Goal: Use online tool/utility: Utilize a website feature to perform a specific function

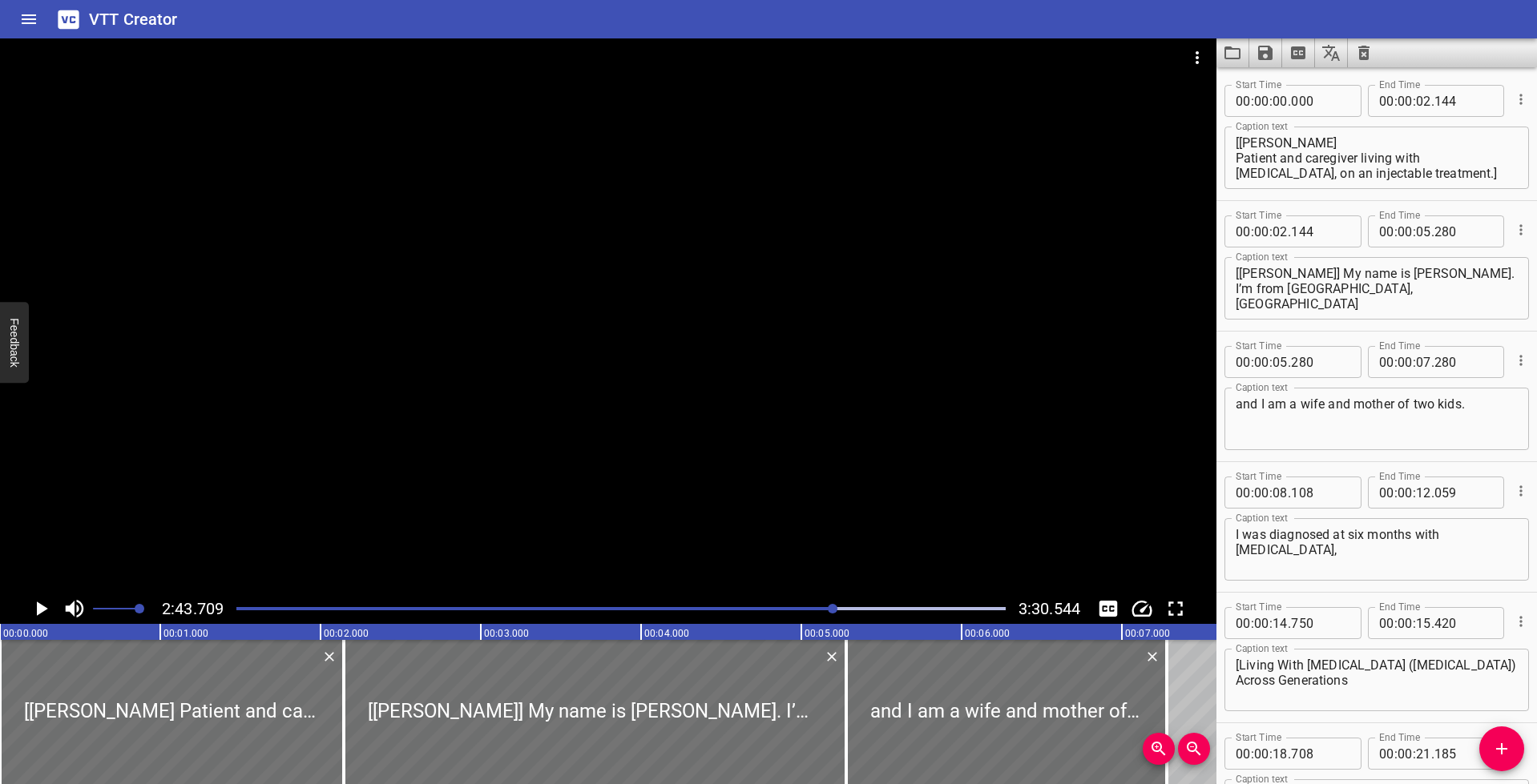
scroll to position [15, 0]
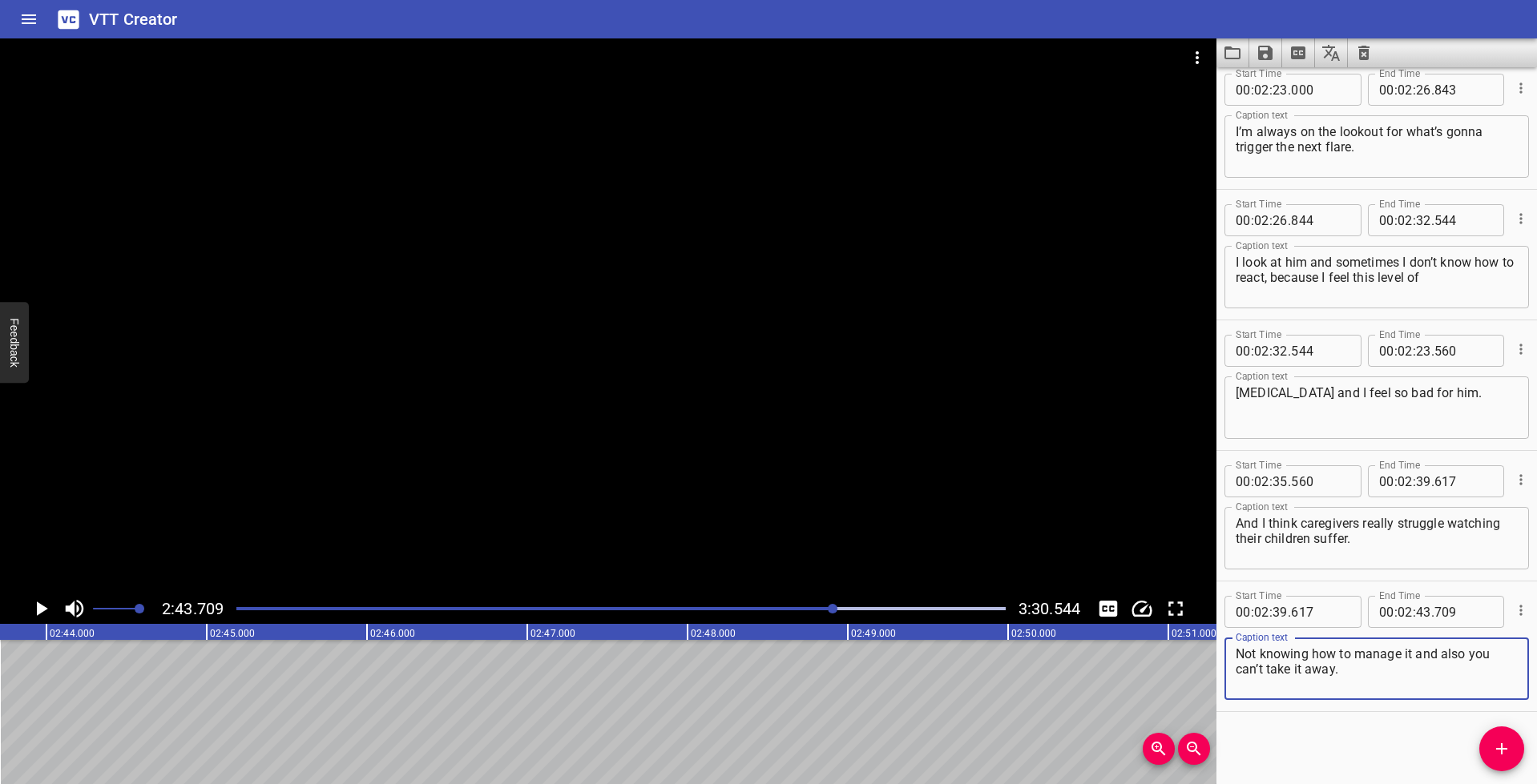
click at [42, 612] on icon "Play/Pause" at bounding box center [42, 608] width 11 height 15
click at [40, 608] on icon "Play/Pause" at bounding box center [41, 609] width 24 height 24
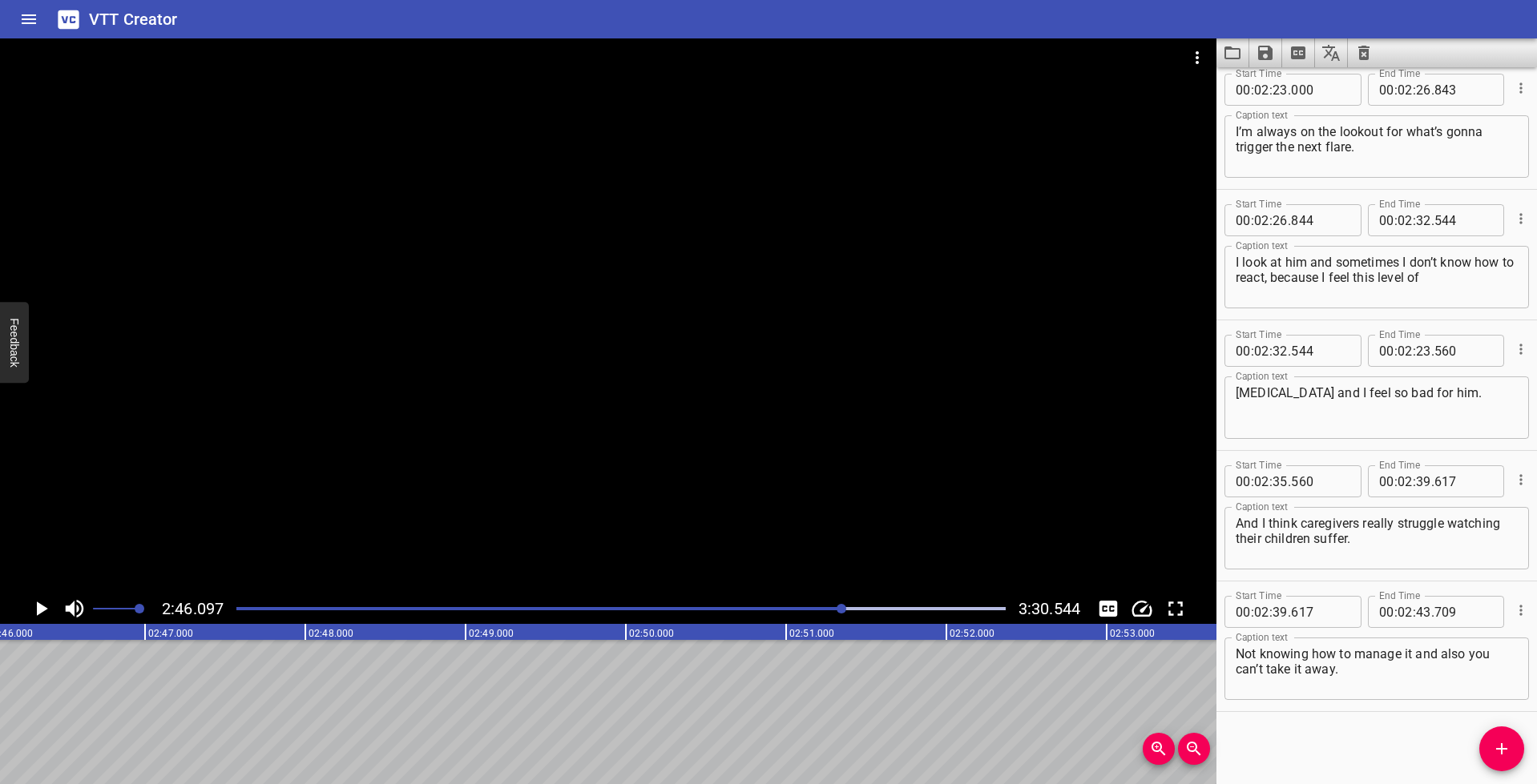
click at [1498, 748] on icon "Add Cue" at bounding box center [1501, 748] width 11 height 11
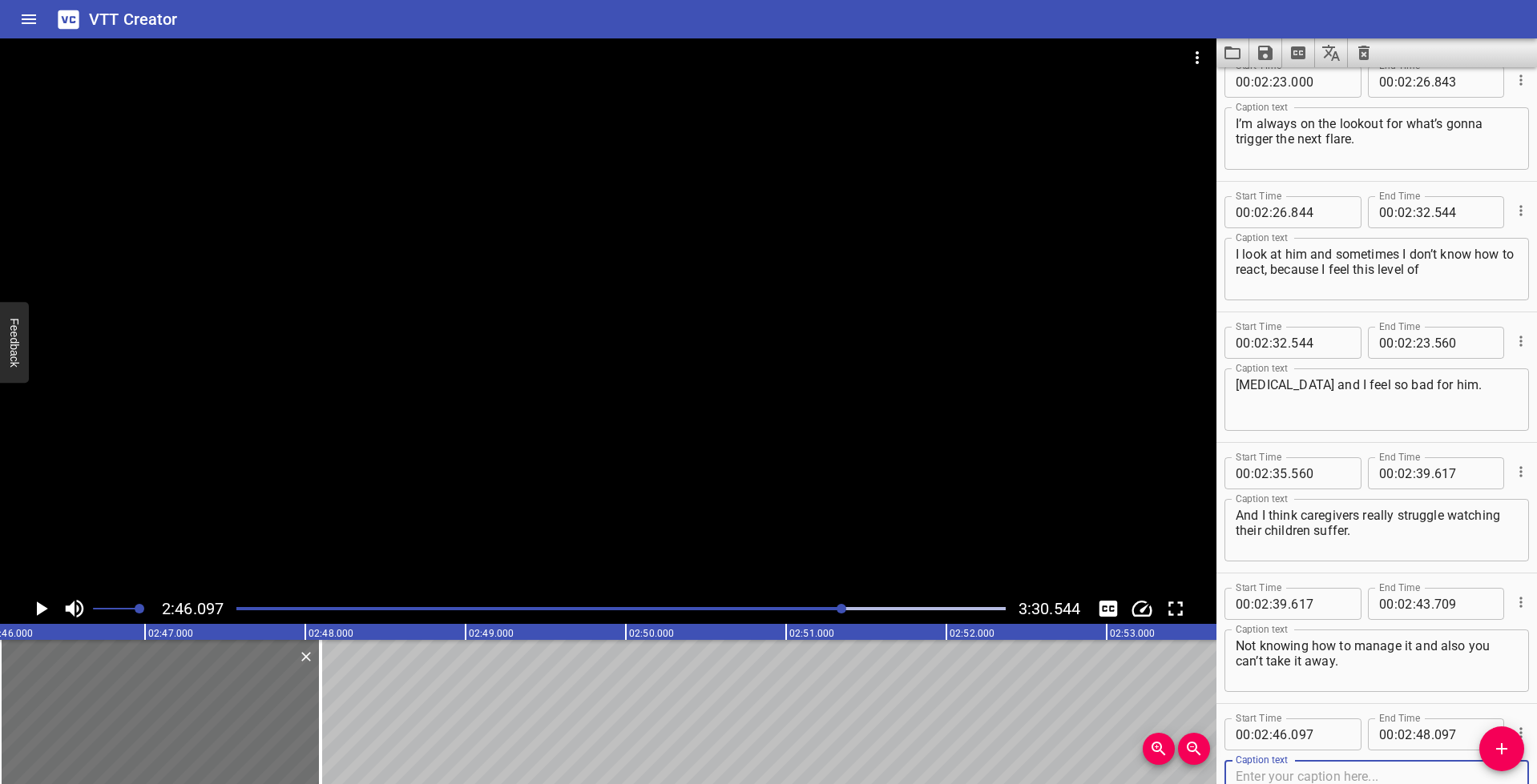
scroll to position [5496, 0]
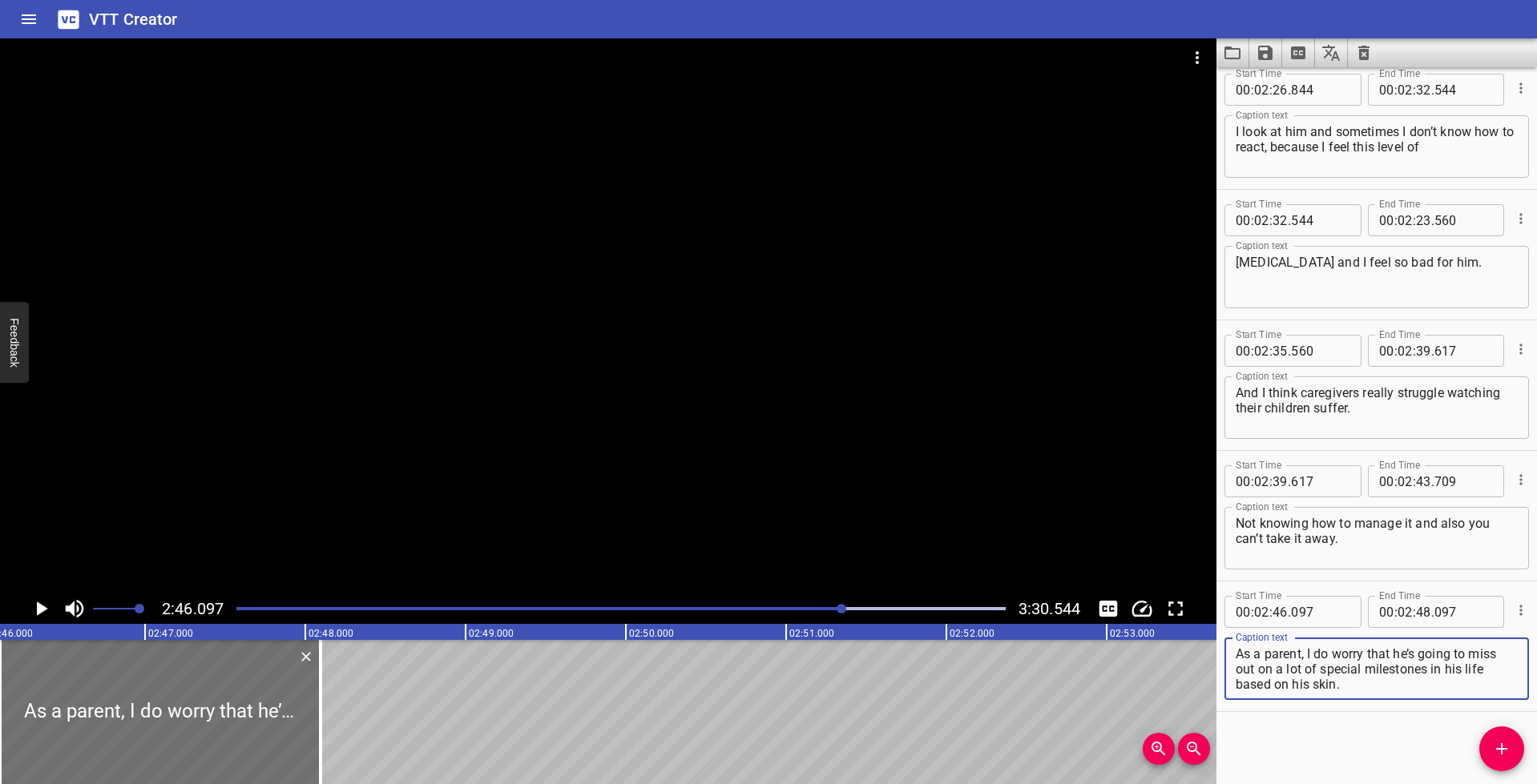
click at [1435, 667] on textarea "As a parent, I do worry that he’s going to miss out on a lot of special milesto…" at bounding box center [1377, 669] width 282 height 45
drag, startPoint x: 1365, startPoint y: 669, endPoint x: 1411, endPoint y: 694, distance: 52.4
click at [1411, 694] on div "As a parent, I do worry that he’s going to miss out on a lot of special milesto…" at bounding box center [1377, 669] width 305 height 63
type textarea "As a parent, I do worry that he’s going to miss out on a lot of special"
click at [40, 609] on icon "Play/Pause" at bounding box center [42, 608] width 11 height 15
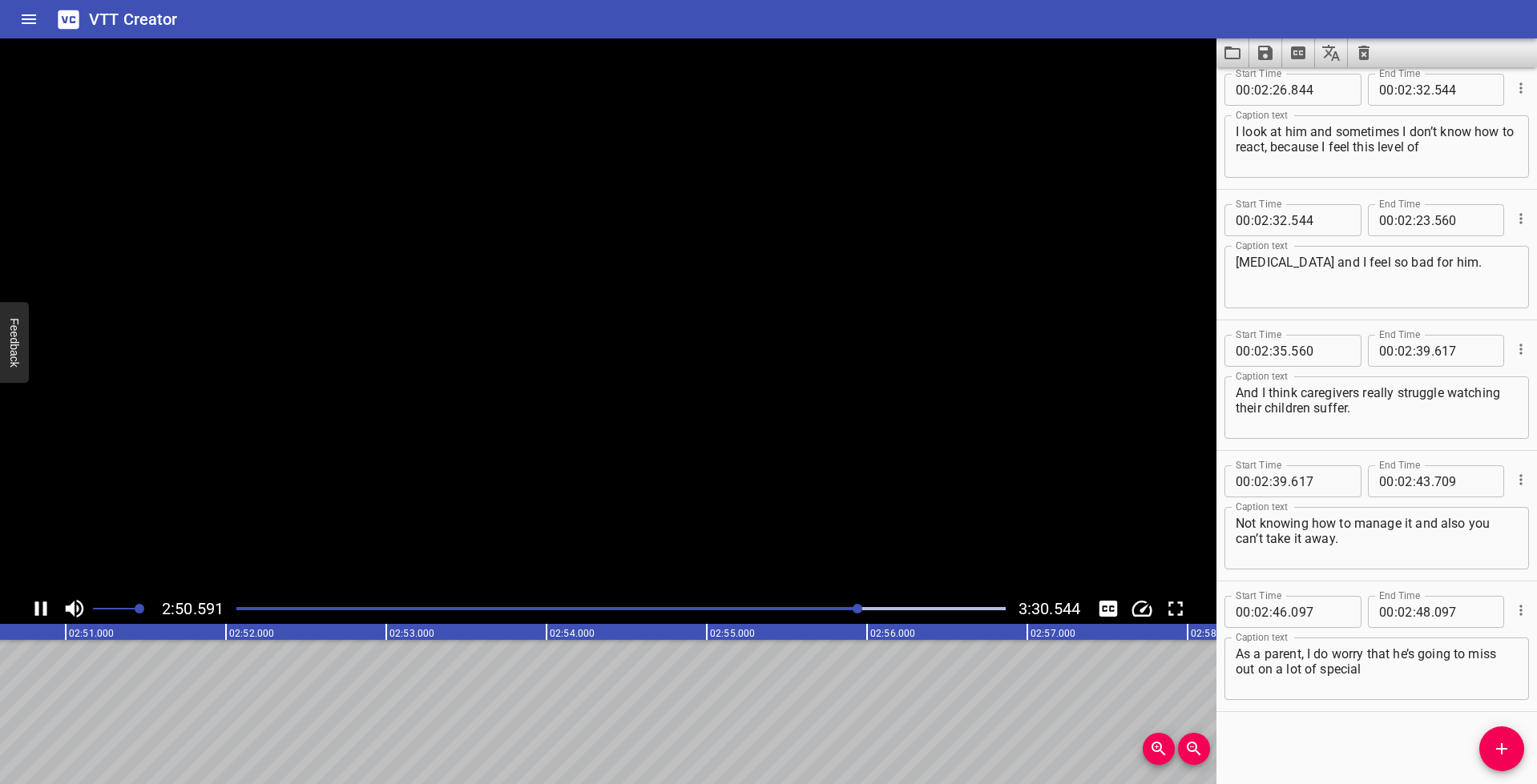
click at [41, 608] on icon "Play/Pause" at bounding box center [41, 609] width 24 height 24
click at [1418, 615] on input "number" at bounding box center [1423, 612] width 15 height 32
type input "50"
type input "077"
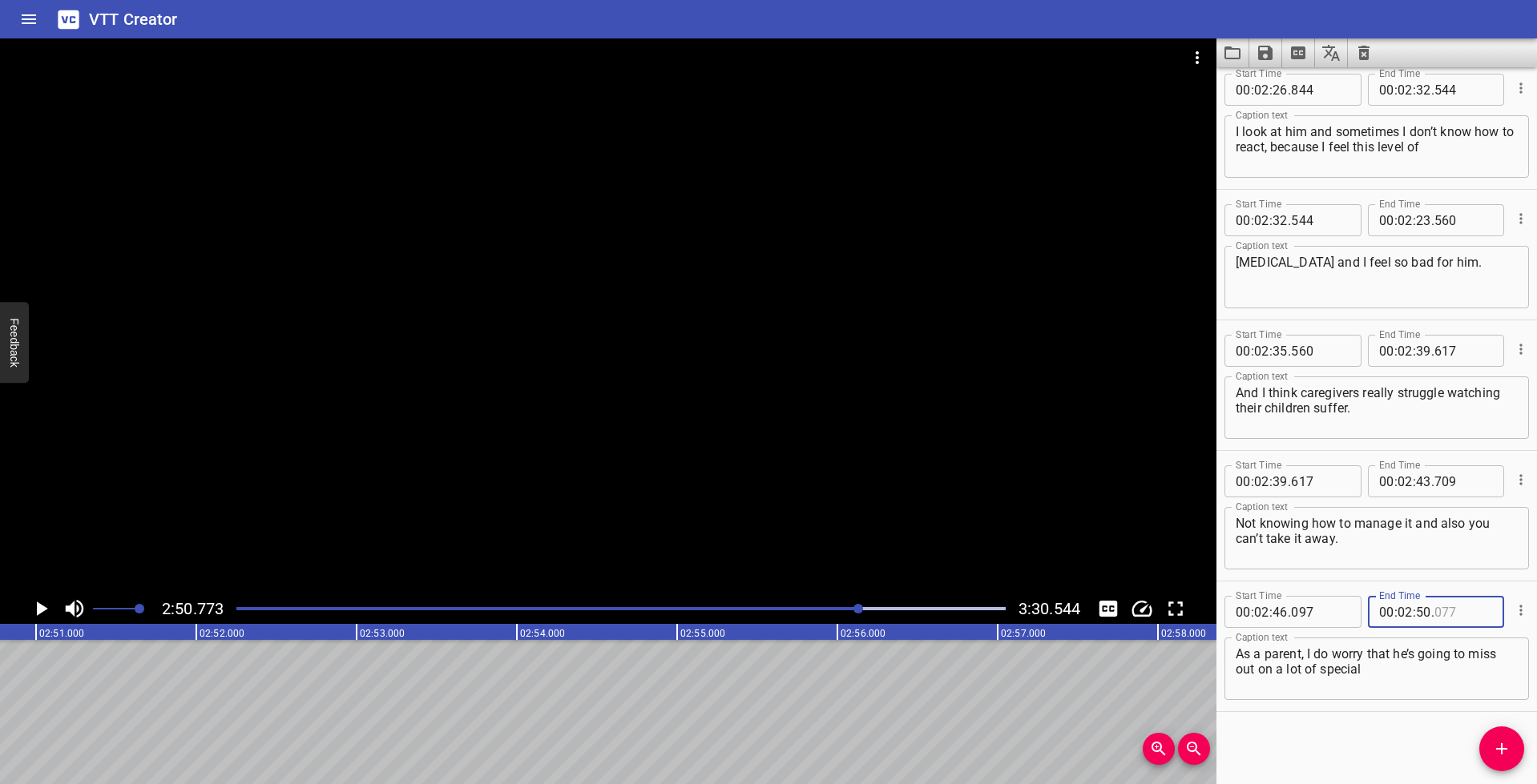
click at [1439, 613] on input "number" at bounding box center [1463, 612] width 58 height 32
type input "773"
click at [1509, 740] on icon "Add Cue" at bounding box center [1501, 749] width 19 height 19
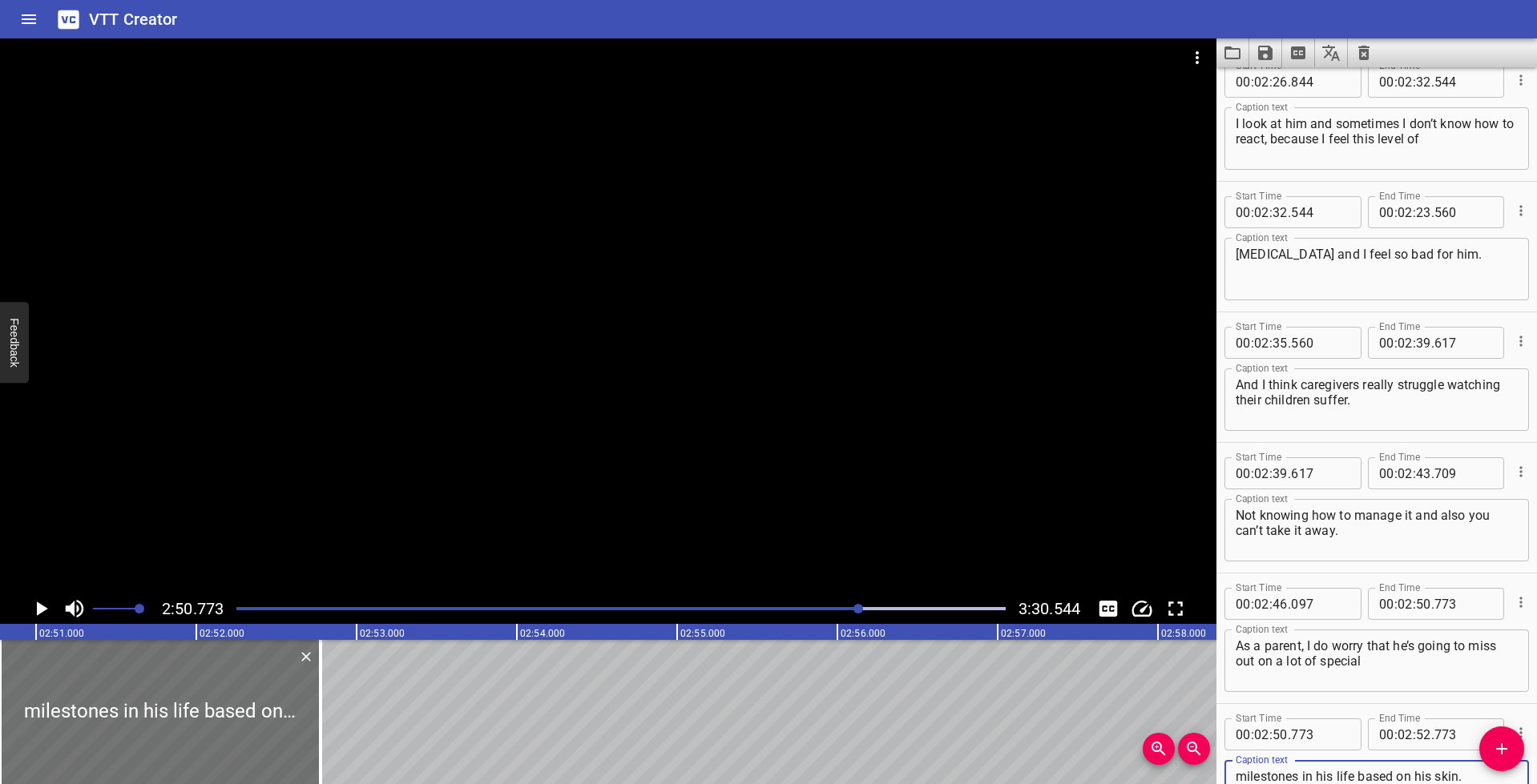
scroll to position [5626, 0]
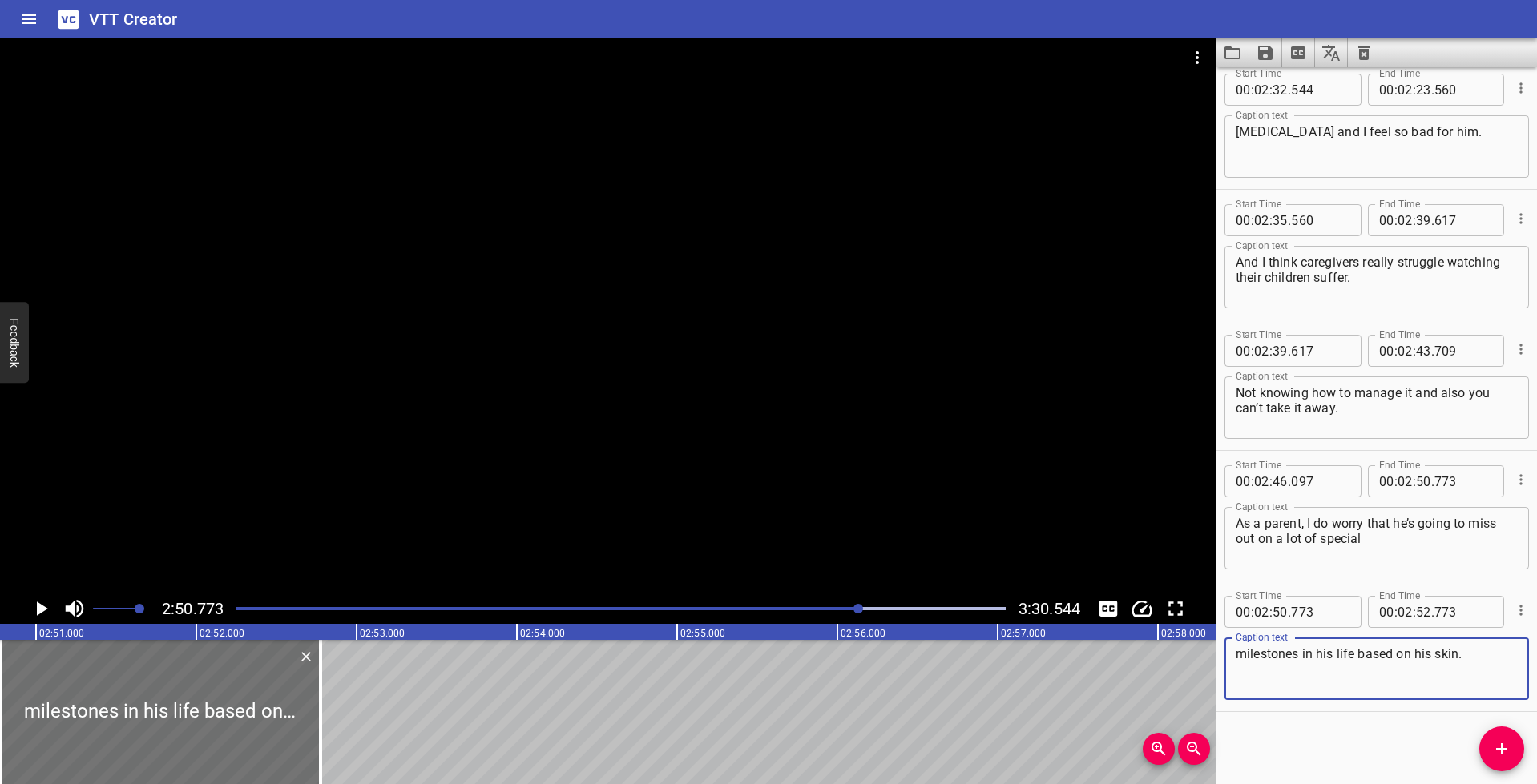
type textarea "milestones in his life based on his skin."
click at [24, 611] on div "2:50.773 3:30.544" at bounding box center [608, 608] width 1217 height 30
click at [44, 610] on icon "Play/Pause" at bounding box center [42, 608] width 11 height 15
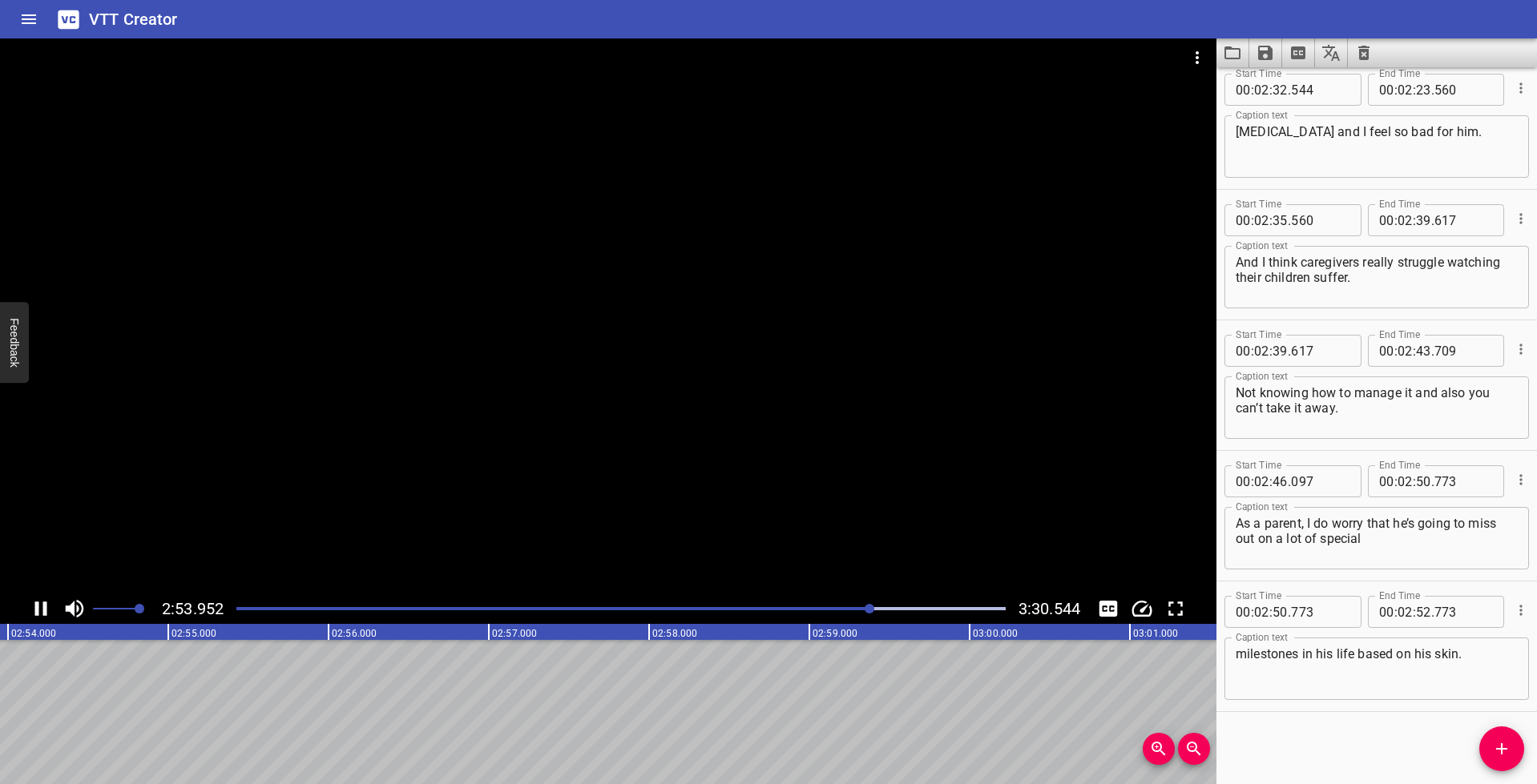
click at [44, 607] on icon "Play/Pause" at bounding box center [42, 608] width 12 height 15
click at [1421, 614] on input "number" at bounding box center [1423, 612] width 15 height 32
type input "54"
type input "095"
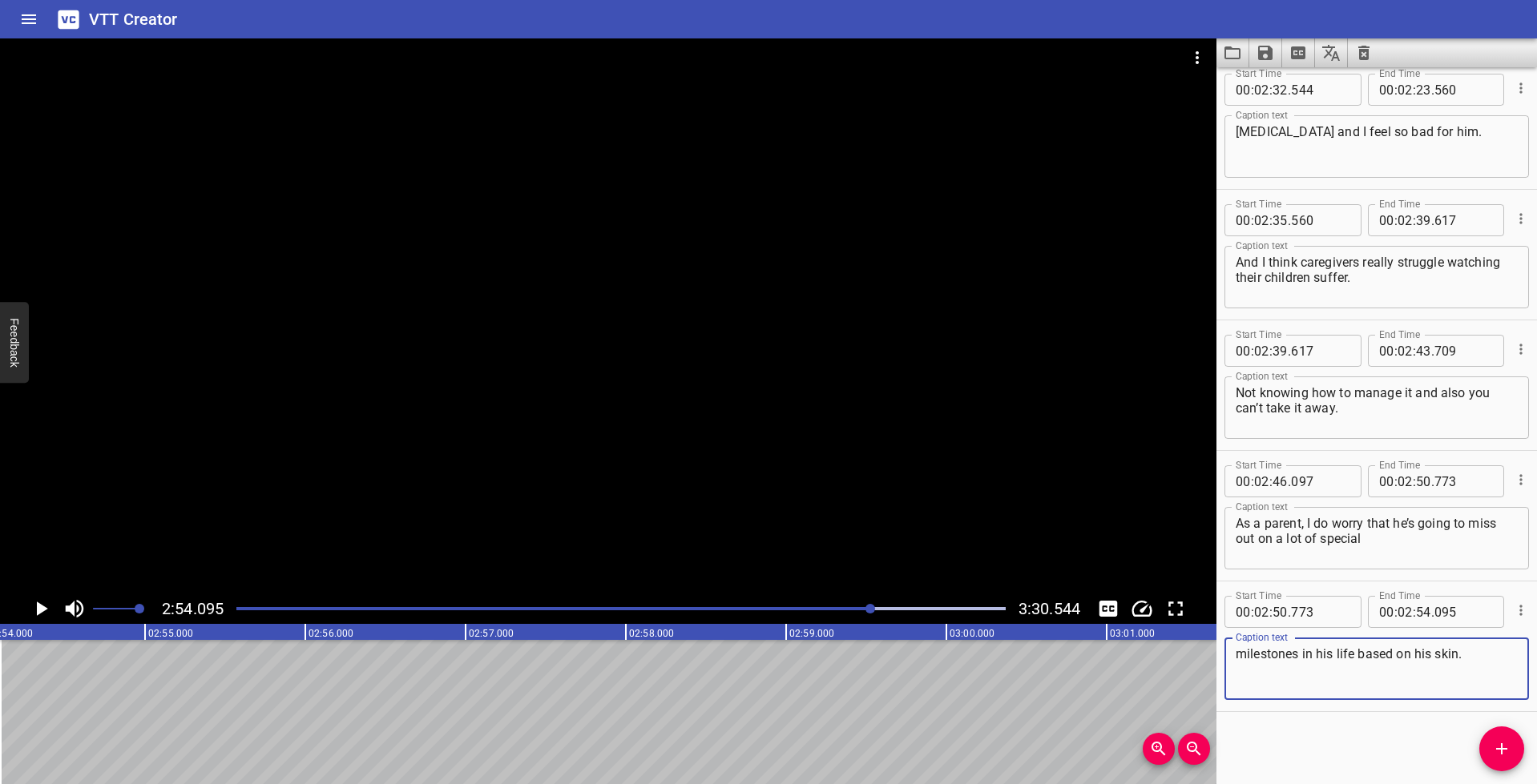
click at [1413, 675] on textarea "milestones in his life based on his skin." at bounding box center [1377, 669] width 282 height 45
click at [36, 610] on icon "Play/Pause" at bounding box center [41, 609] width 24 height 24
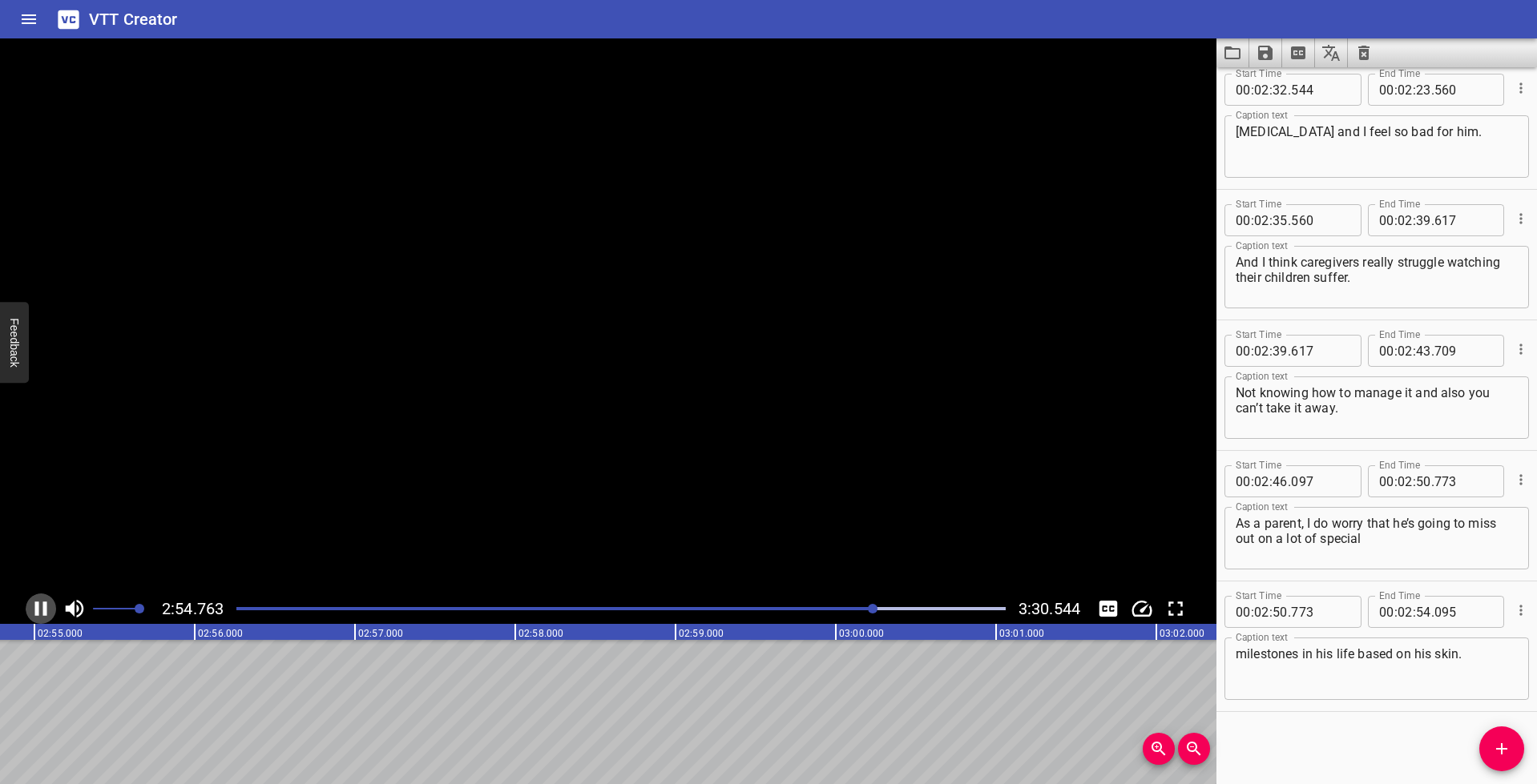
click at [36, 610] on icon "Play/Pause" at bounding box center [42, 608] width 12 height 15
click at [36, 610] on icon "Play/Pause" at bounding box center [41, 609] width 24 height 24
click at [36, 610] on icon "Play/Pause" at bounding box center [42, 608] width 12 height 15
drag, startPoint x: 1497, startPoint y: 757, endPoint x: 1522, endPoint y: 740, distance: 30.2
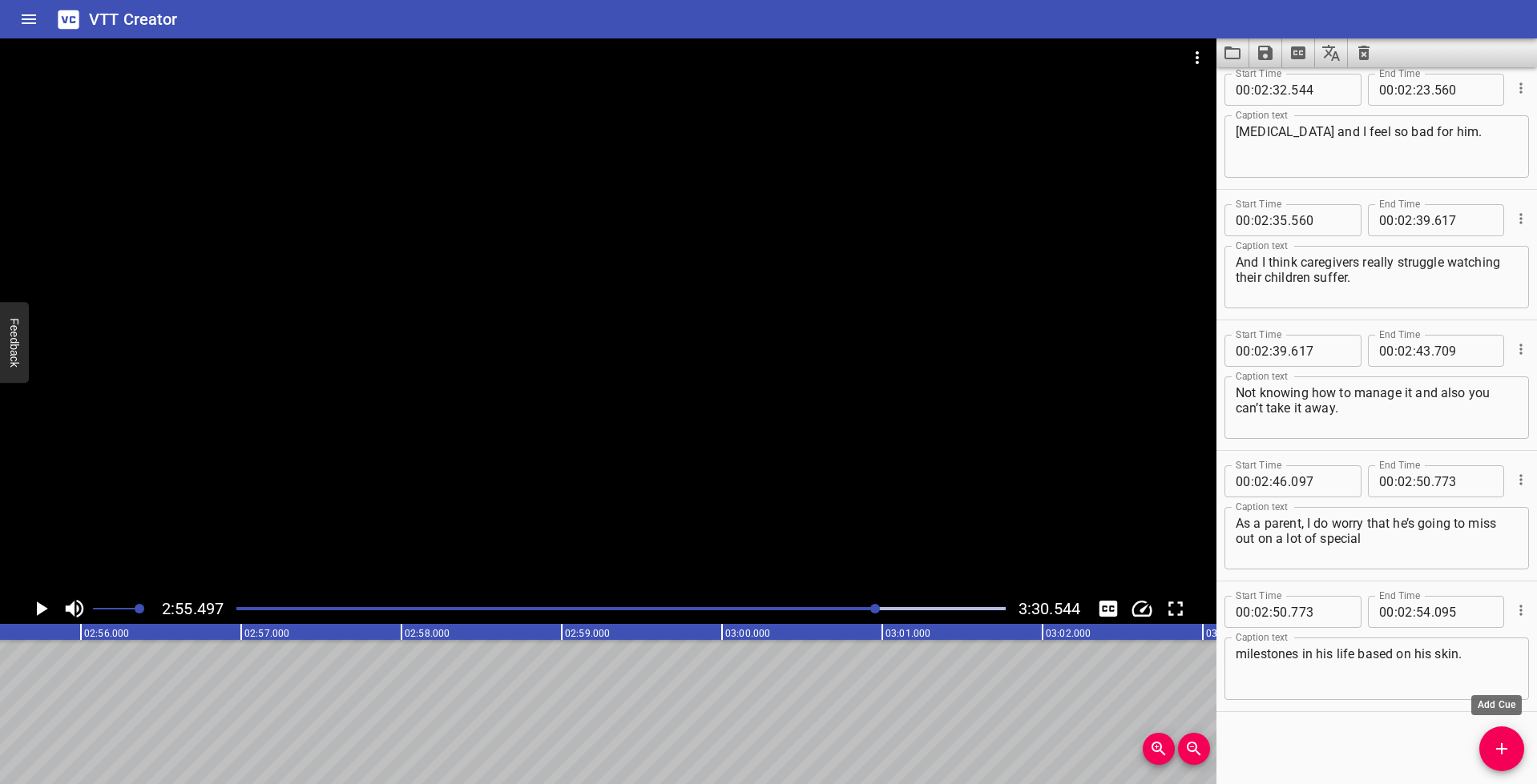
click at [1497, 756] on icon "Add Cue" at bounding box center [1501, 749] width 19 height 19
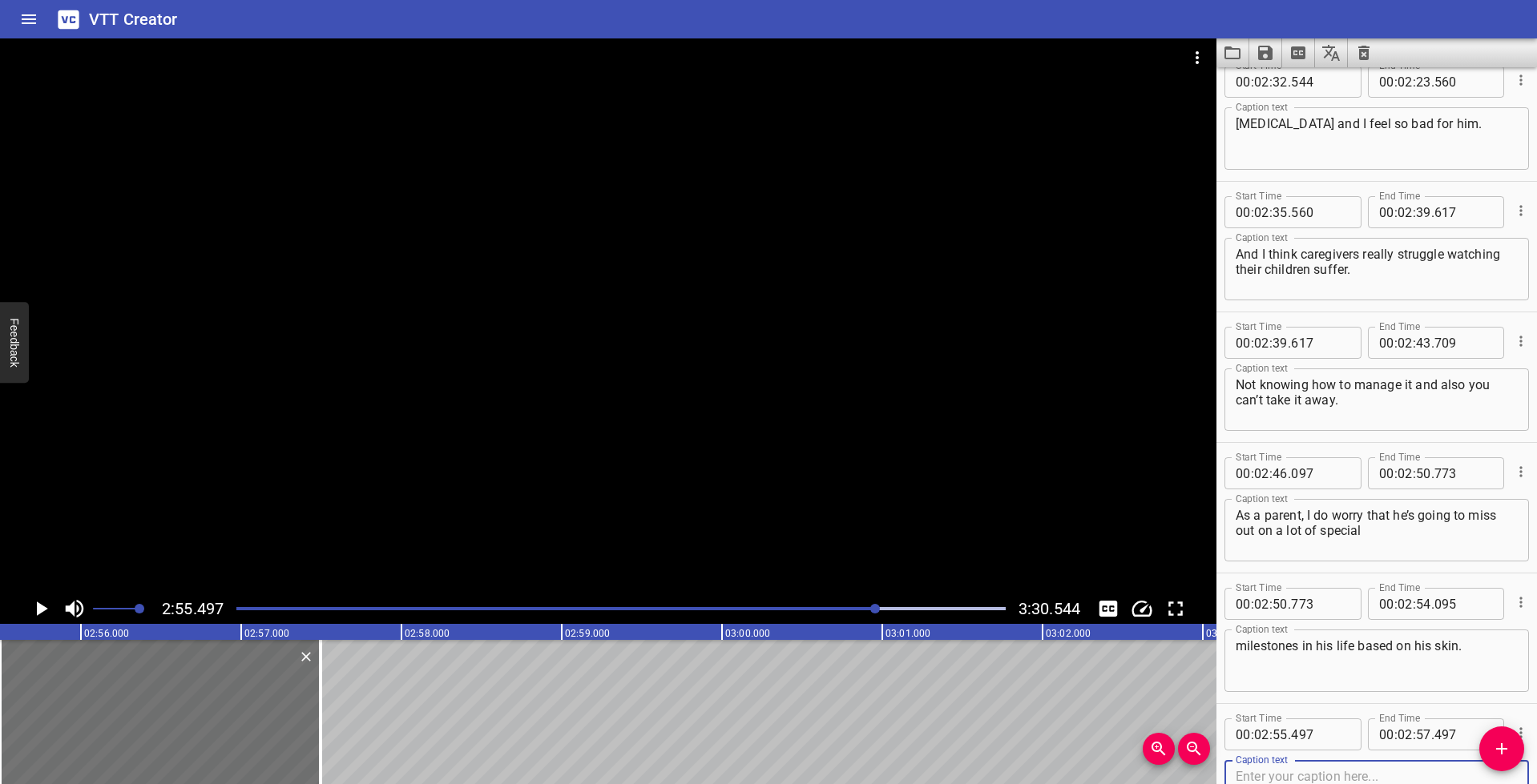
scroll to position [5757, 0]
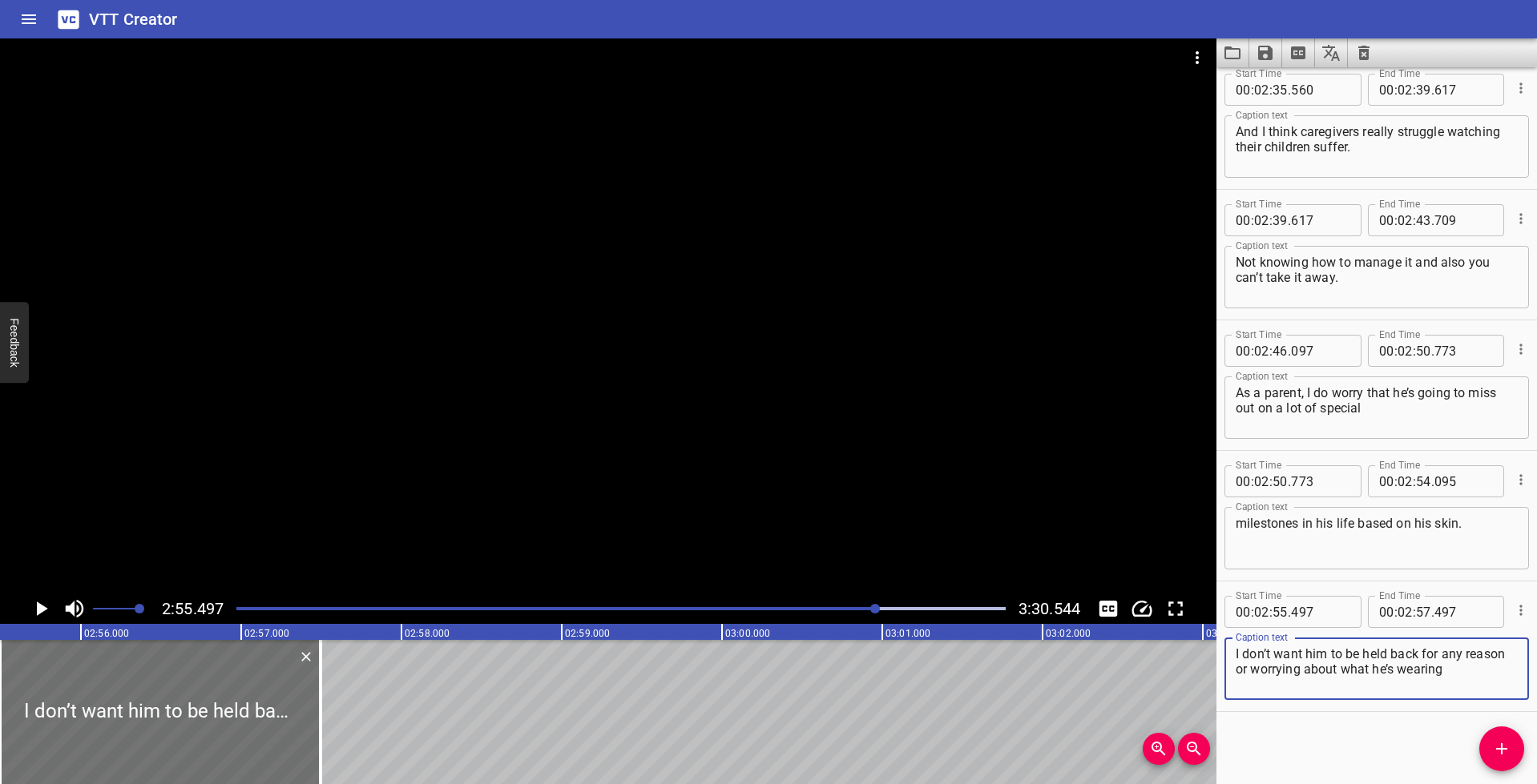
type textarea "I don’t want him to be held back for any reason or worrying about what he’s wea…"
click at [34, 606] on icon "Play/Pause" at bounding box center [41, 609] width 24 height 24
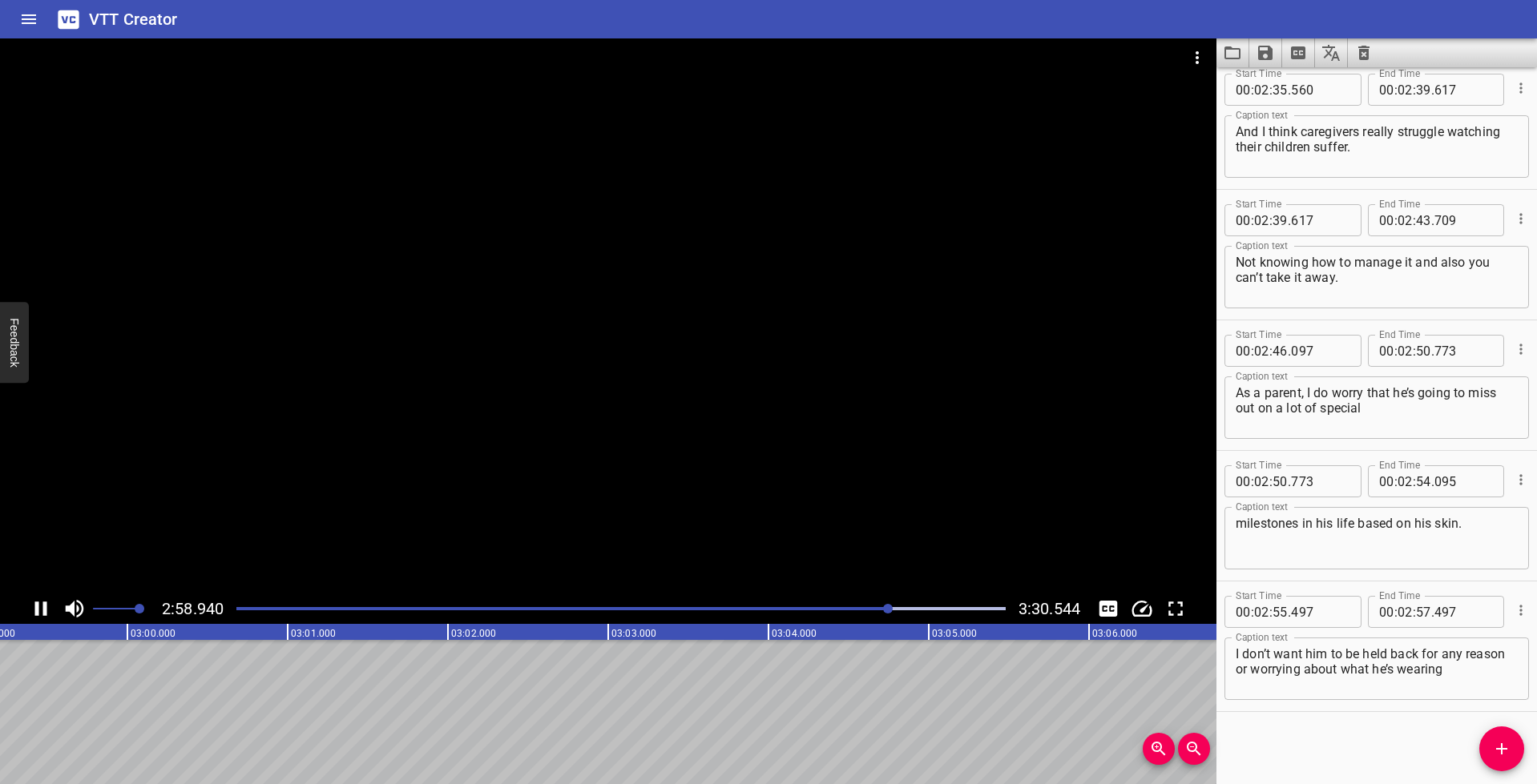
click at [42, 607] on icon "Play/Pause" at bounding box center [41, 609] width 24 height 24
click at [1418, 610] on input "number" at bounding box center [1423, 612] width 15 height 32
type input "59"
type input "421"
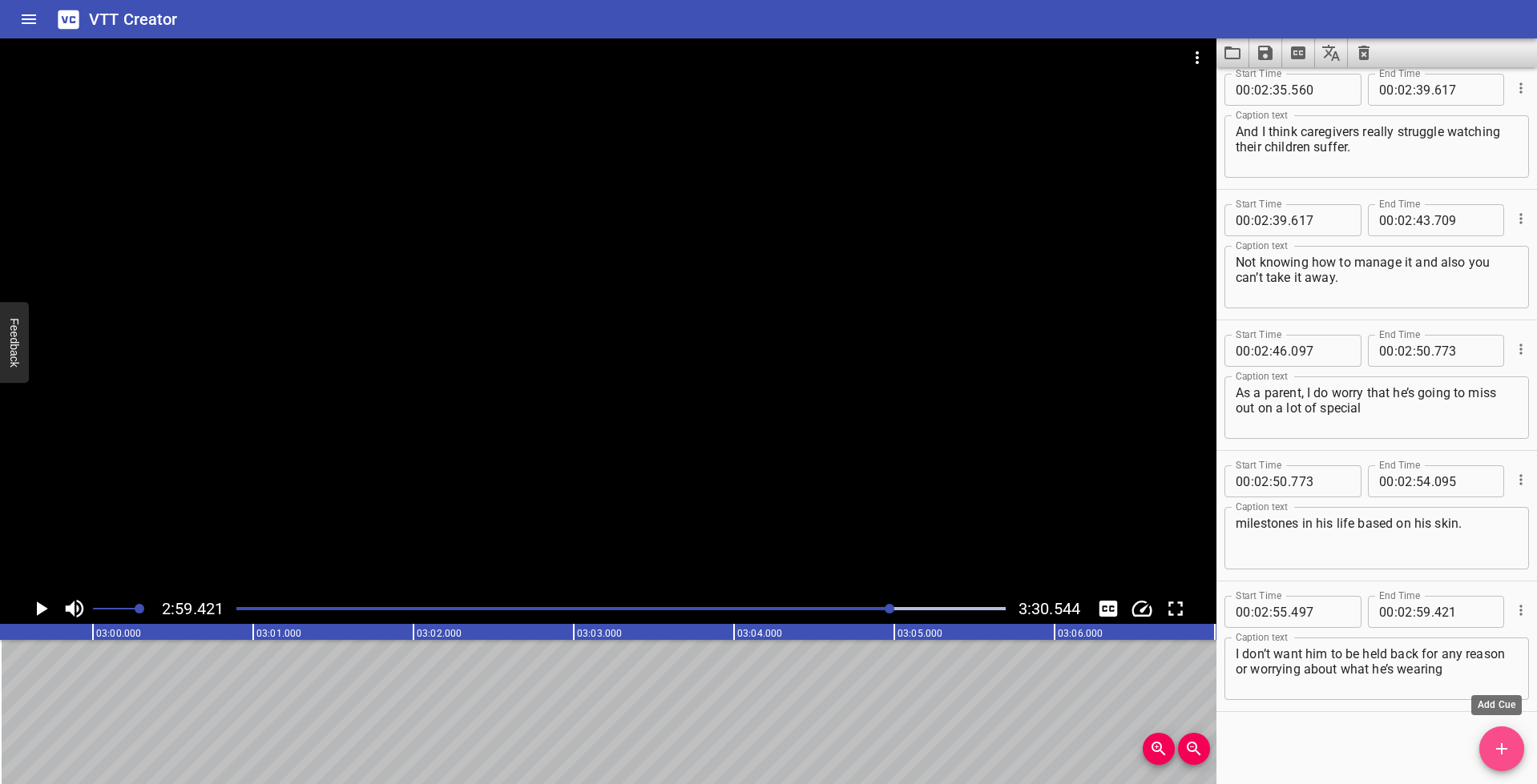
click at [1499, 746] on icon "Add Cue" at bounding box center [1501, 749] width 19 height 19
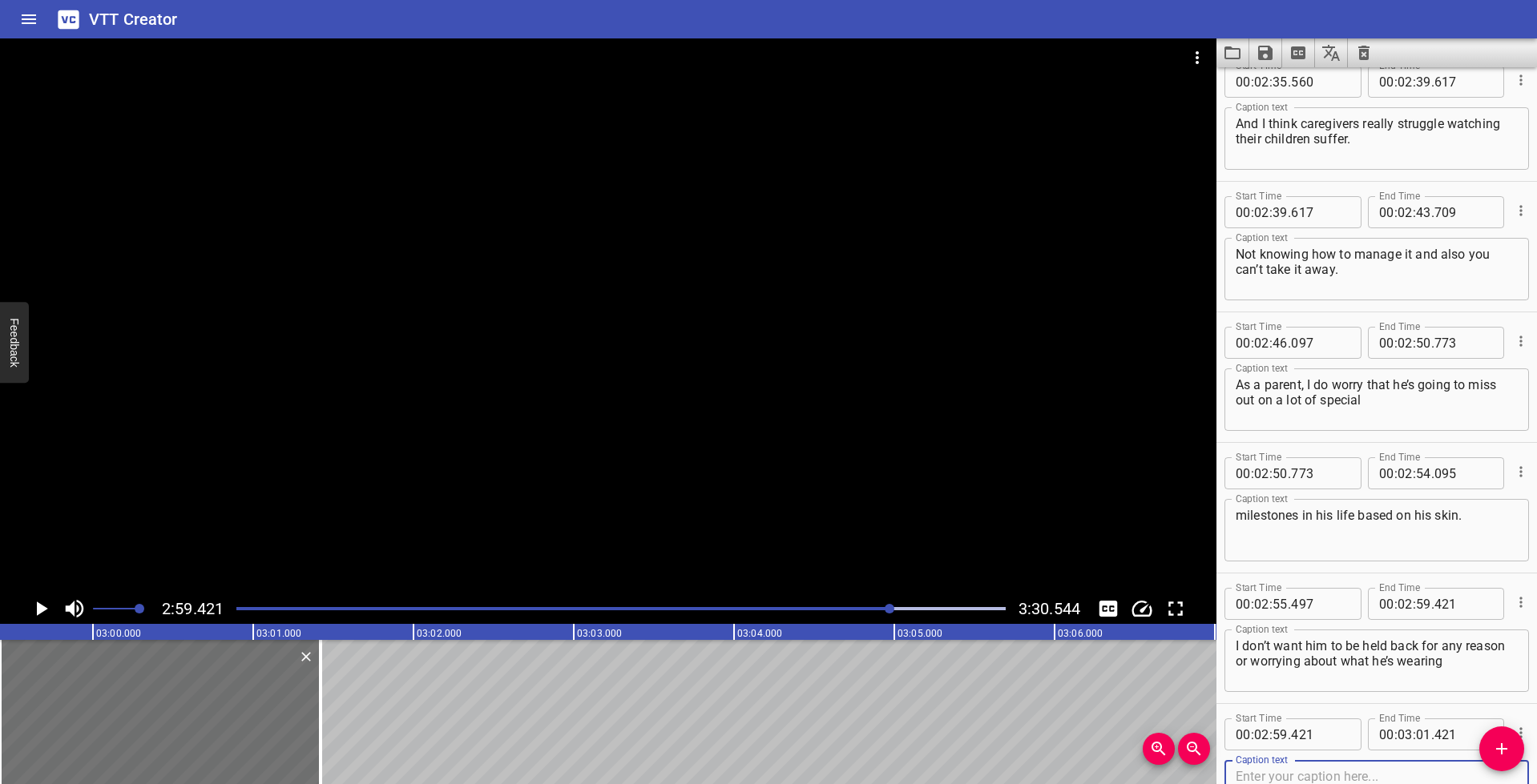
scroll to position [5887, 0]
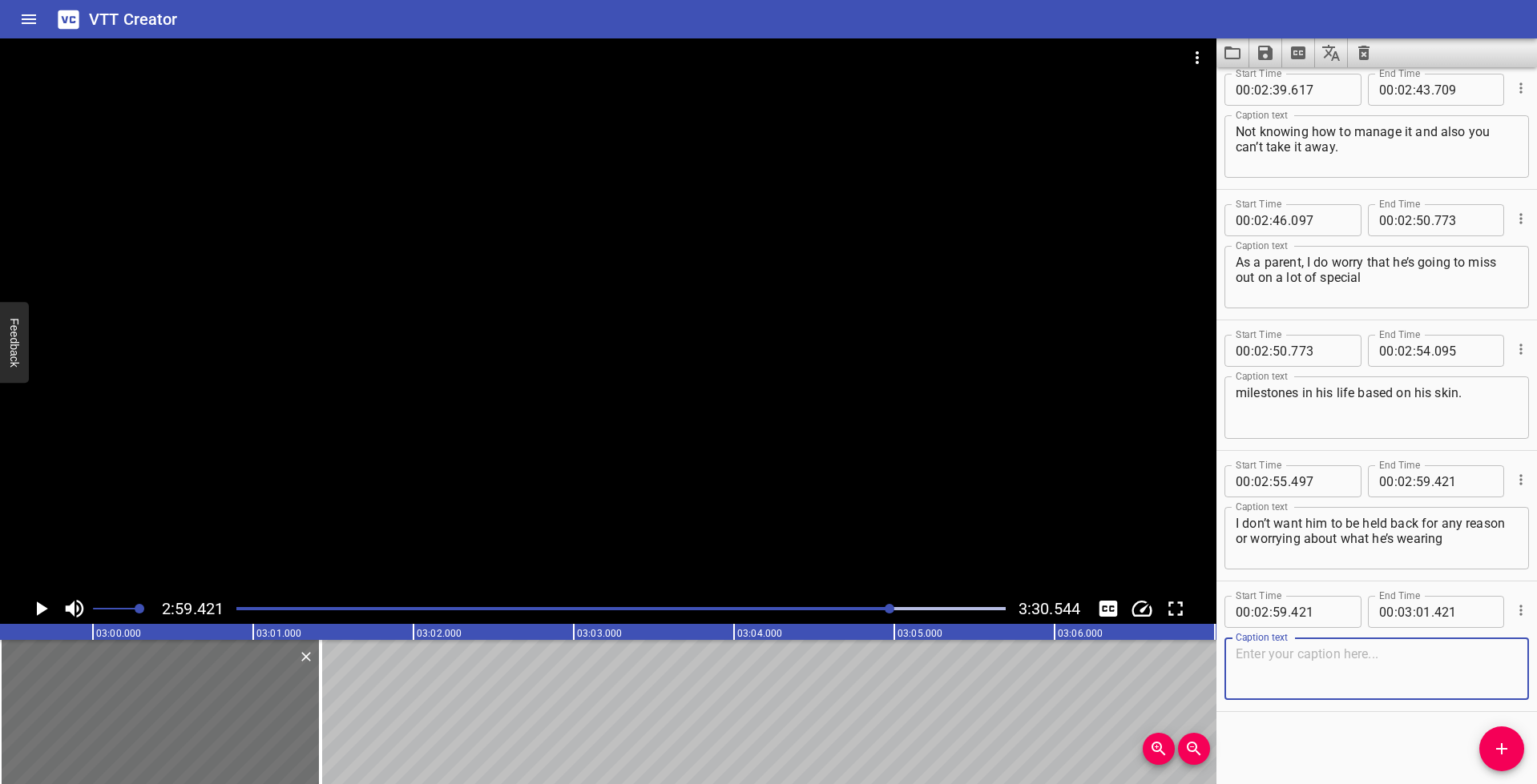
paste textarea "to school or worry about going to someone’s party."
type textarea "to school or worry about going to someone’s party."
click at [36, 610] on icon "Play/Pause" at bounding box center [41, 609] width 24 height 24
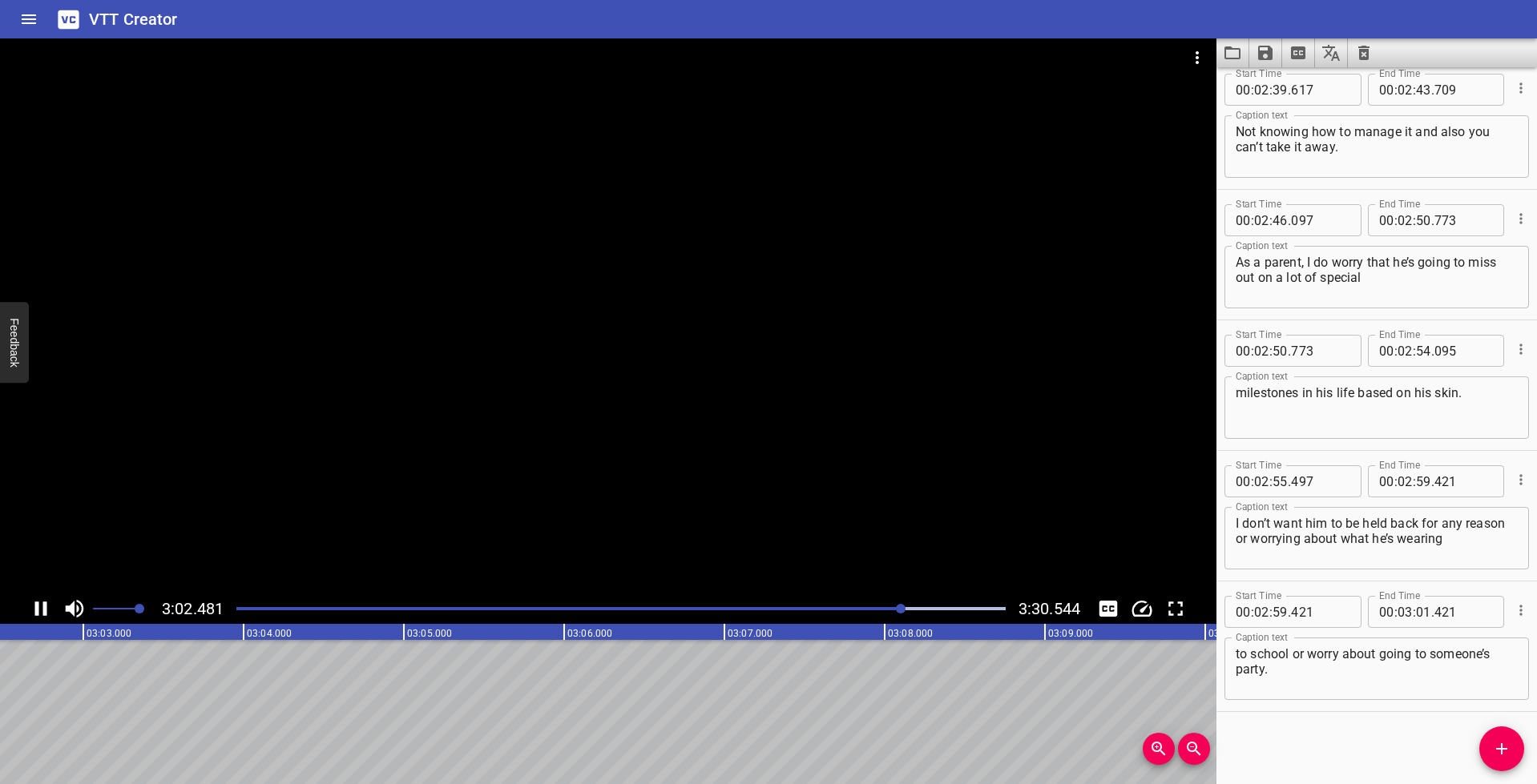
click at [37, 610] on icon "Play/Pause" at bounding box center [42, 608] width 12 height 15
click at [1420, 611] on input "number" at bounding box center [1423, 612] width 15 height 32
type input "02"
type input "683"
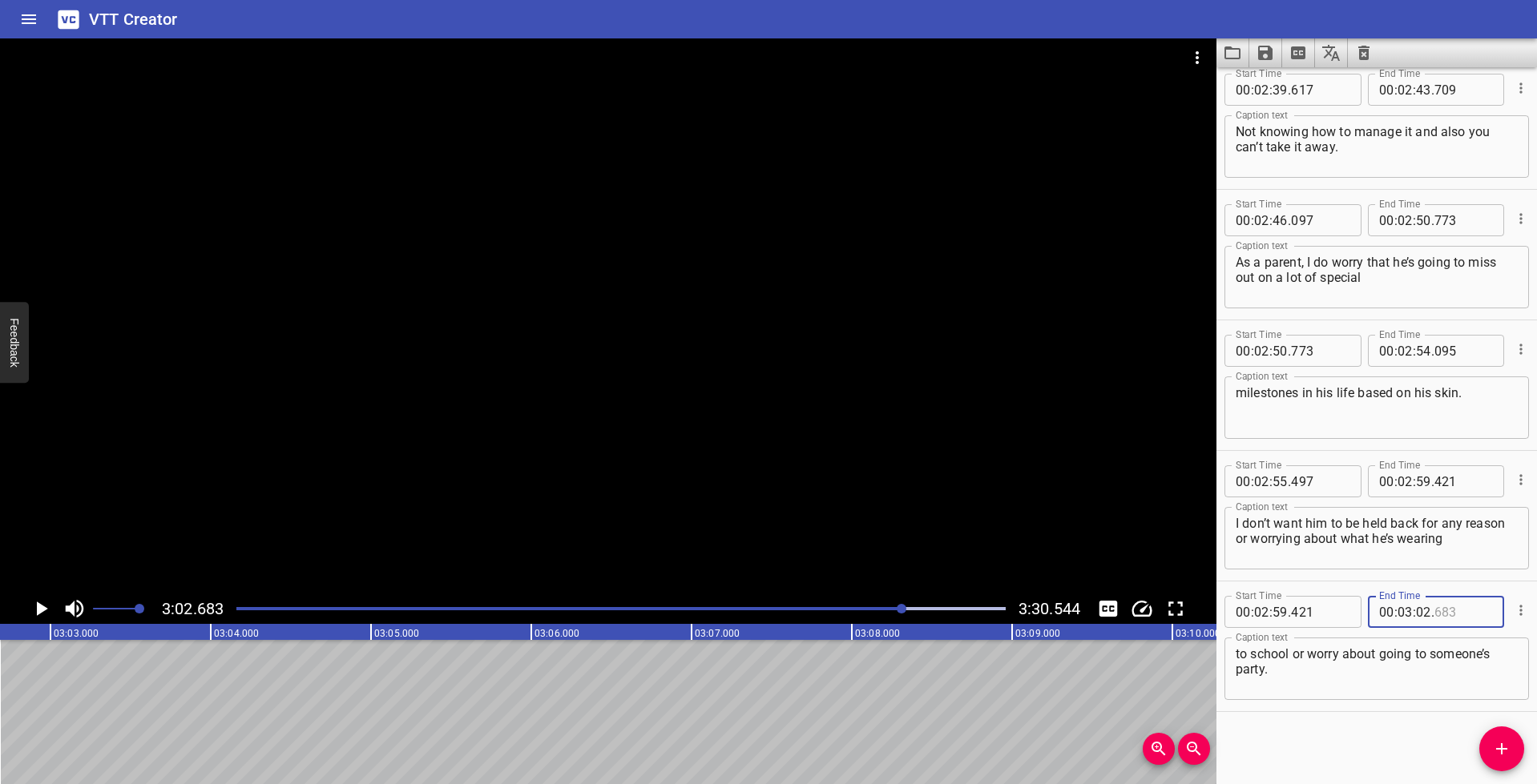
type input "683"
click at [38, 611] on icon "Play/Pause" at bounding box center [42, 608] width 11 height 15
click at [38, 611] on icon "Play/Pause" at bounding box center [42, 608] width 12 height 15
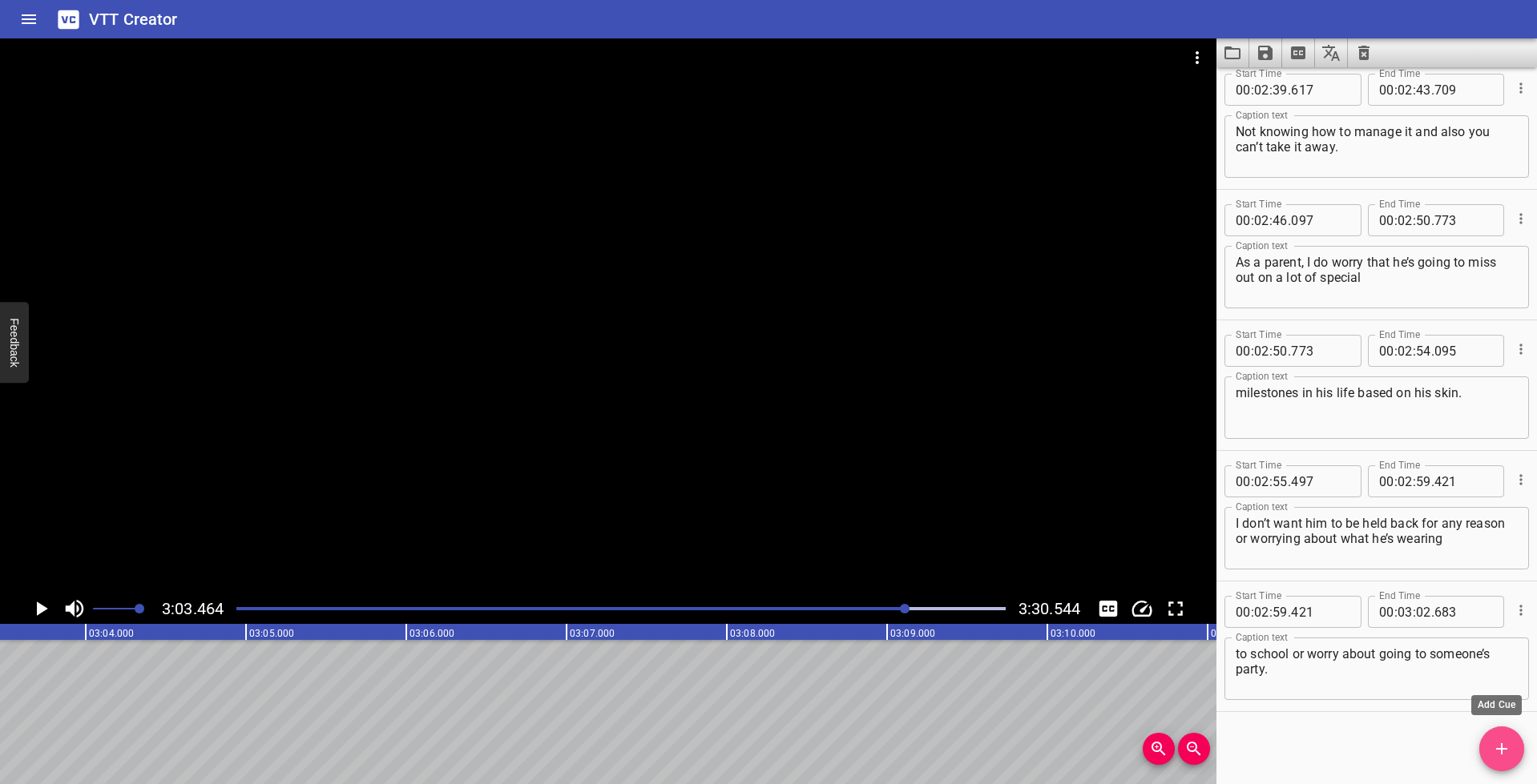
click at [1500, 747] on icon "Add Cue" at bounding box center [1501, 748] width 11 height 11
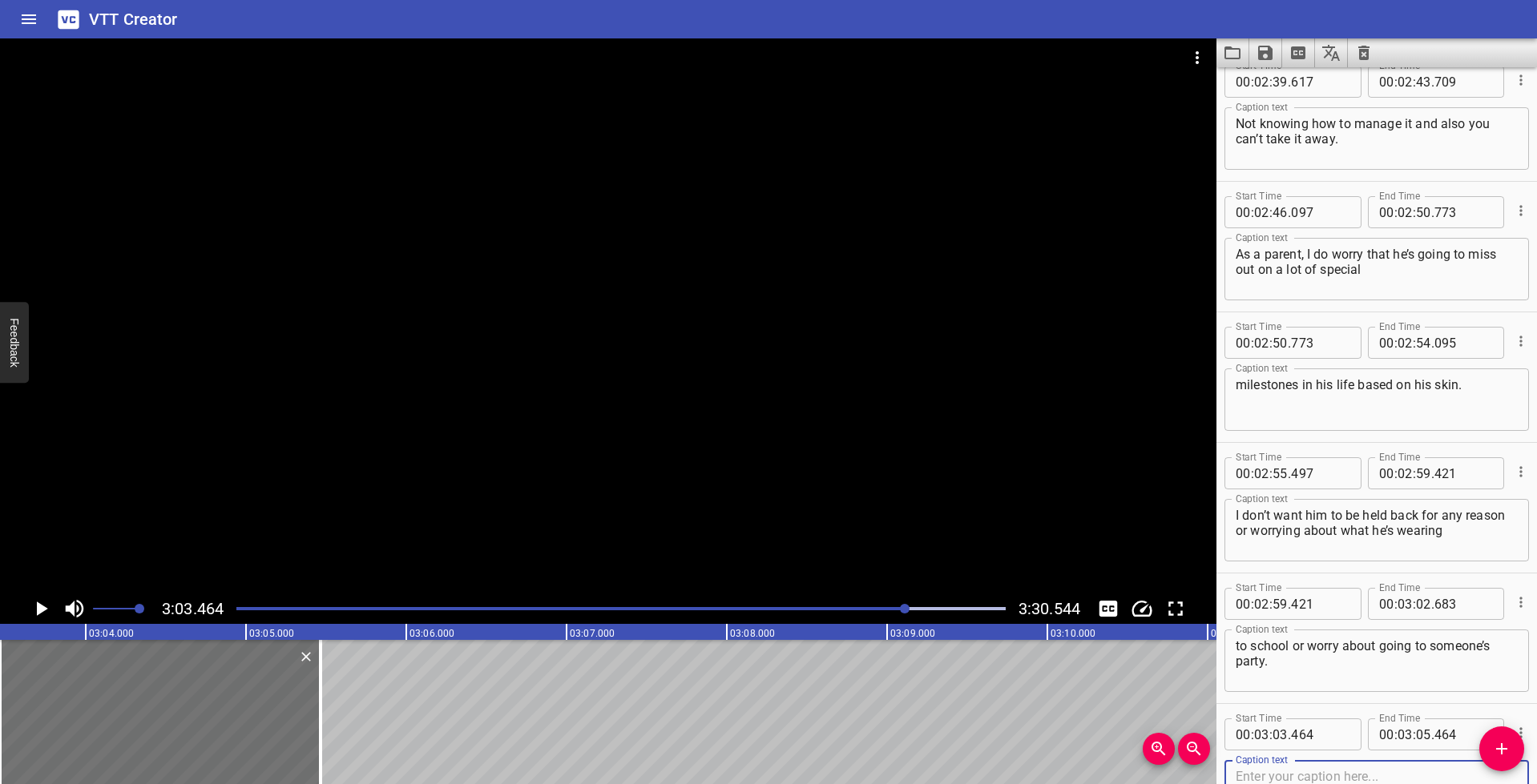
scroll to position [6018, 0]
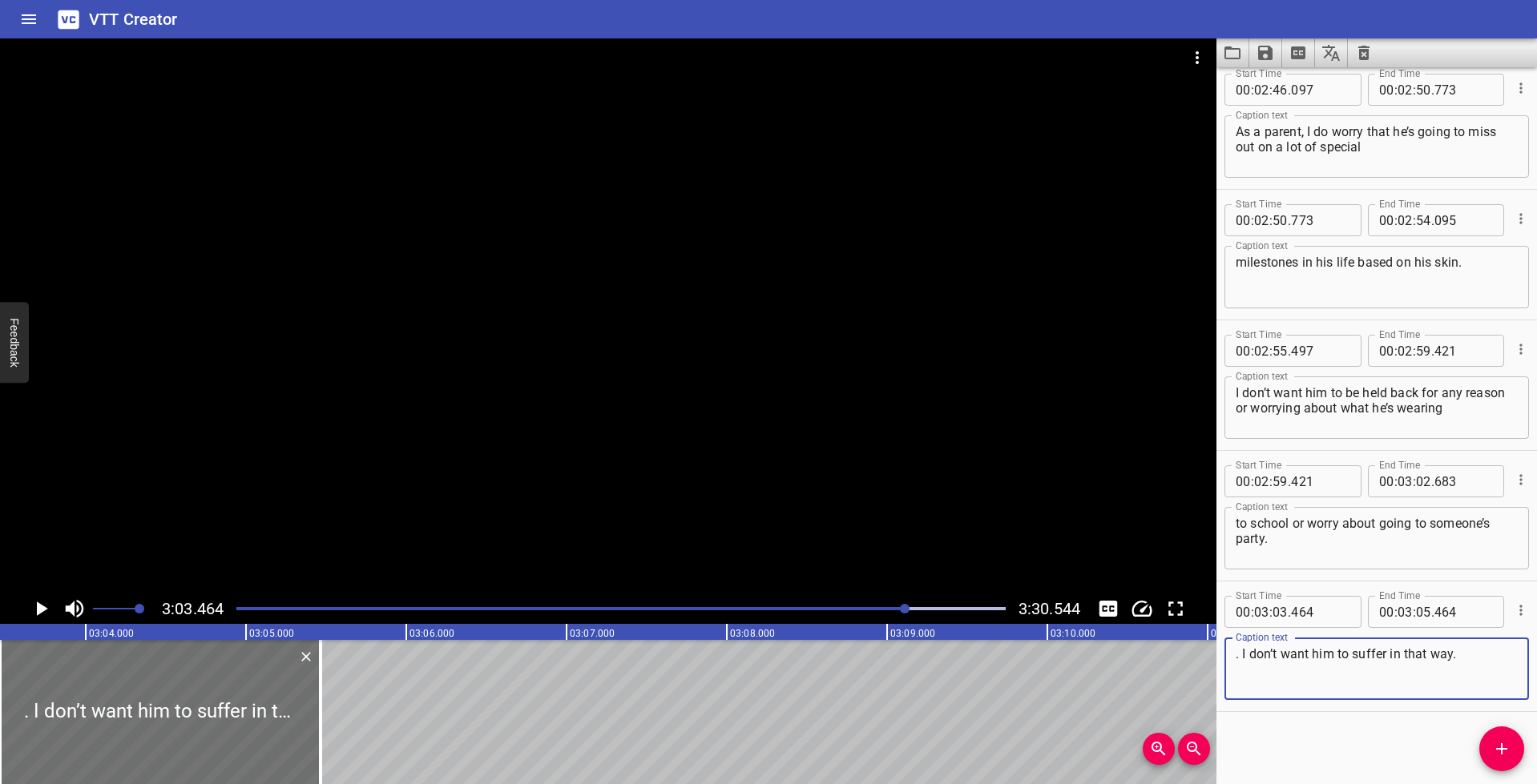
drag, startPoint x: 1245, startPoint y: 654, endPoint x: 1218, endPoint y: 655, distance: 27.0
click at [1218, 655] on div "Start Time 00 : 03 : 03 . 464 Start Time End Time 00 : 03 : 05 . 464 End Time C…" at bounding box center [1377, 646] width 320 height 130
click at [1494, 656] on textarea "I don’t want him to suffer in that way." at bounding box center [1377, 669] width 282 height 45
type textarea "I don’t want him to suffer in that way."
click at [39, 603] on icon "Play/Pause" at bounding box center [42, 608] width 11 height 15
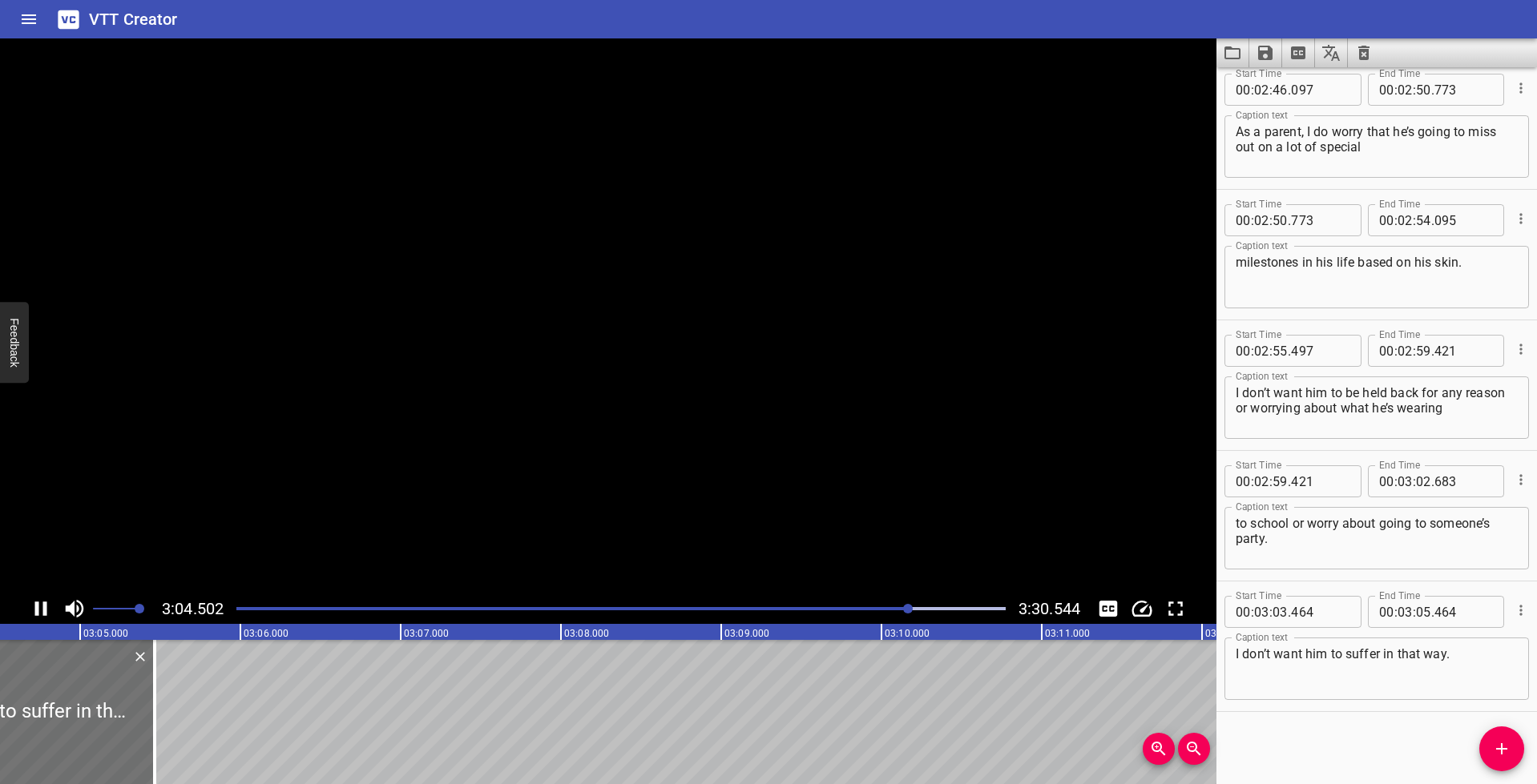
click at [39, 603] on icon "Play/Pause" at bounding box center [41, 609] width 24 height 24
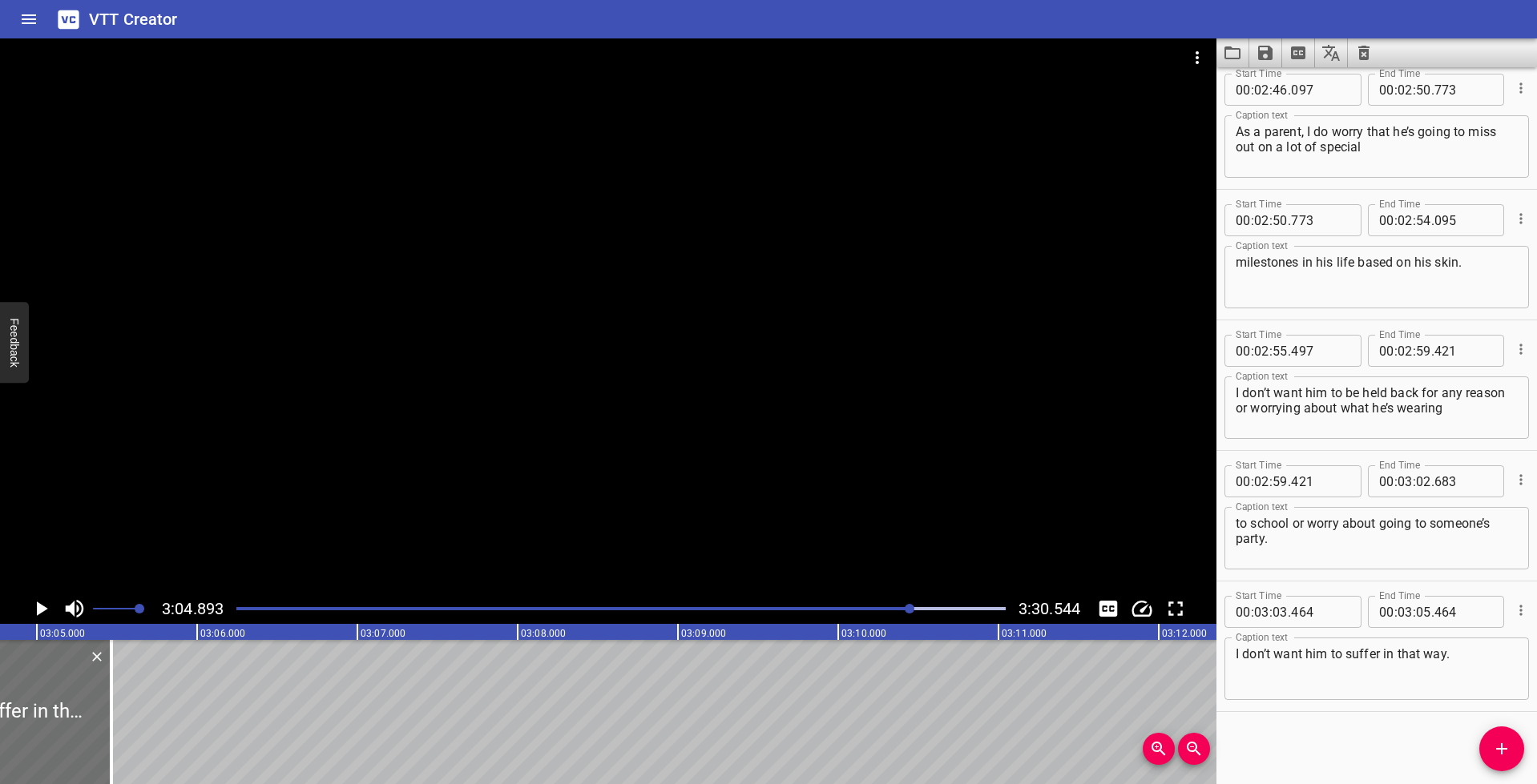
scroll to position [0, 29632]
click at [1416, 615] on input "number" at bounding box center [1423, 612] width 15 height 32
type input "04"
type input "893"
click at [46, 606] on icon "Play/Pause" at bounding box center [41, 609] width 24 height 24
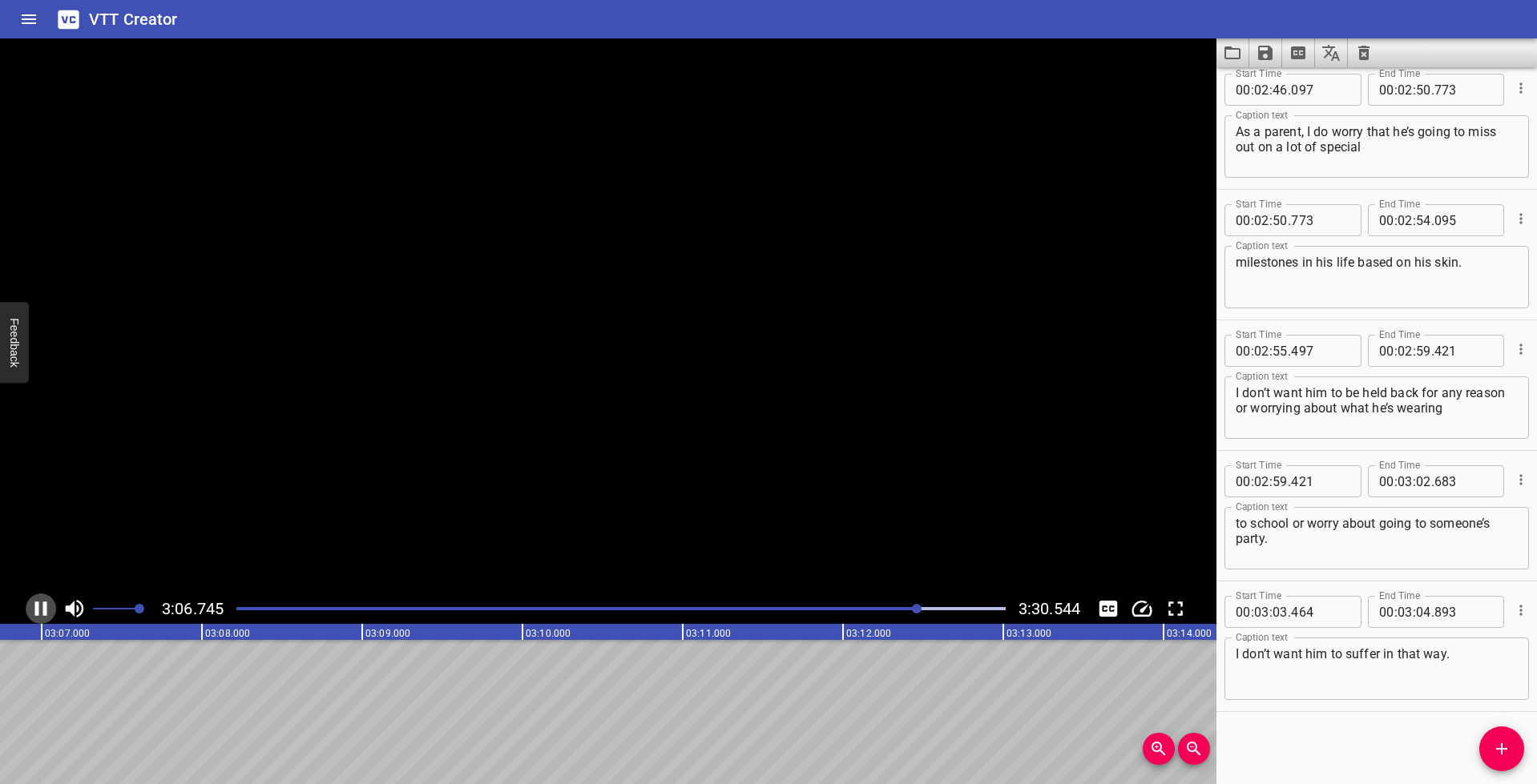
click at [46, 606] on icon "Play/Pause" at bounding box center [41, 609] width 24 height 24
click at [1504, 750] on icon "Add Cue" at bounding box center [1501, 749] width 19 height 19
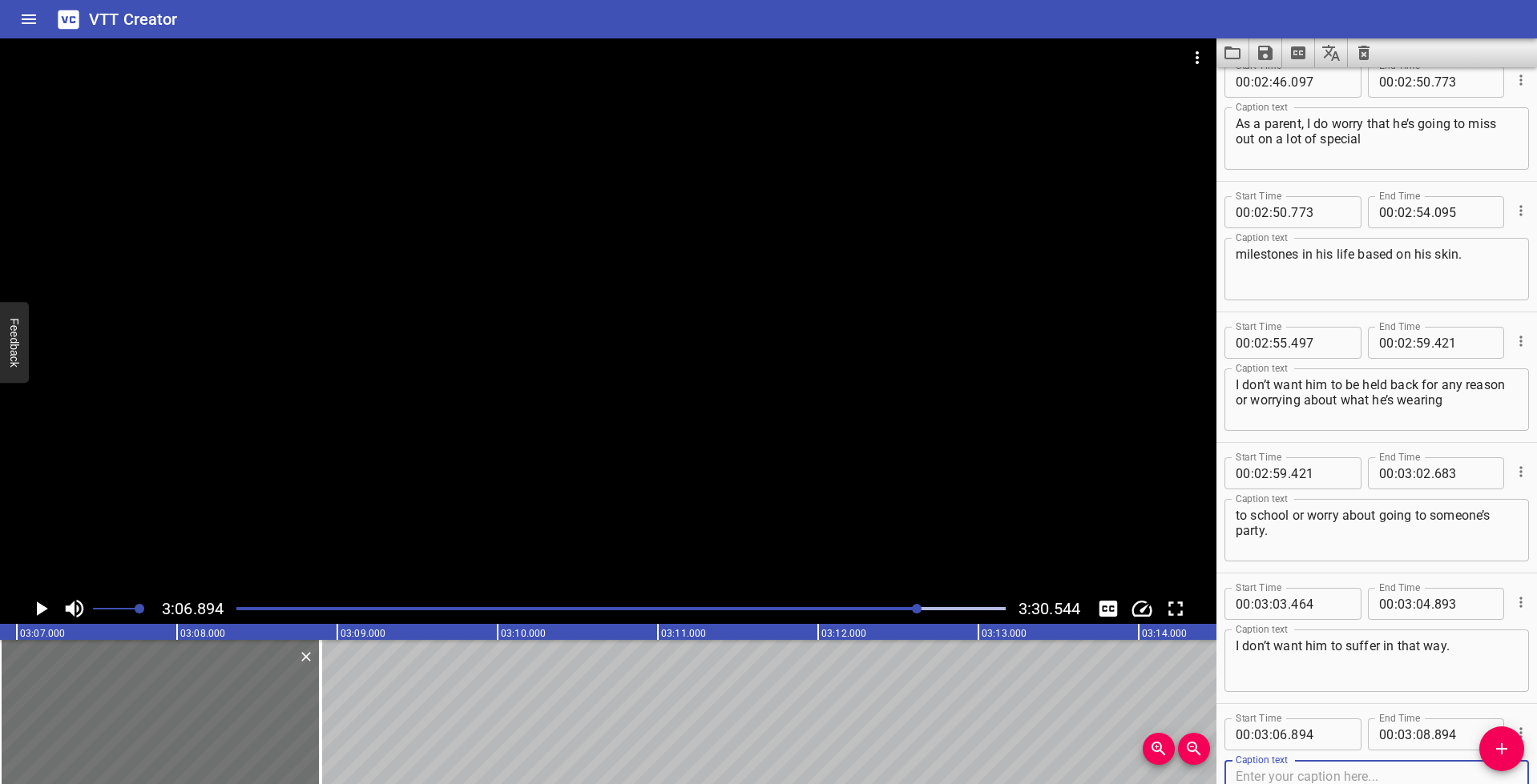
scroll to position [6148, 0]
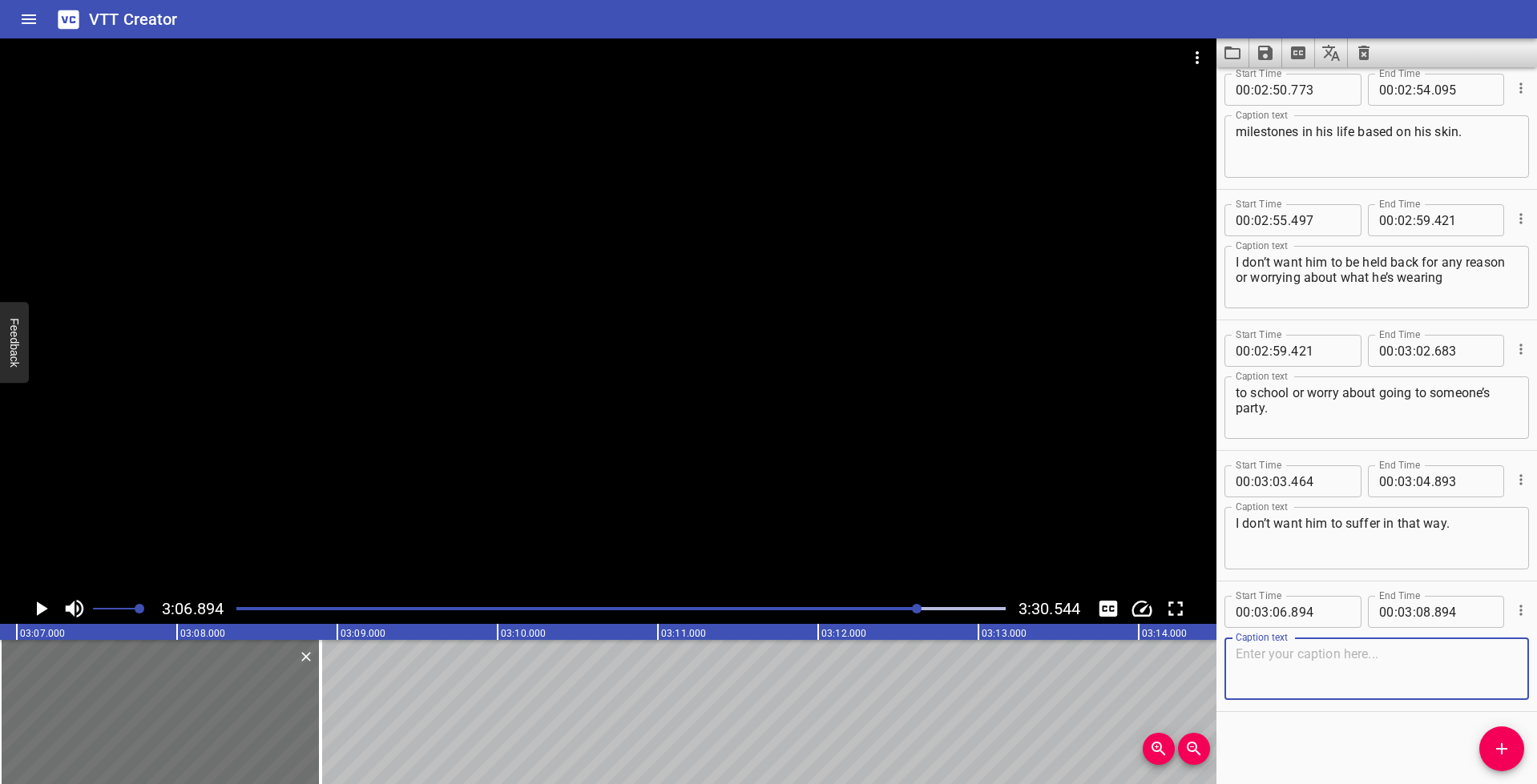
paste textarea "For me living with [MEDICAL_DATA]. Yes, I’ve missed out on a lot but at the sam…"
drag, startPoint x: 1500, startPoint y: 672, endPoint x: 1470, endPoint y: 670, distance: 30.1
click at [1470, 670] on textarea "For me living with [MEDICAL_DATA]. Yes, I’ve missed out on a lot but at the sam…" at bounding box center [1377, 669] width 282 height 45
type textarea "For me living with [MEDICAL_DATA]. Yes, I’ve missed out on a lot but at the sam…"
click at [34, 613] on icon "Play/Pause" at bounding box center [41, 609] width 24 height 24
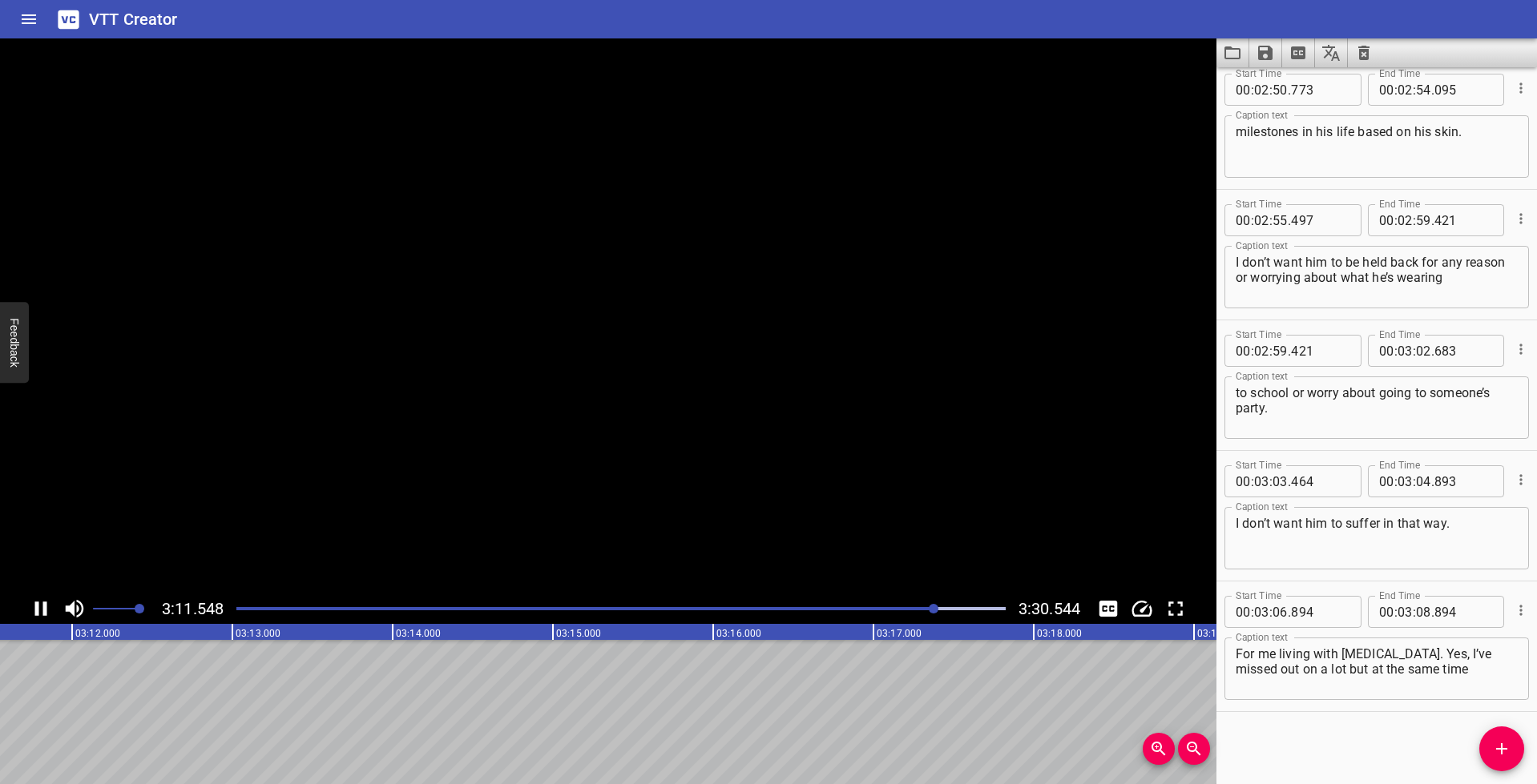
click at [36, 611] on icon "Play/Pause" at bounding box center [42, 608] width 12 height 15
click at [1416, 616] on input "number" at bounding box center [1423, 612] width 15 height 32
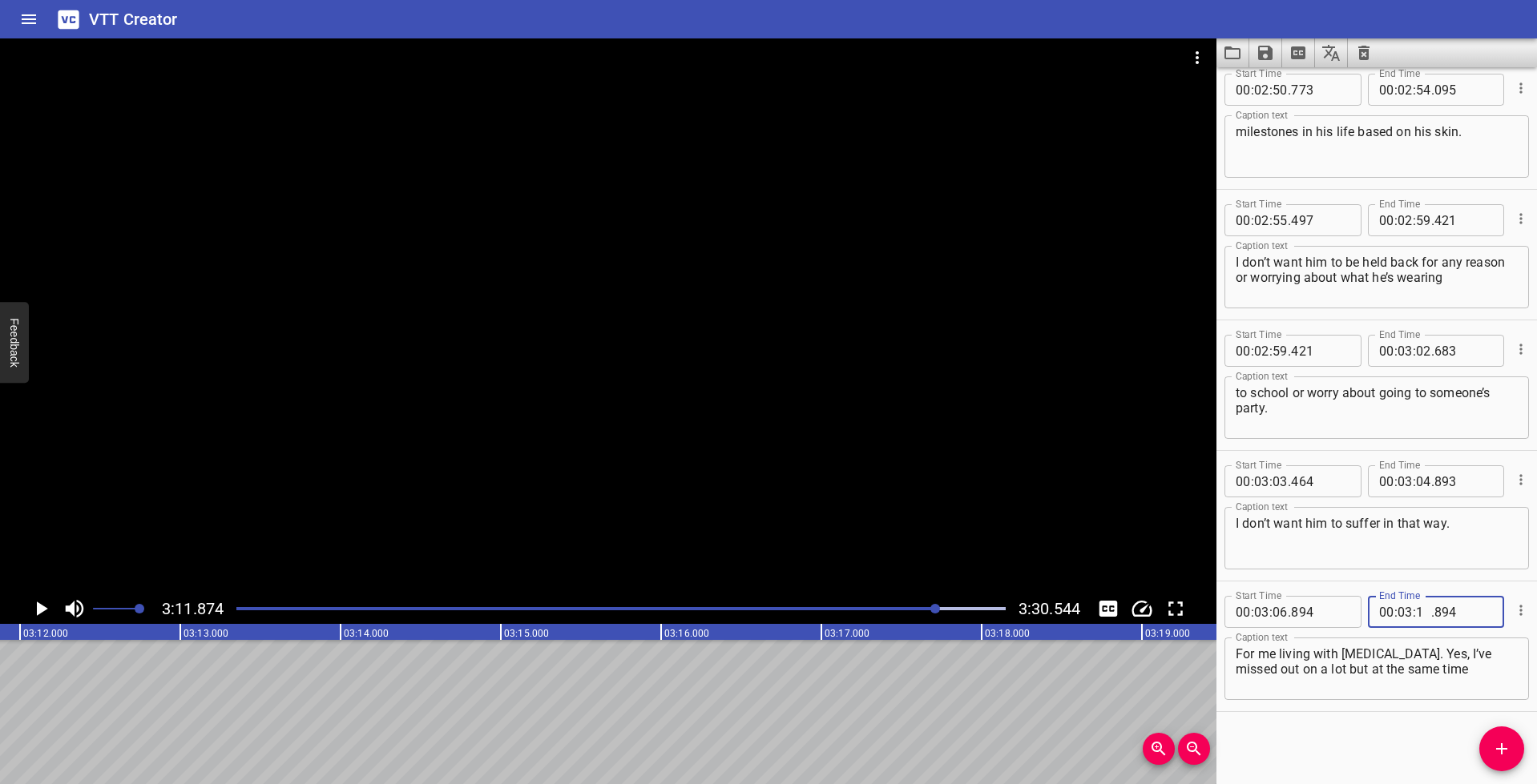
type input "11"
type input "874"
click at [1486, 742] on span "Add Cue" at bounding box center [1502, 749] width 45 height 19
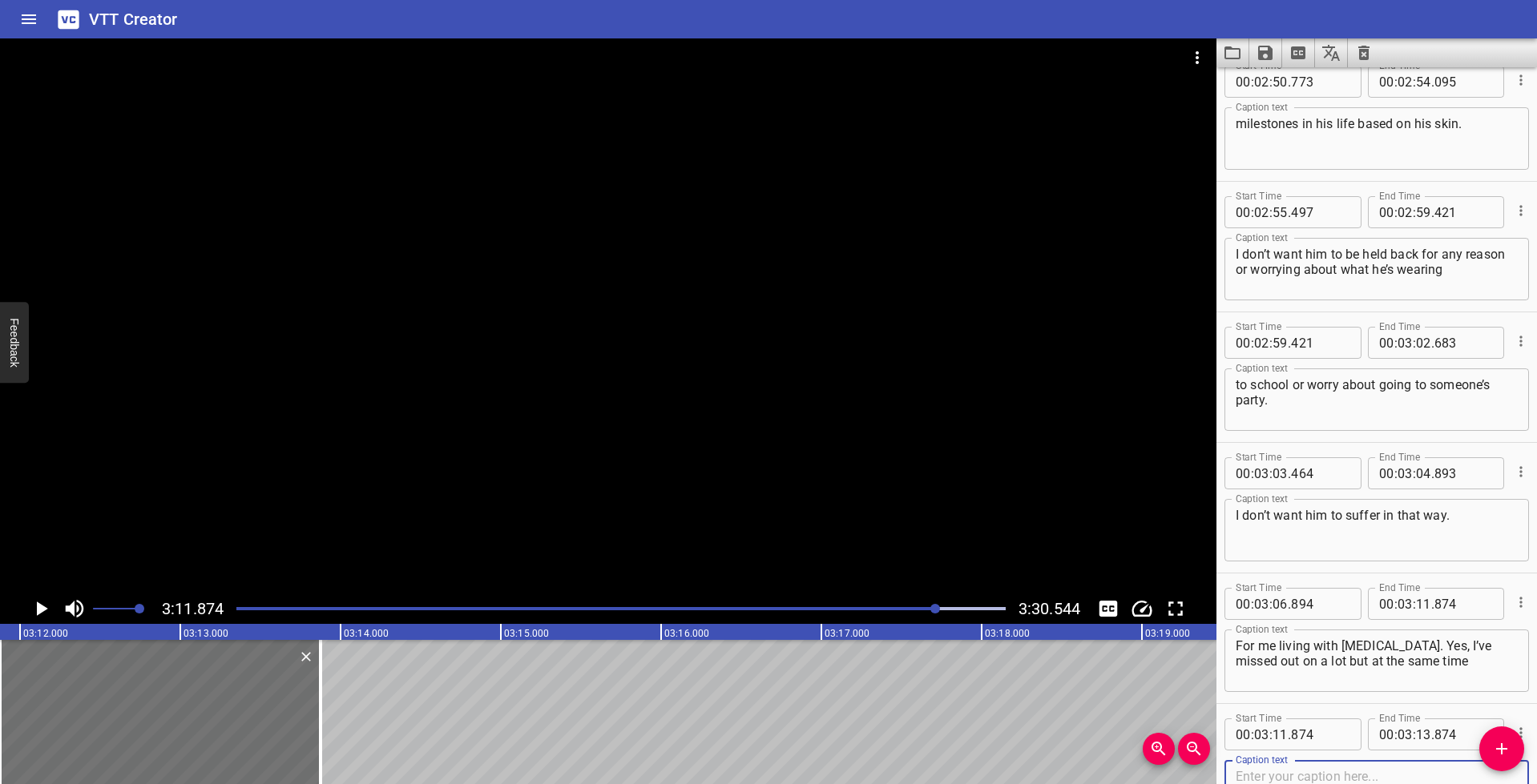
scroll to position [6279, 0]
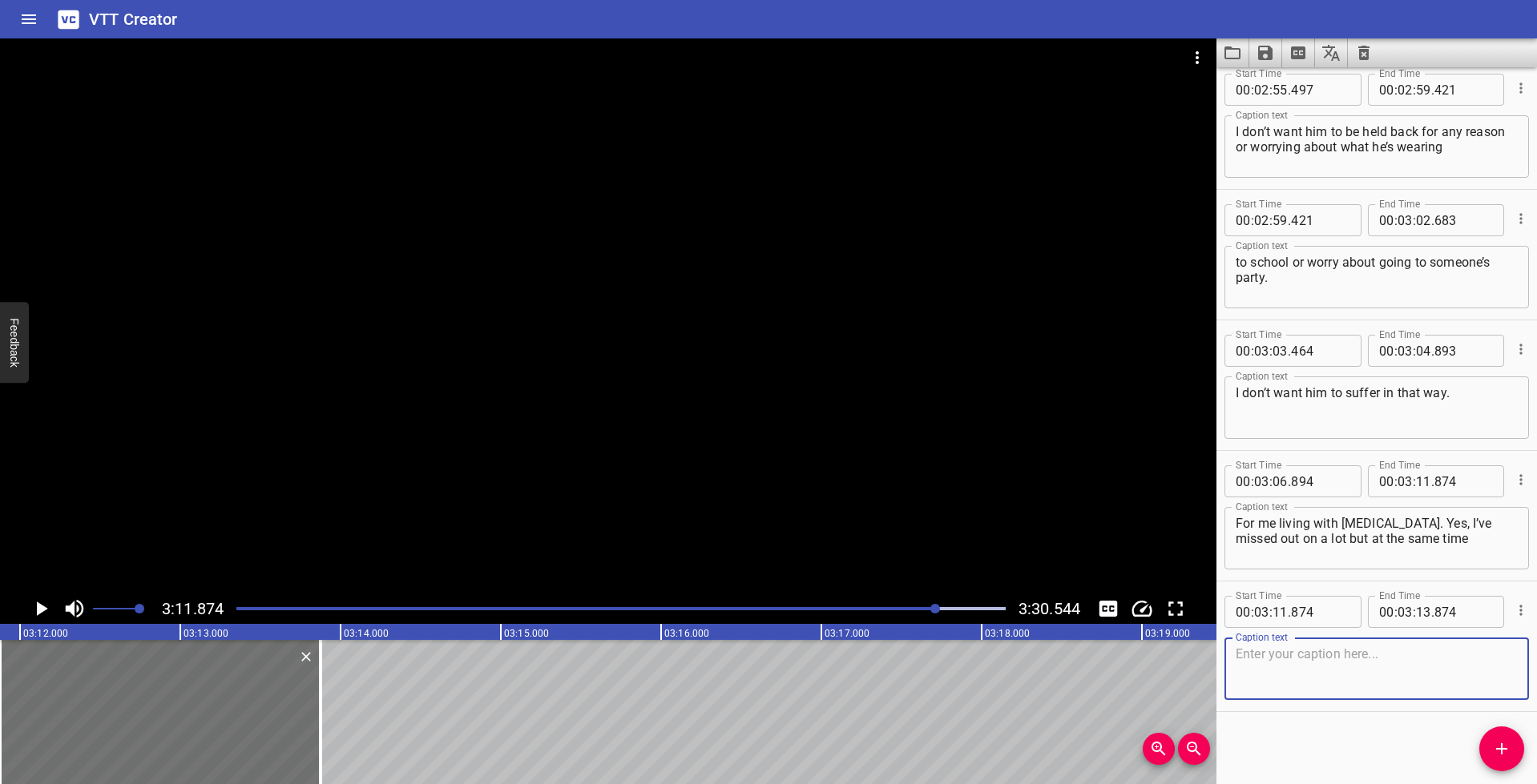
click at [1344, 662] on textarea at bounding box center [1377, 669] width 282 height 45
paste textarea "I do go and do as much as I can to live a very normal balance life."
type textarea "I do go and do as much as I can to live a very normal balance life."
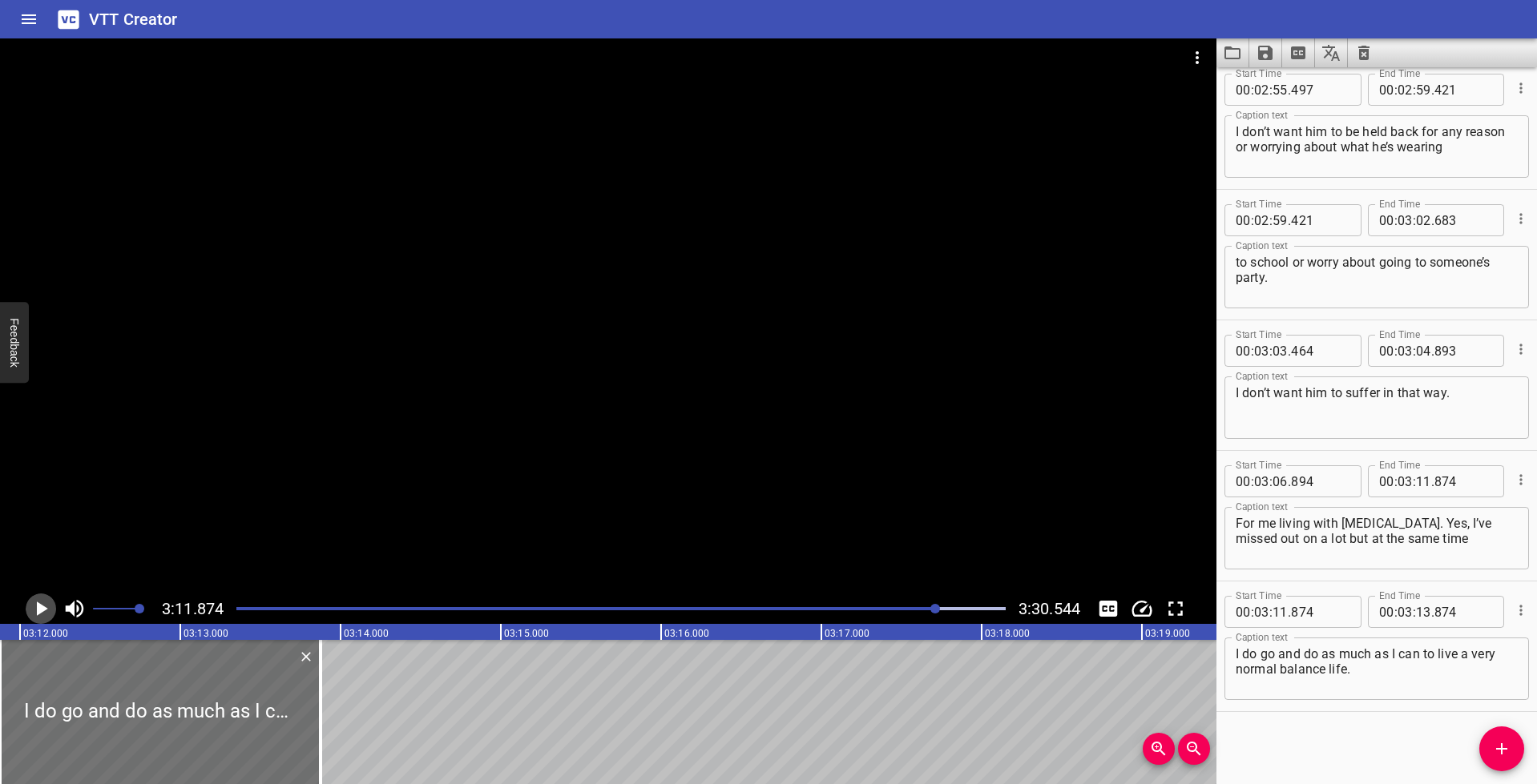
click at [41, 615] on icon "Play/Pause" at bounding box center [41, 609] width 24 height 24
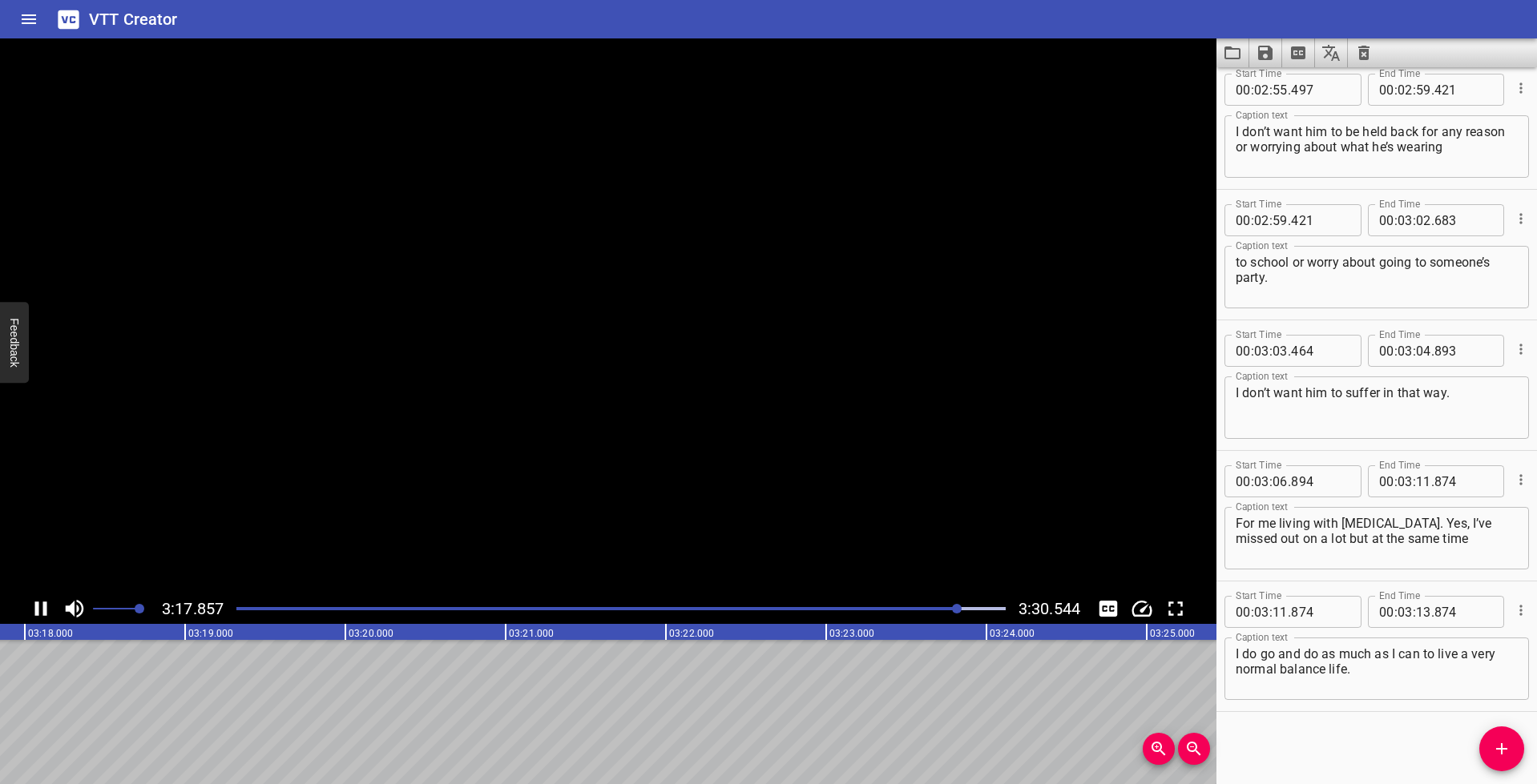
click at [44, 609] on icon "Play/Pause" at bounding box center [42, 608] width 12 height 15
drag, startPoint x: 1419, startPoint y: 613, endPoint x: 1443, endPoint y: 639, distance: 35.4
click at [1420, 613] on input "number" at bounding box center [1423, 612] width 15 height 32
type input "18"
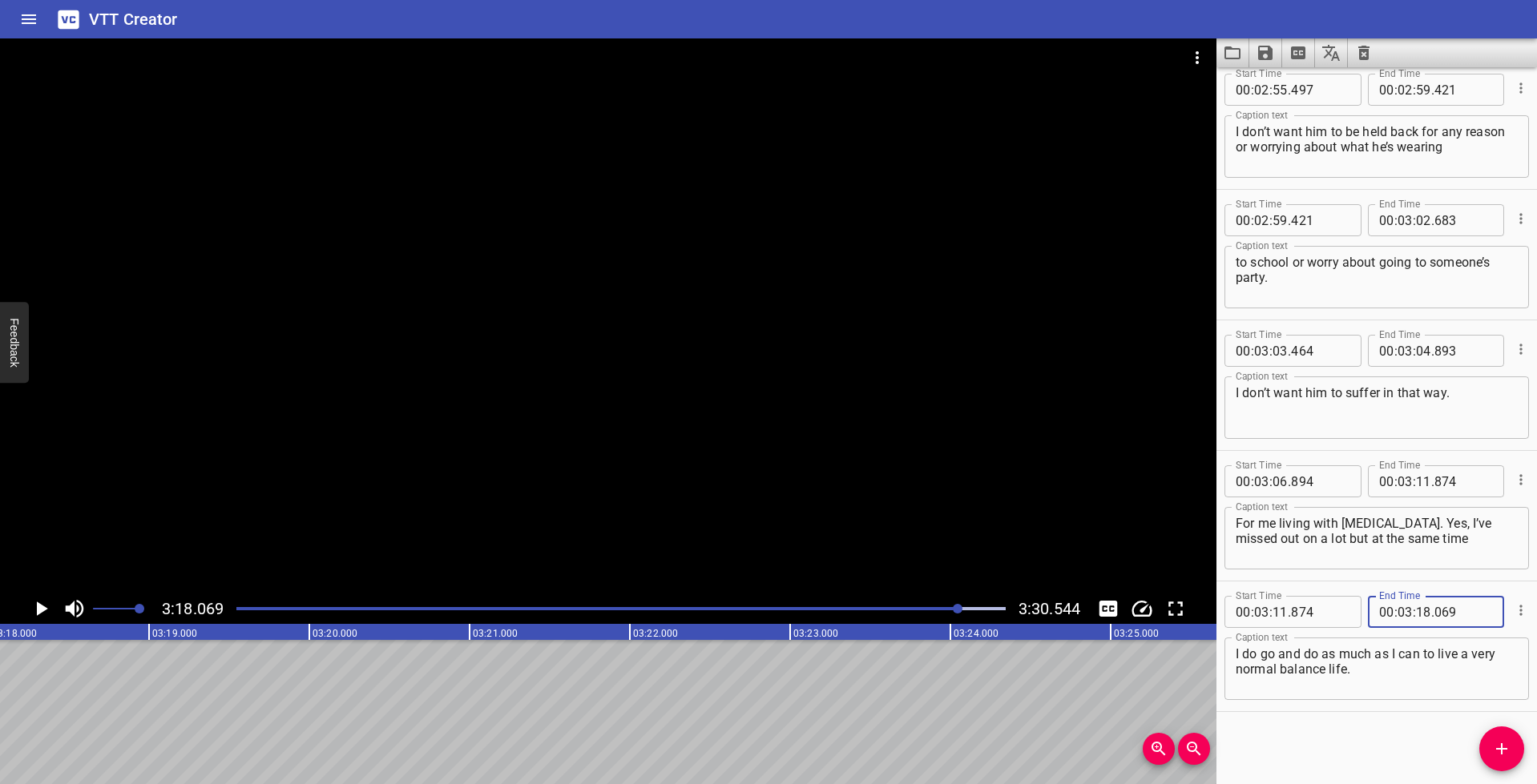
type input "069"
click at [1378, 672] on textarea "I do go and do as much as I can to live a very normal balance life." at bounding box center [1377, 669] width 282 height 45
click at [40, 606] on icon "Play/Pause" at bounding box center [42, 608] width 11 height 15
click at [40, 606] on icon "Play/Pause" at bounding box center [41, 609] width 24 height 24
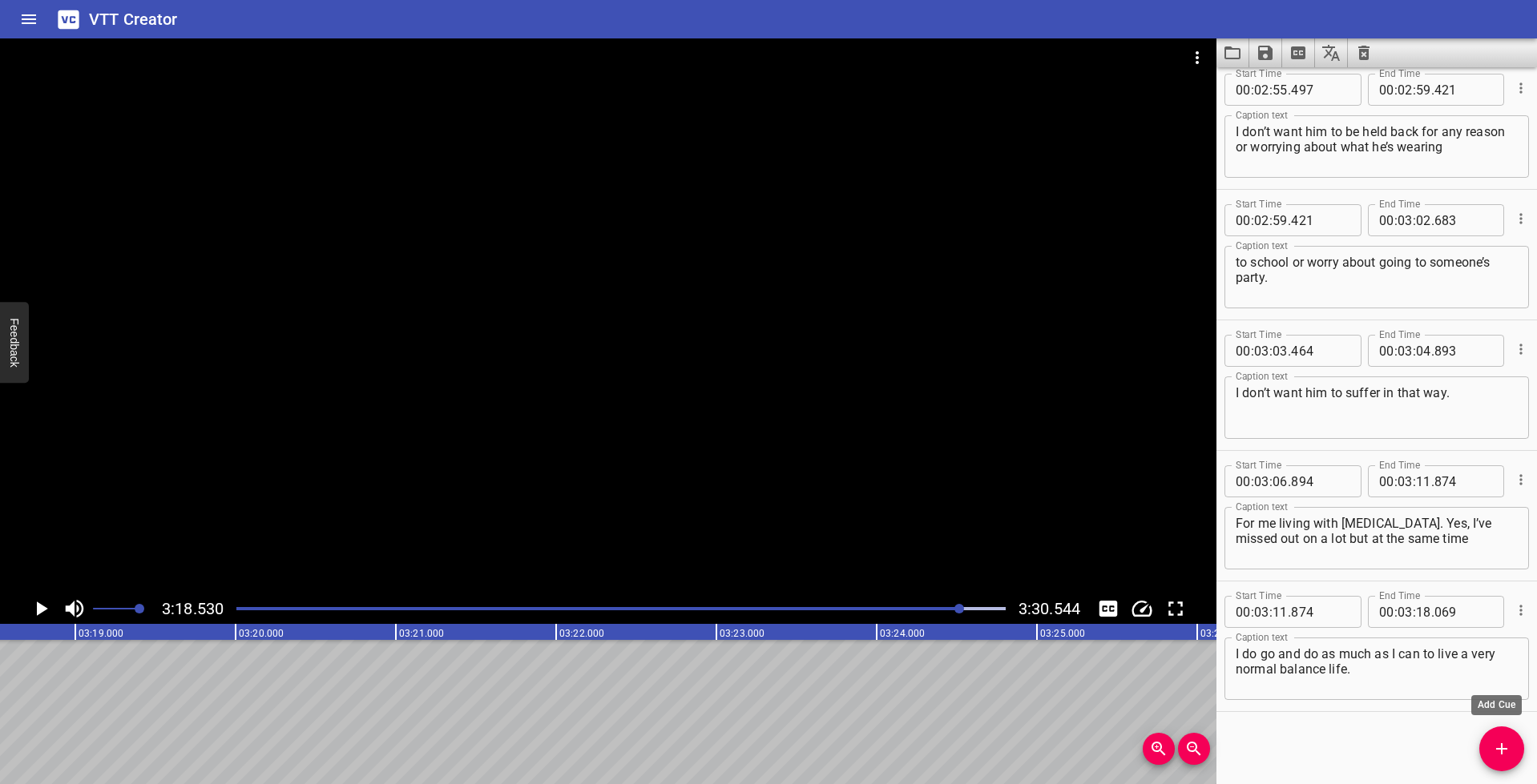
click at [1509, 756] on icon "Add Cue" at bounding box center [1501, 749] width 19 height 19
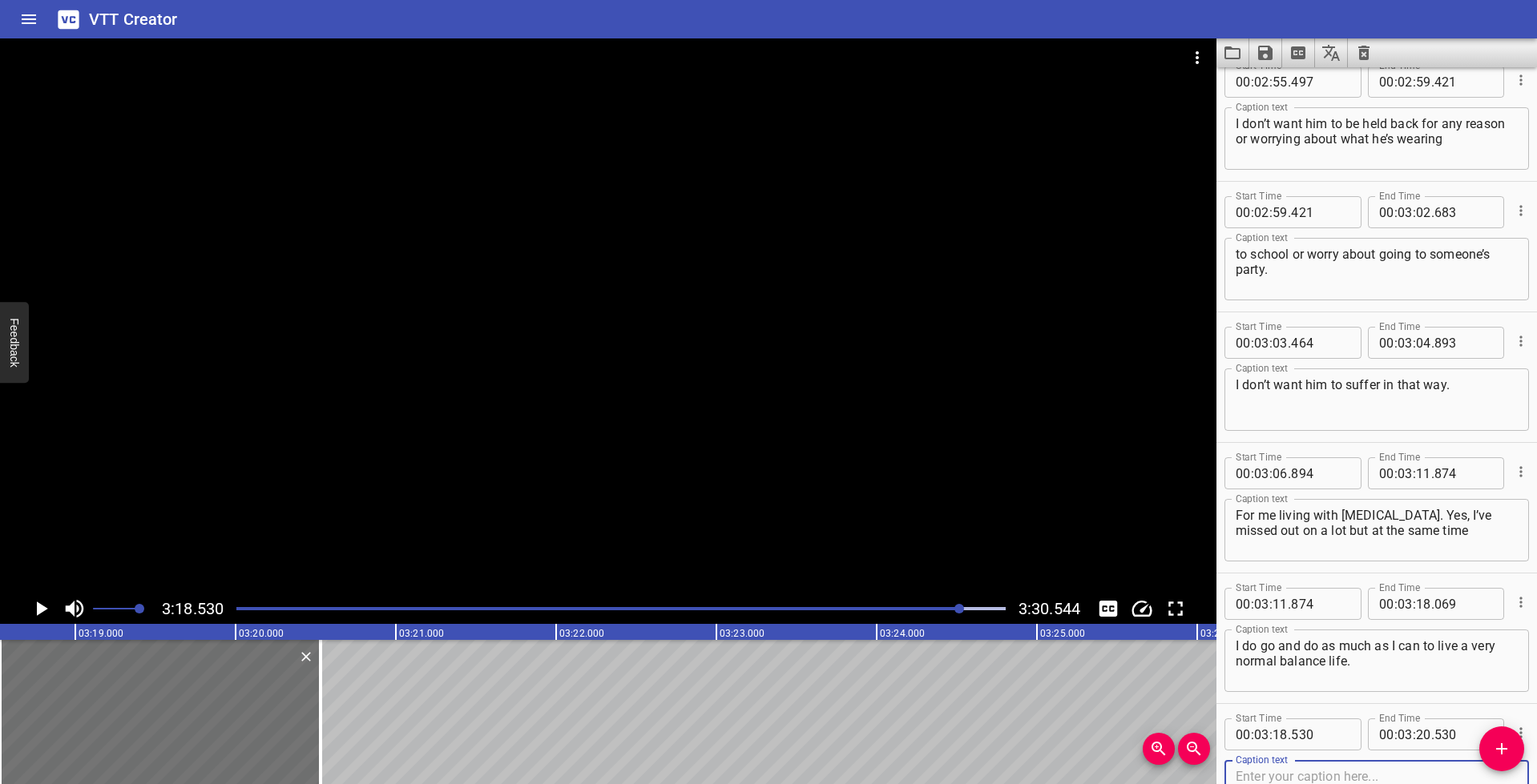
scroll to position [6410, 0]
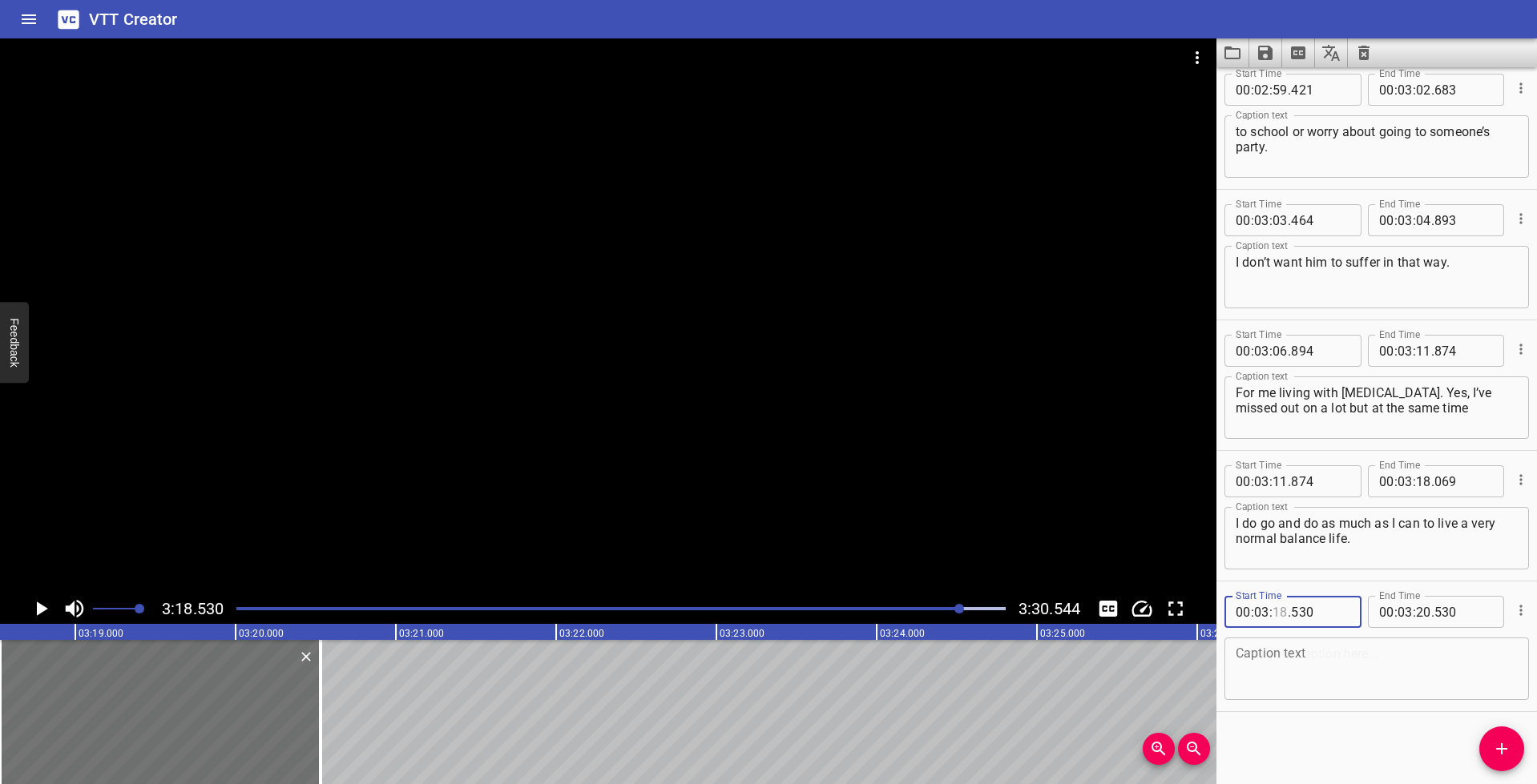
click at [1284, 613] on input "number" at bounding box center [1279, 612] width 15 height 32
type input "18"
drag, startPoint x: 1305, startPoint y: 614, endPoint x: 1317, endPoint y: 618, distance: 12.6
click at [1305, 614] on input "number" at bounding box center [1319, 612] width 58 height 32
type input "070"
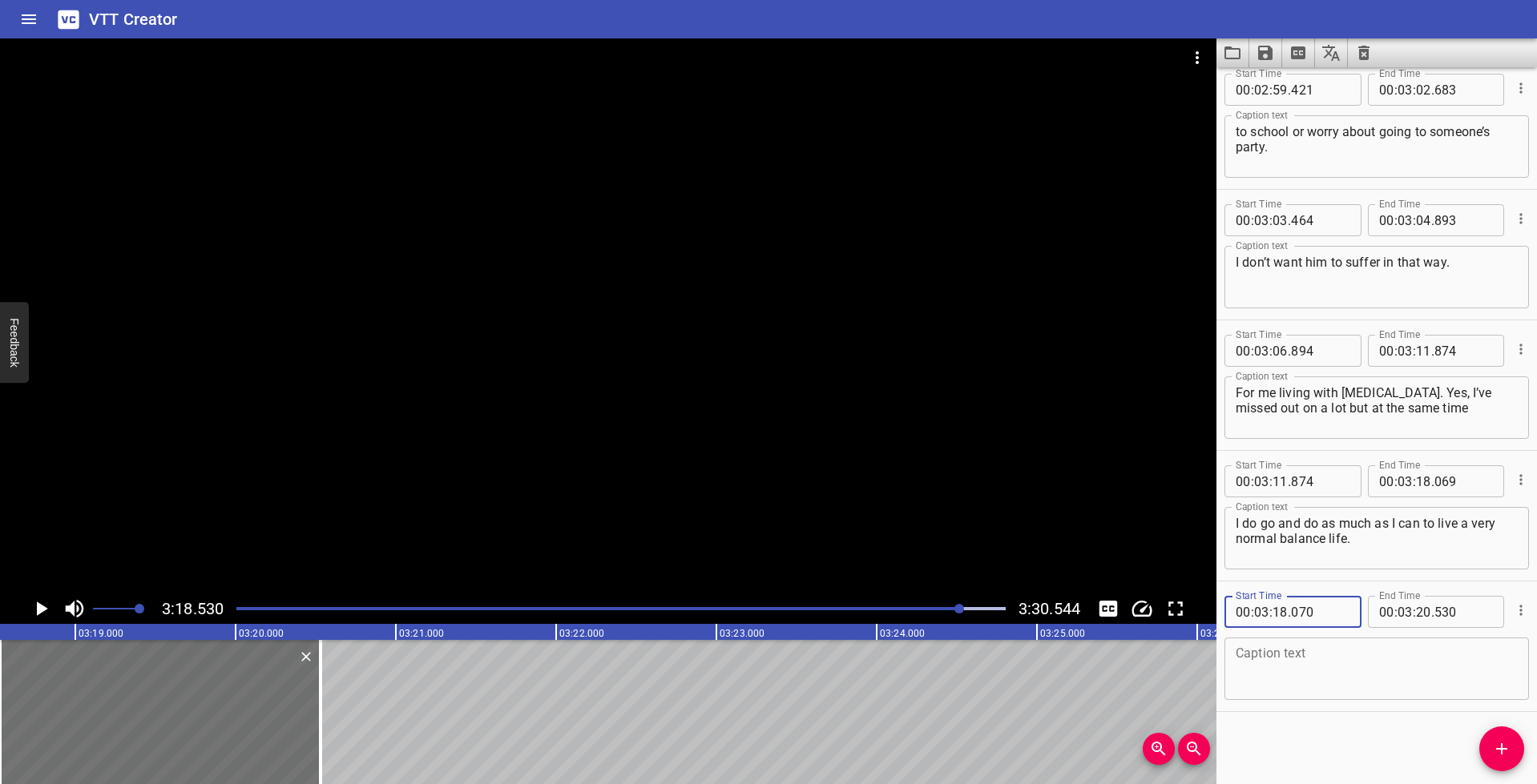
click at [1336, 669] on textarea at bounding box center [1377, 669] width 282 height 45
paste textarea "And I think for my son what I want for him and"
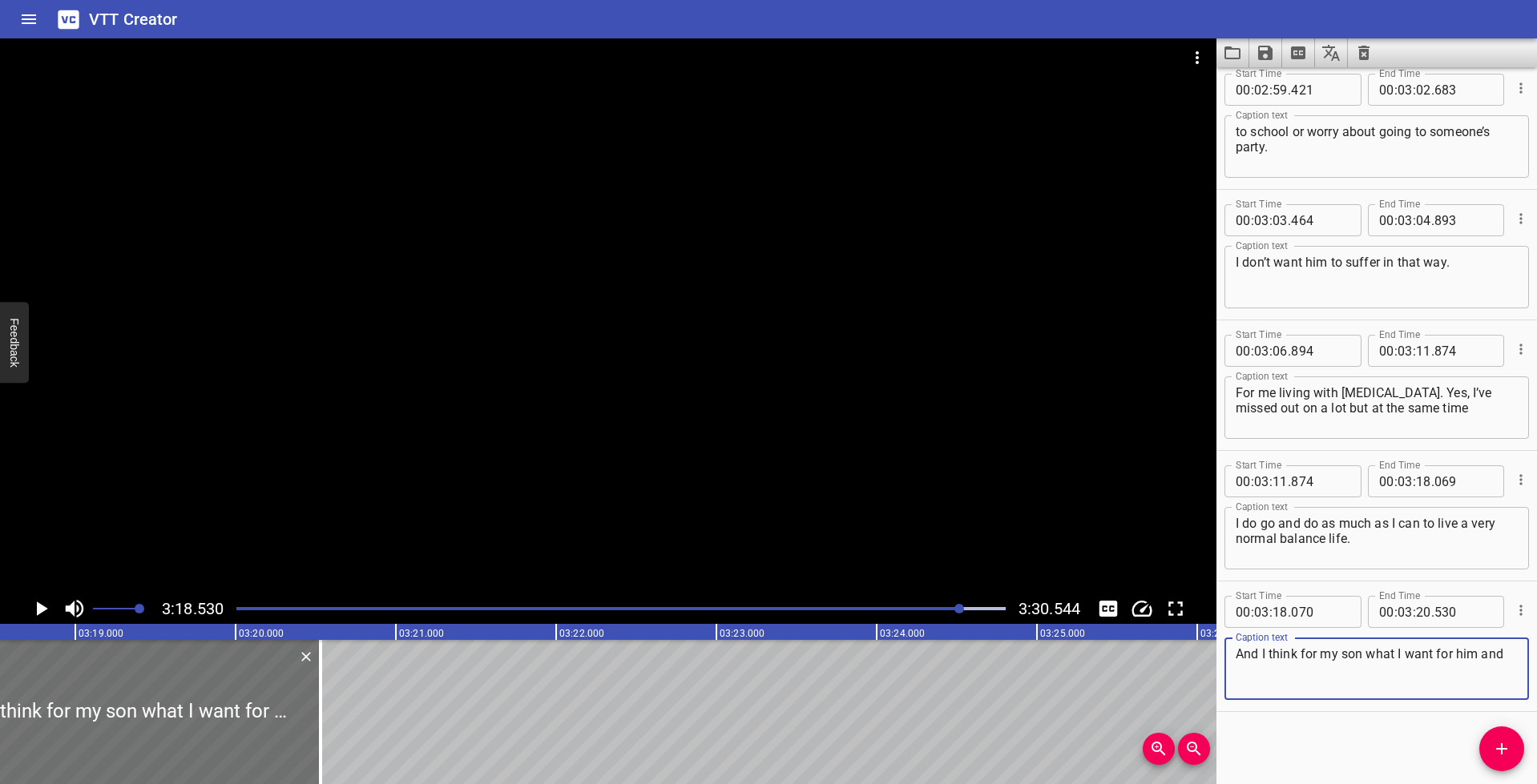
click at [42, 618] on icon "Play/Pause" at bounding box center [41, 609] width 24 height 24
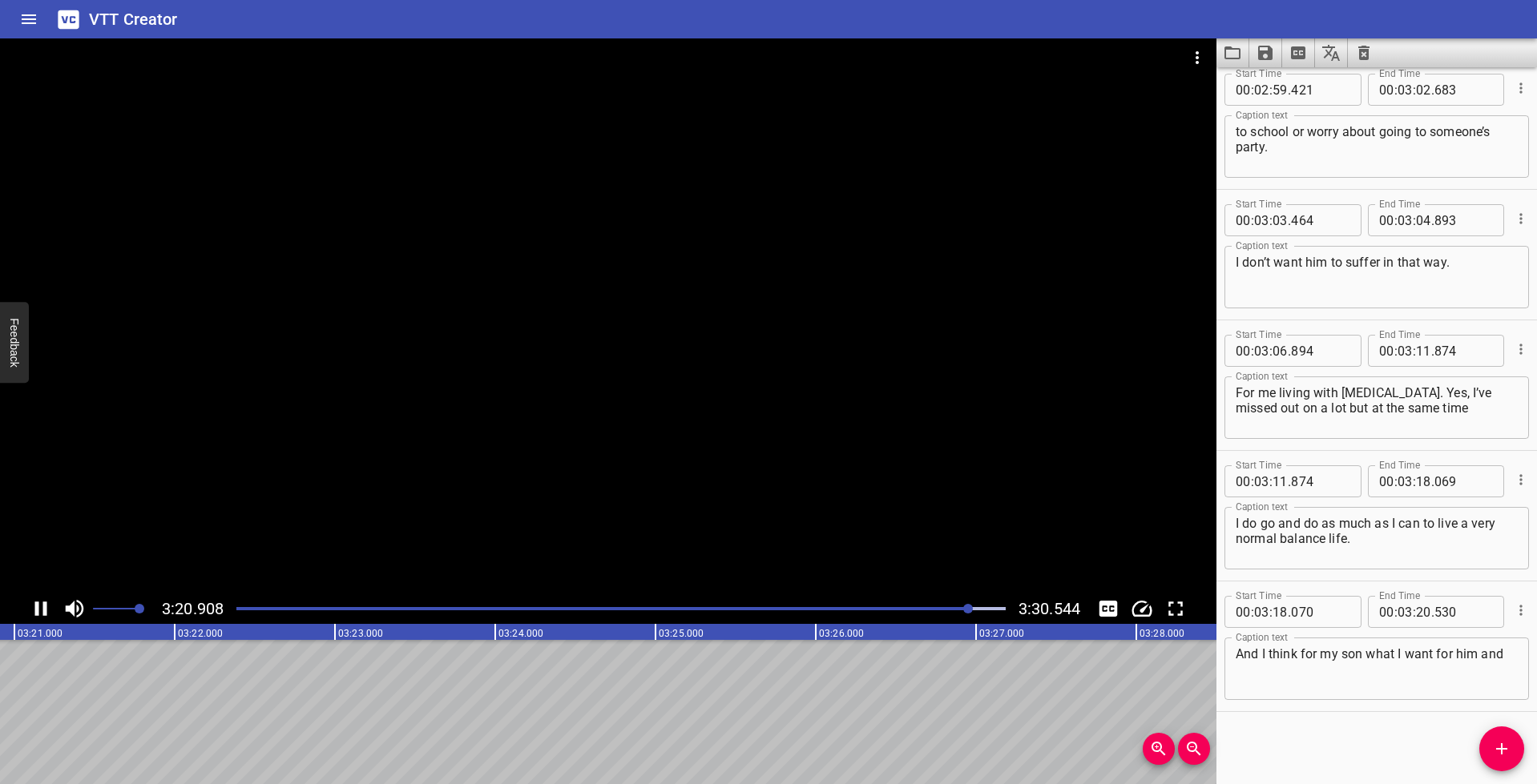
click at [39, 604] on icon "Play/Pause" at bounding box center [41, 609] width 24 height 24
click at [1502, 656] on textarea "And I think for my son what I want for him and" at bounding box center [1377, 669] width 282 height 45
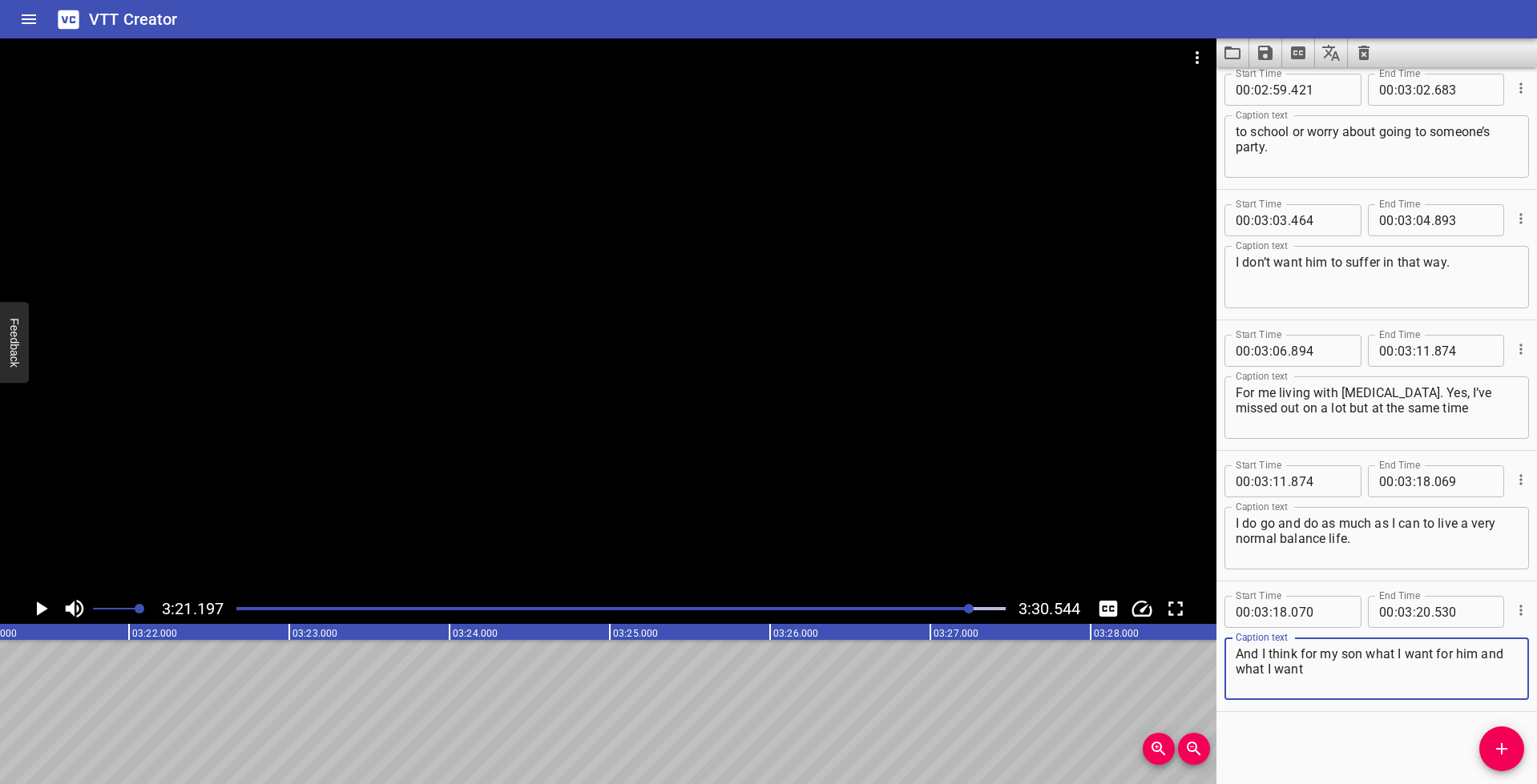
type textarea "And I think for my son what I want for him and what I want"
click at [1418, 606] on input "number" at bounding box center [1423, 612] width 15 height 32
type input "21"
type input "197"
click at [1511, 749] on span "Add Cue" at bounding box center [1502, 749] width 45 height 19
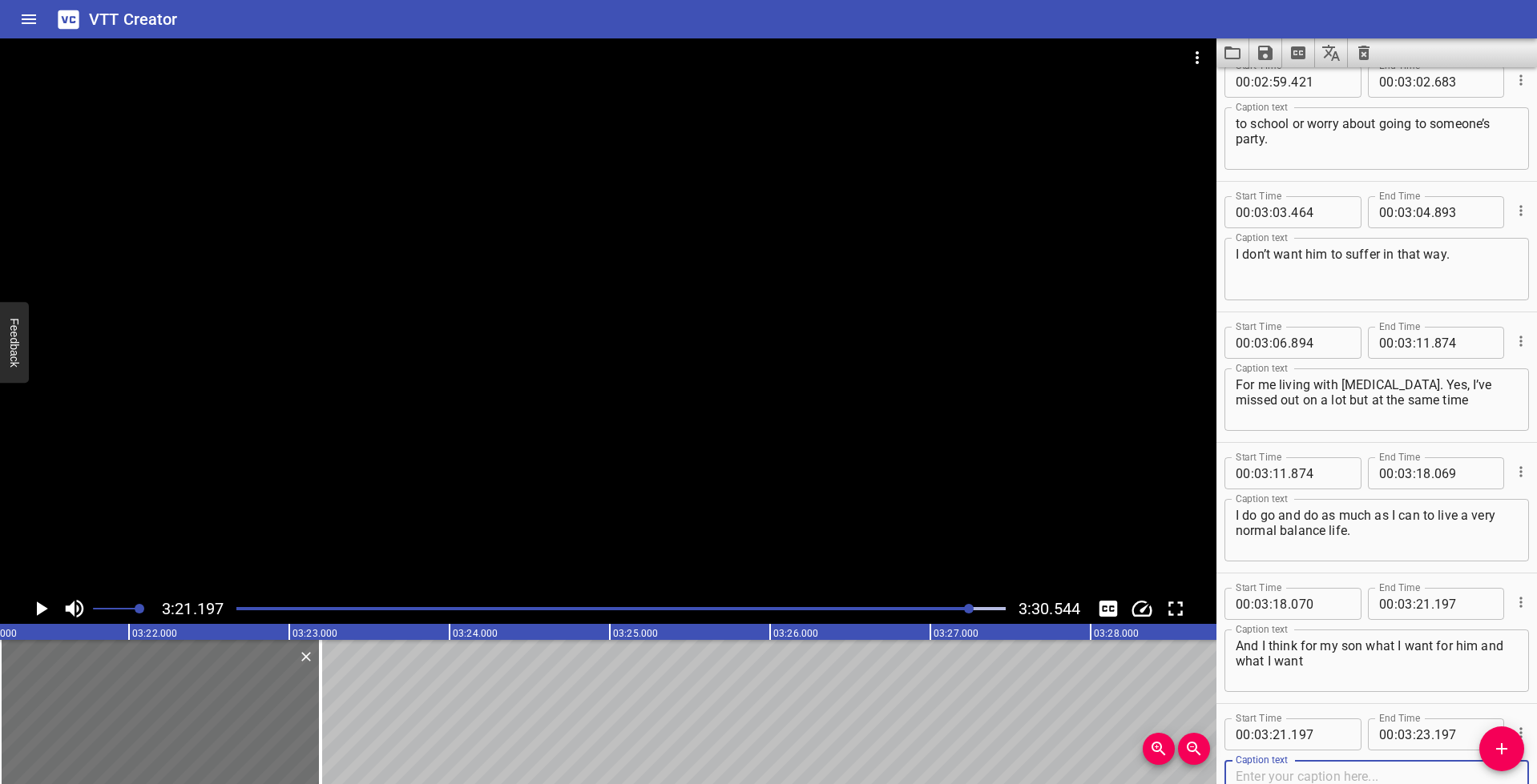
scroll to position [6541, 0]
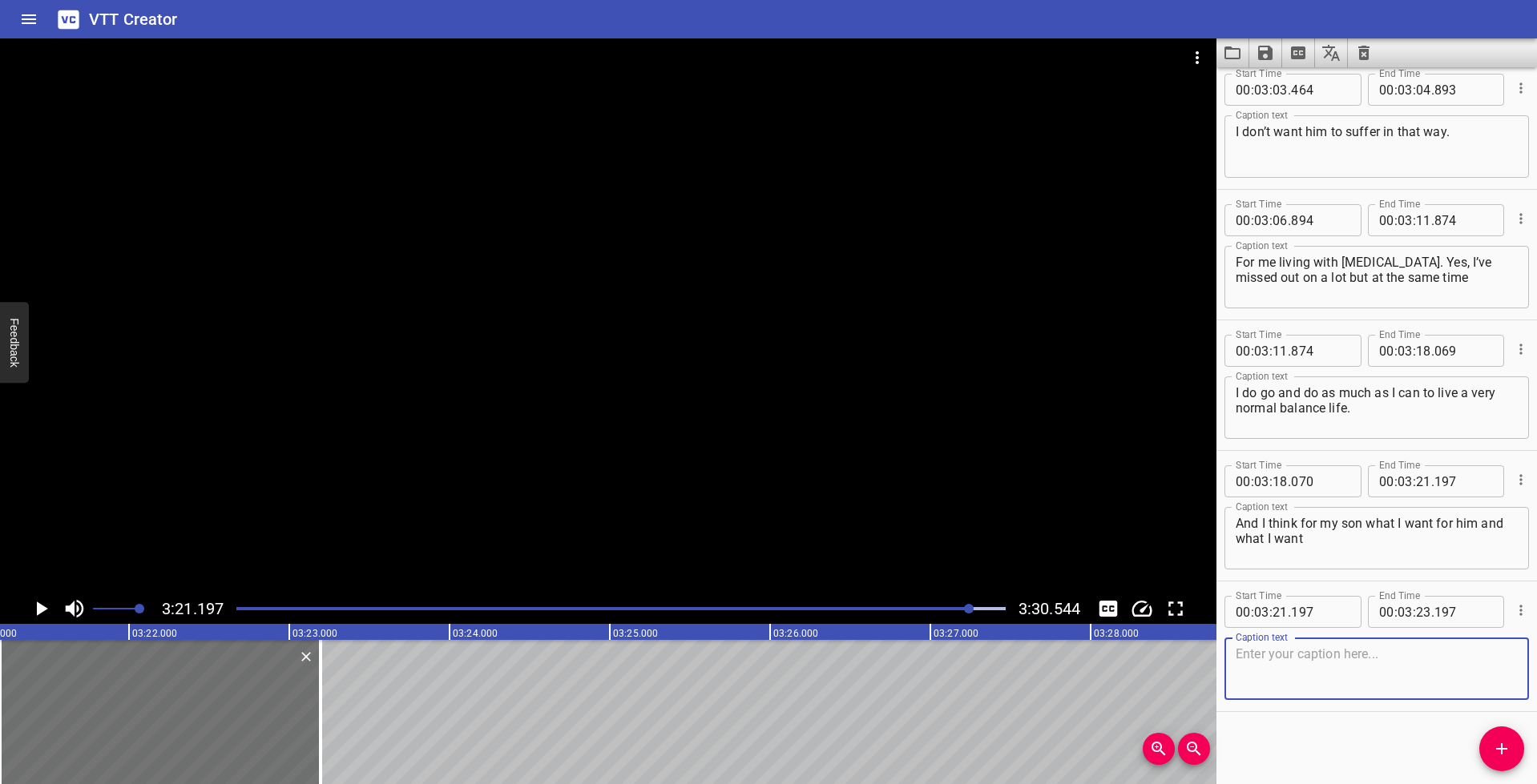
paste textarea "for him and what I want for us is not to worry about our skin anymore."
type textarea "for him and what I want for us is not to worry about our skin anymore."
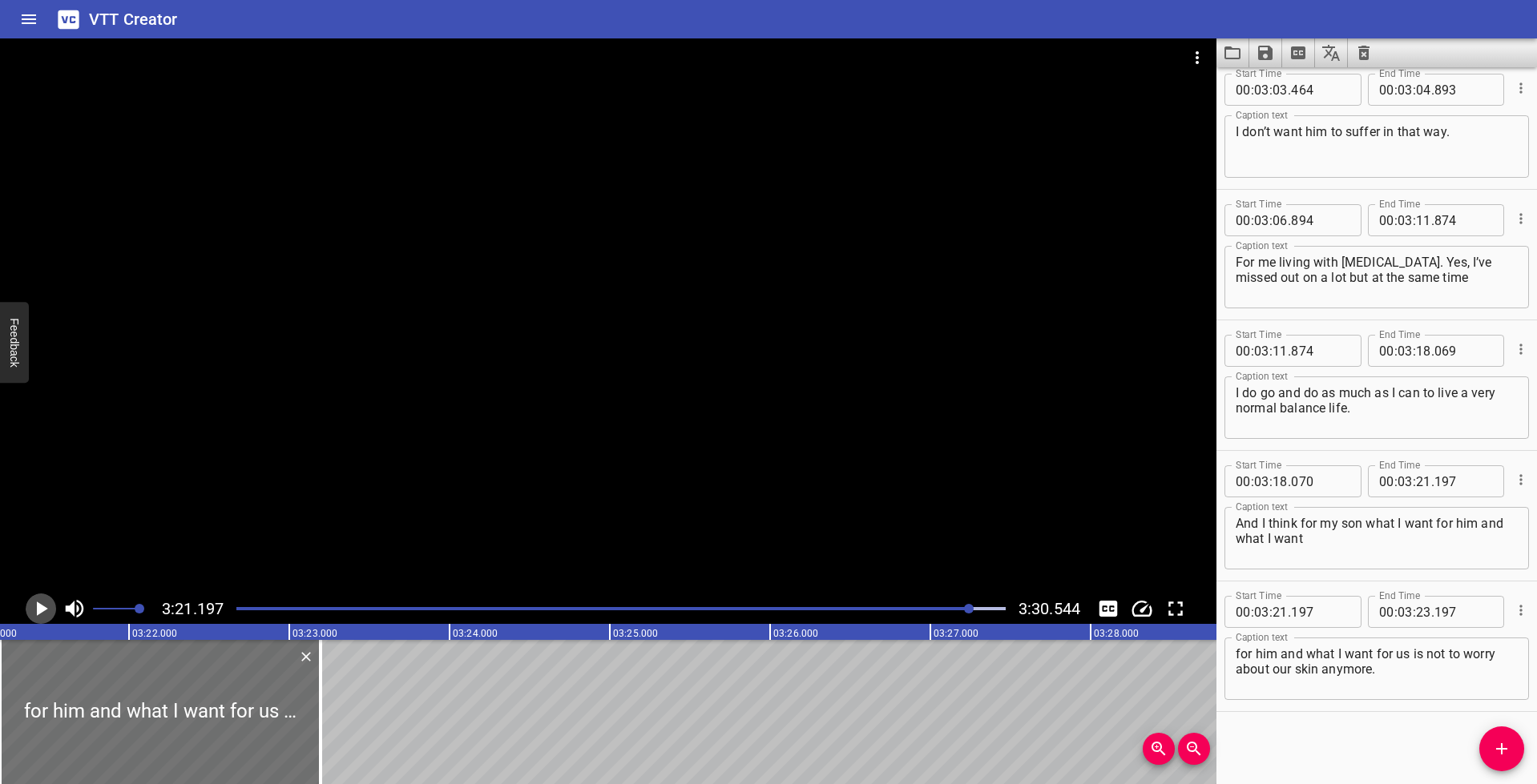
click at [44, 613] on icon "Play/Pause" at bounding box center [41, 609] width 24 height 24
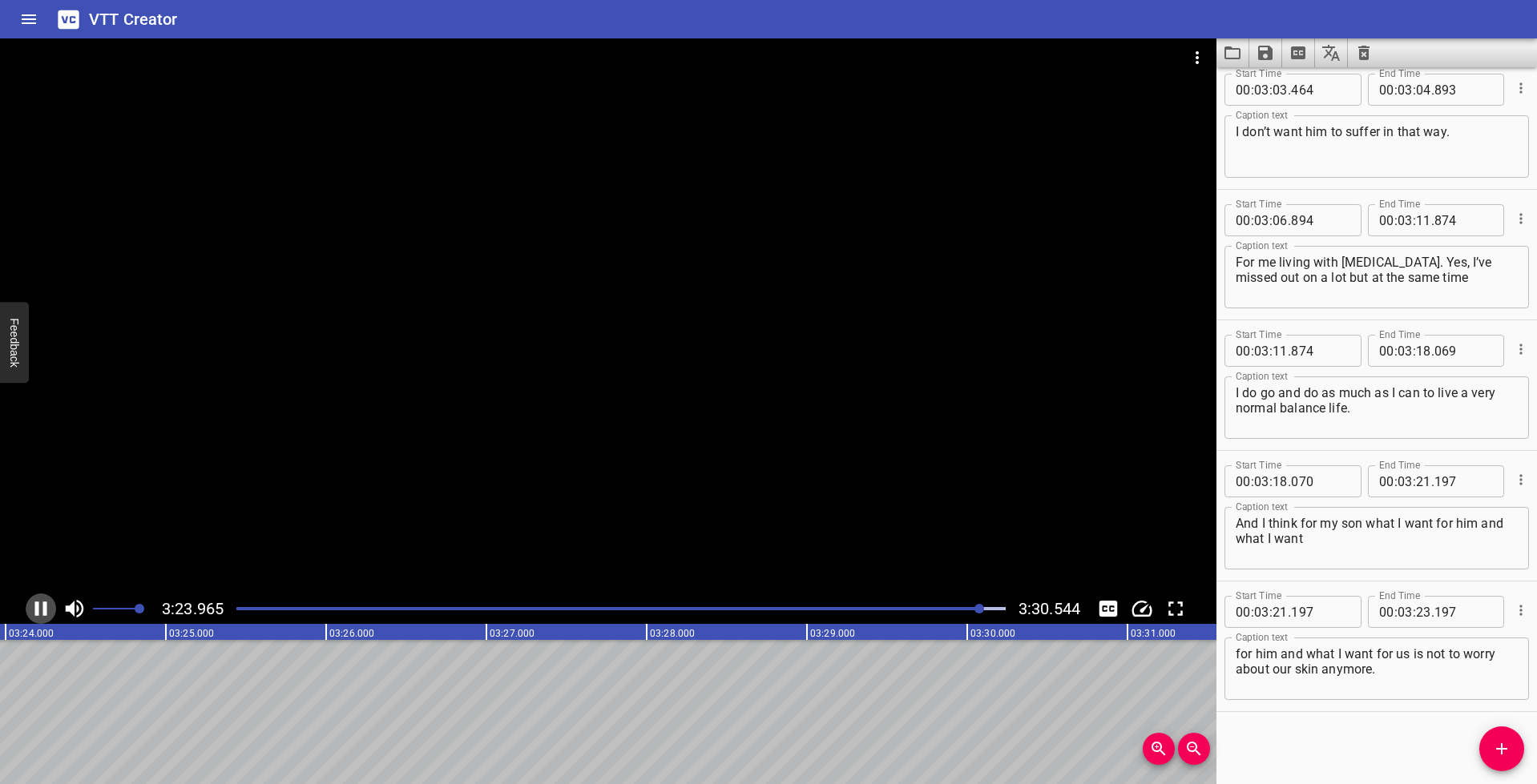
click at [44, 611] on icon "Play/Pause" at bounding box center [42, 608] width 12 height 15
drag, startPoint x: 1415, startPoint y: 616, endPoint x: 1459, endPoint y: 642, distance: 51.1
click at [1416, 616] on input "number" at bounding box center [1423, 612] width 15 height 32
type input "24"
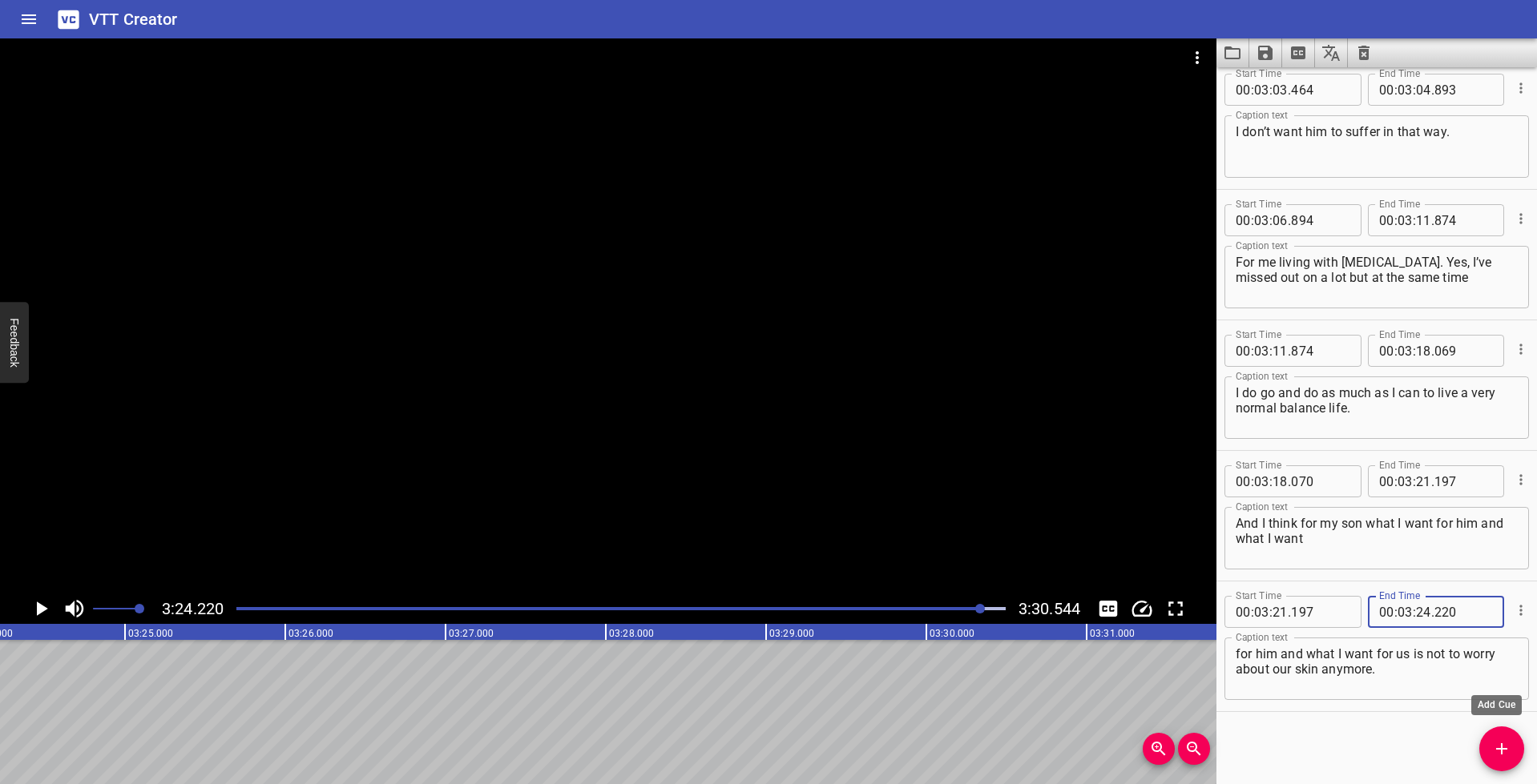
type input "220"
click at [1495, 747] on icon "Add Cue" at bounding box center [1501, 749] width 19 height 19
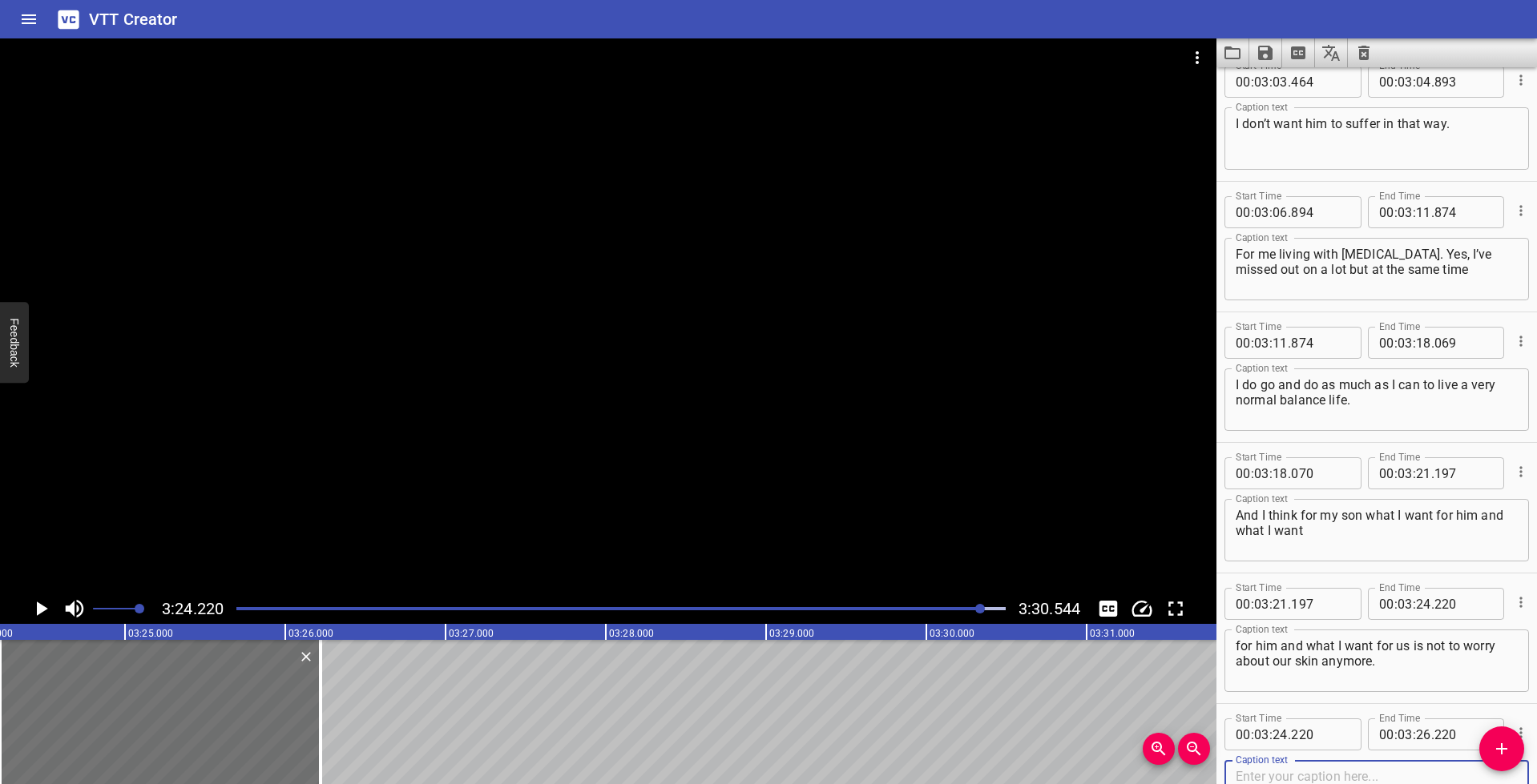
scroll to position [6671, 0]
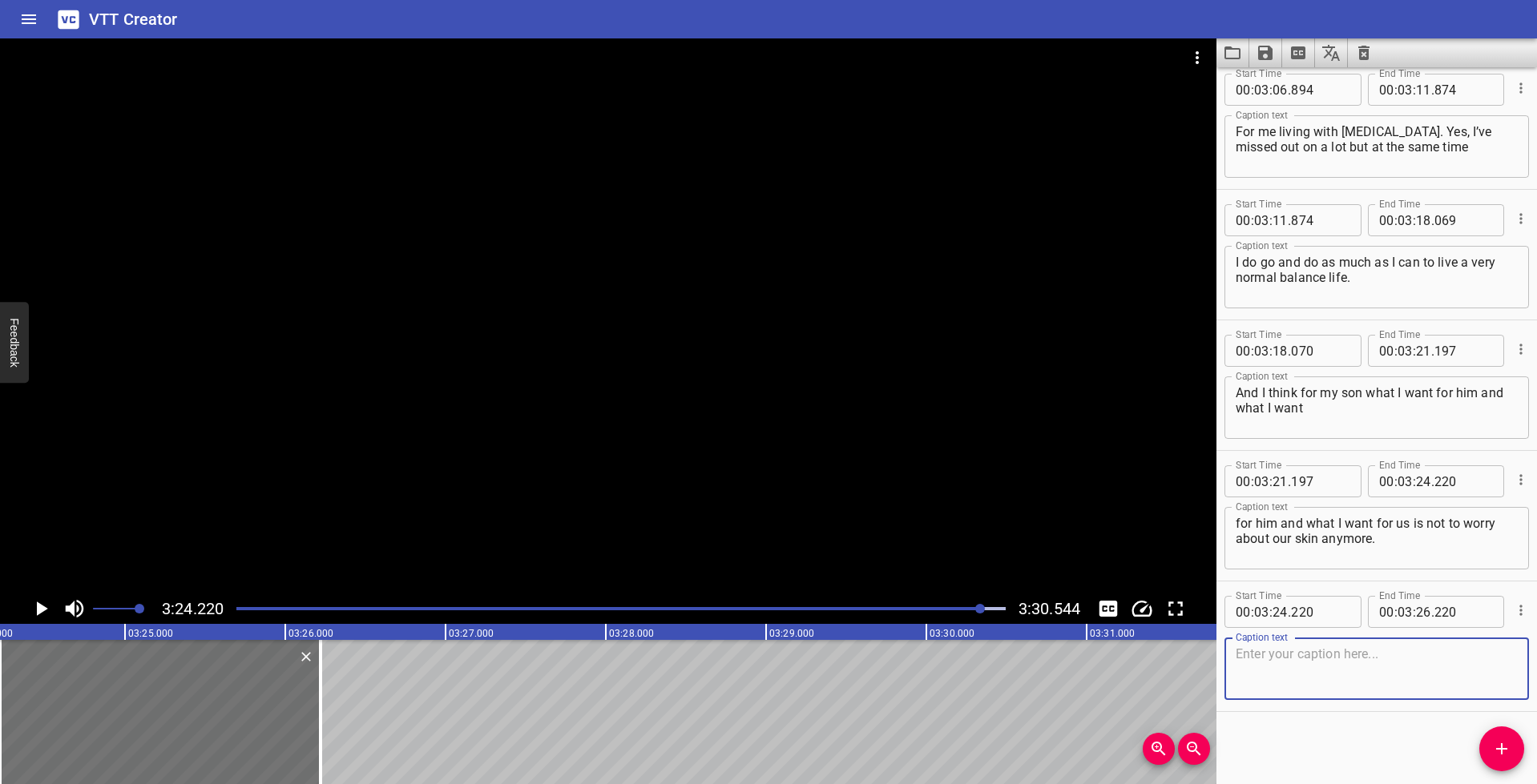
click at [1318, 674] on textarea at bounding box center [1377, 669] width 282 height 45
paste textarea "I want us to just live freely."
type textarea "I want us to just live freely."
click at [31, 609] on icon "Play/Pause" at bounding box center [41, 609] width 24 height 24
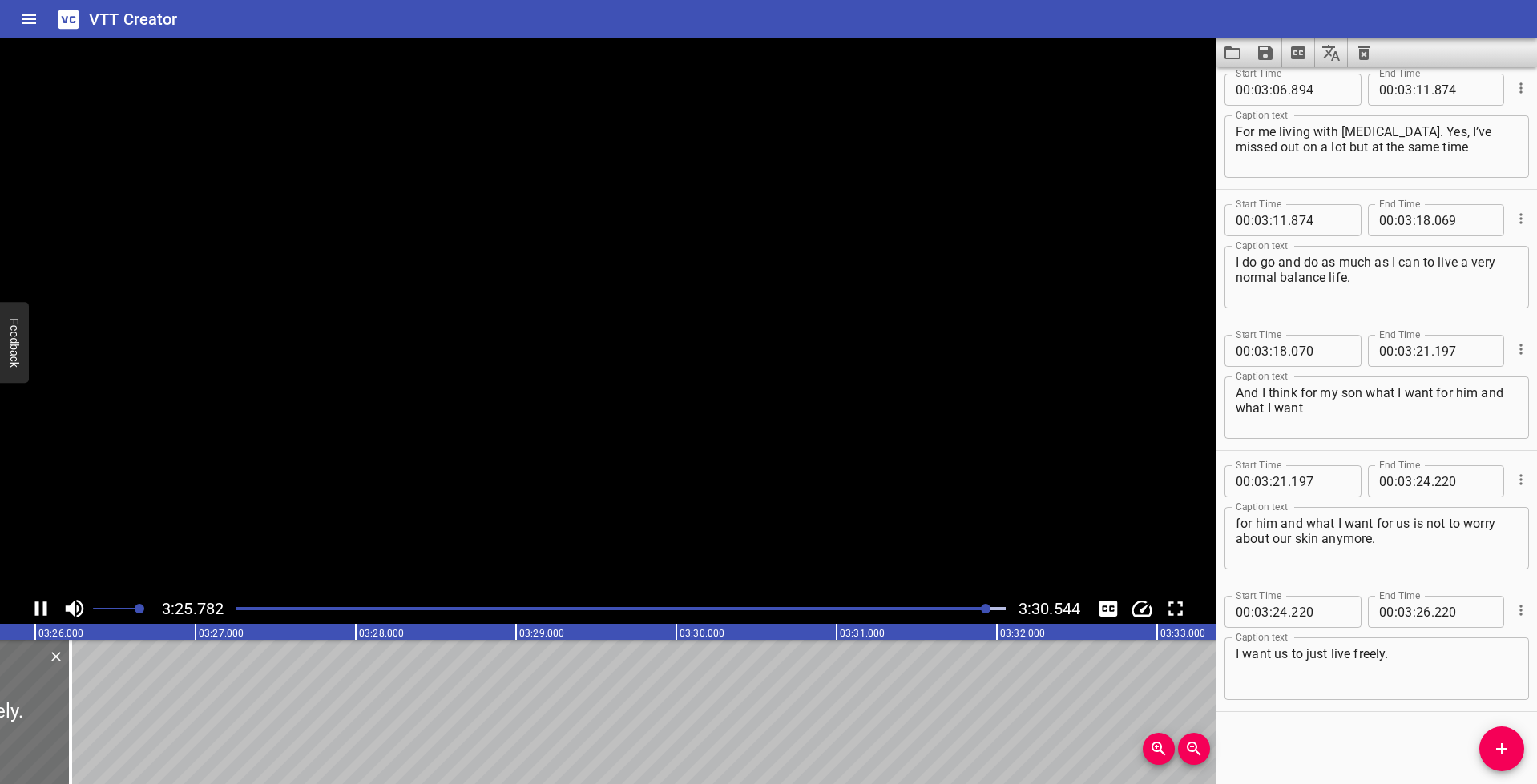
click at [33, 608] on icon "Play/Pause" at bounding box center [41, 609] width 24 height 24
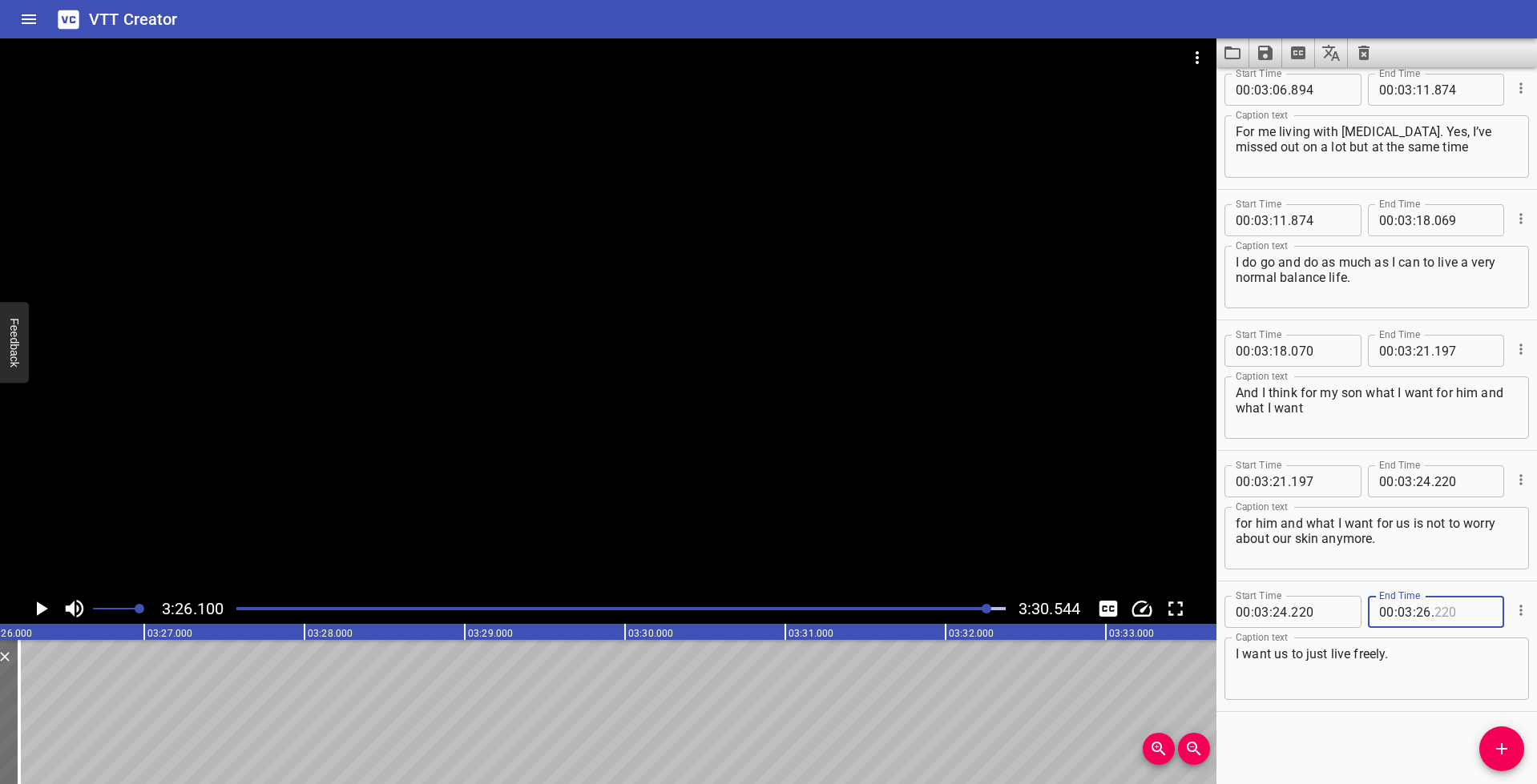
click at [1442, 611] on input "number" at bounding box center [1463, 612] width 58 height 32
type input "100"
click at [1422, 689] on textarea "I want us to just live freely." at bounding box center [1377, 669] width 282 height 45
click at [36, 604] on icon "Play/Pause" at bounding box center [41, 609] width 24 height 24
click at [40, 606] on icon "Play/Pause" at bounding box center [41, 609] width 24 height 24
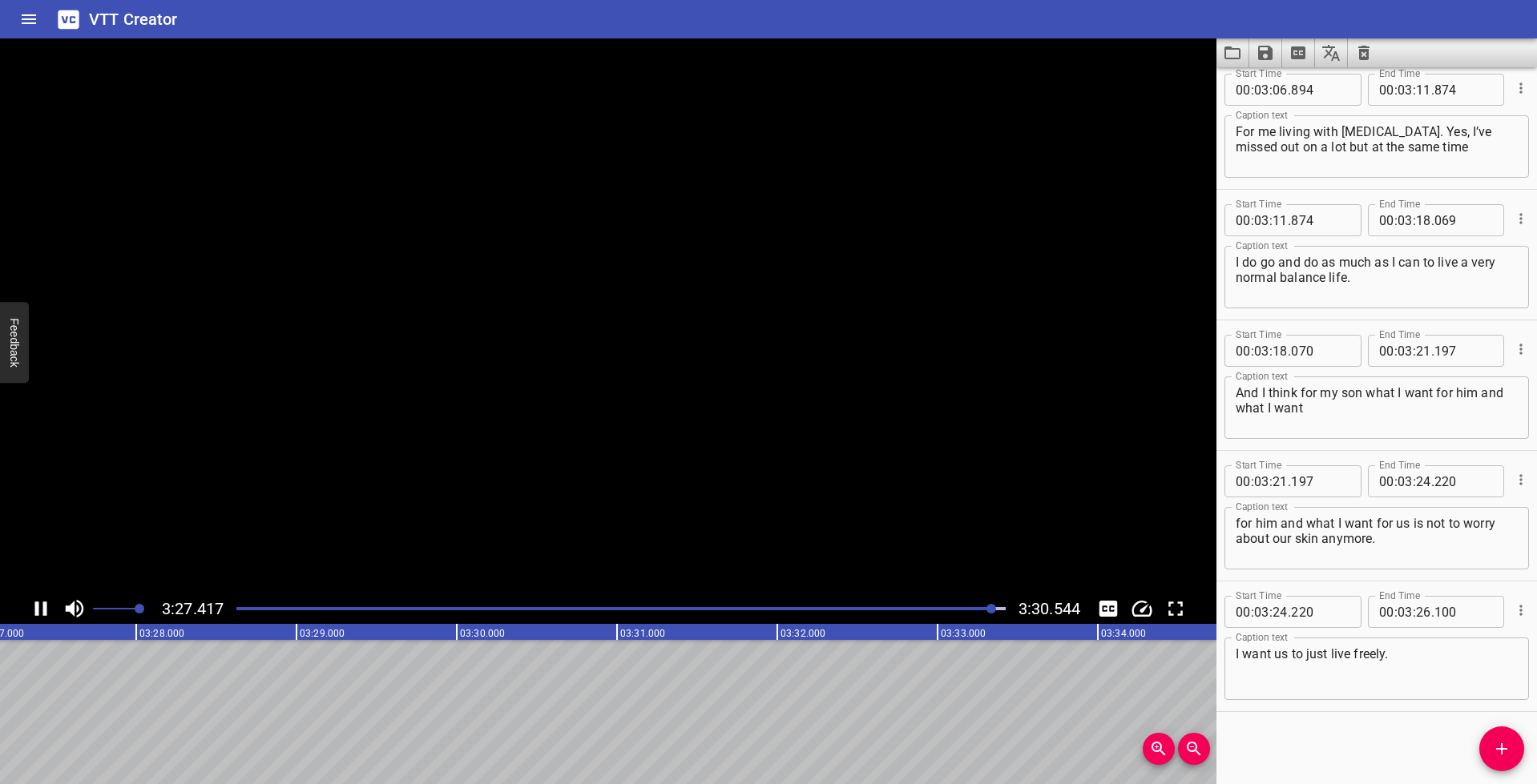
scroll to position [0, 33244]
click at [39, 609] on icon "Play/Pause" at bounding box center [42, 608] width 11 height 15
click at [39, 609] on icon "Play/Pause" at bounding box center [41, 609] width 24 height 24
click at [1506, 743] on icon "Add Cue" at bounding box center [1501, 749] width 19 height 19
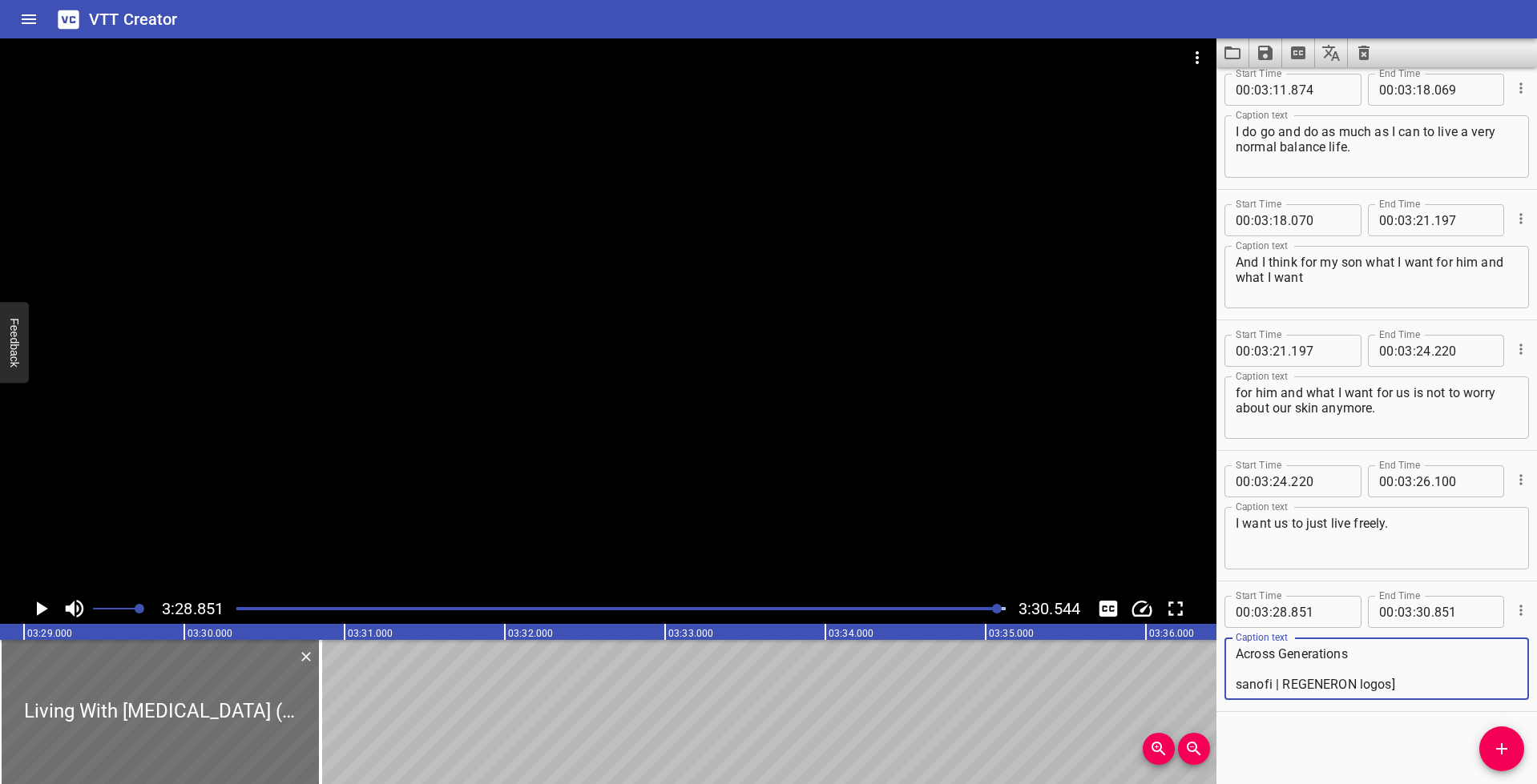
scroll to position [0, 0]
drag, startPoint x: 1346, startPoint y: 651, endPoint x: 1239, endPoint y: 626, distance: 109.9
click at [1239, 626] on div "Start Time 00 : 03 : 28 . 851 Start Time End Time 00 : 03 : 30 . 851 End Time C…" at bounding box center [1377, 647] width 305 height 114
click at [1255, 665] on textarea "Living With [MEDICAL_DATA] ([MEDICAL_DATA]) Across Generations sanofi | REGENER…" at bounding box center [1377, 669] width 282 height 45
click at [1234, 652] on div "Living With [MEDICAL_DATA] ([MEDICAL_DATA]) Across Generations sanofi | REGENER…" at bounding box center [1377, 669] width 305 height 63
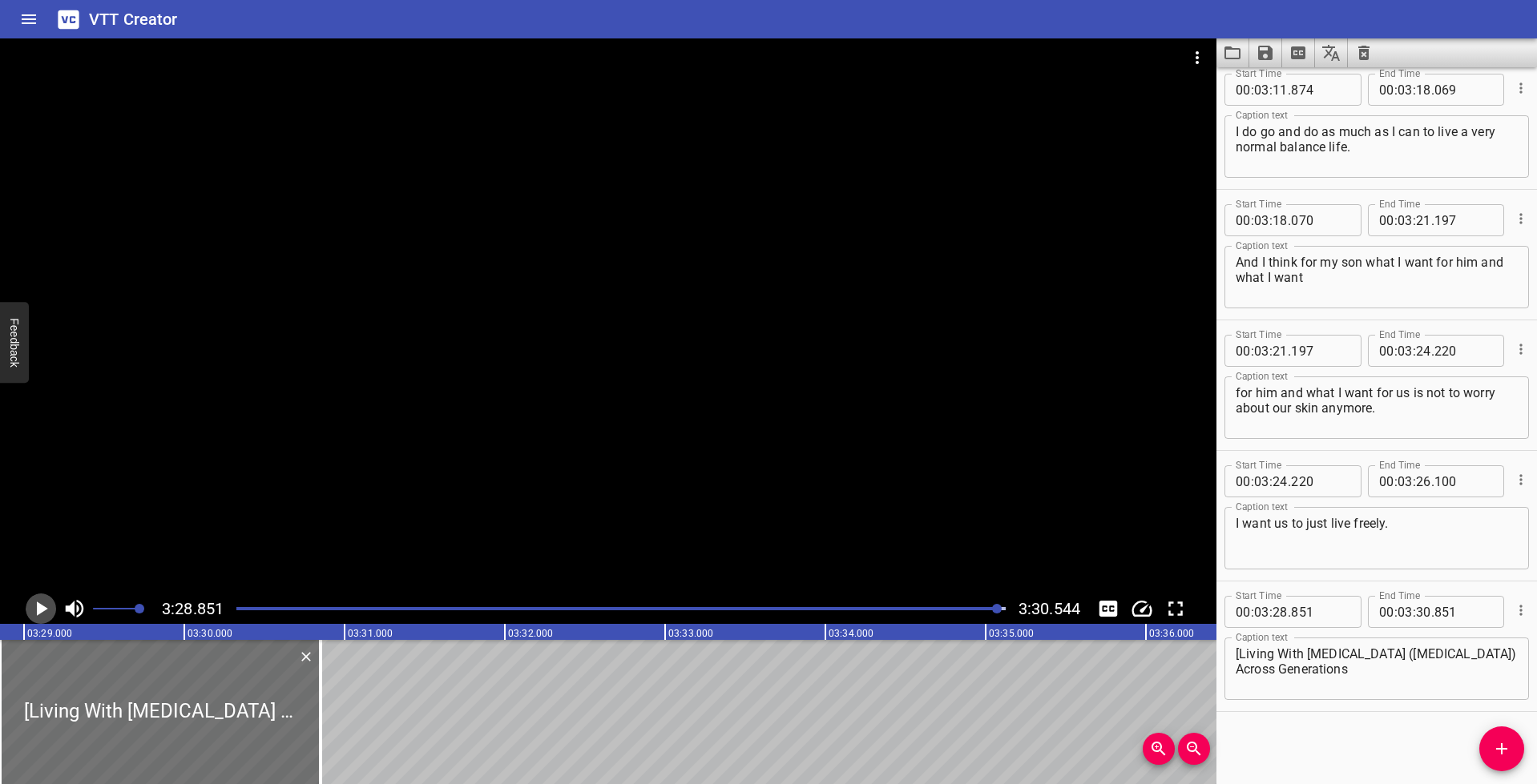
click at [42, 604] on icon "Play/Pause" at bounding box center [41, 609] width 24 height 24
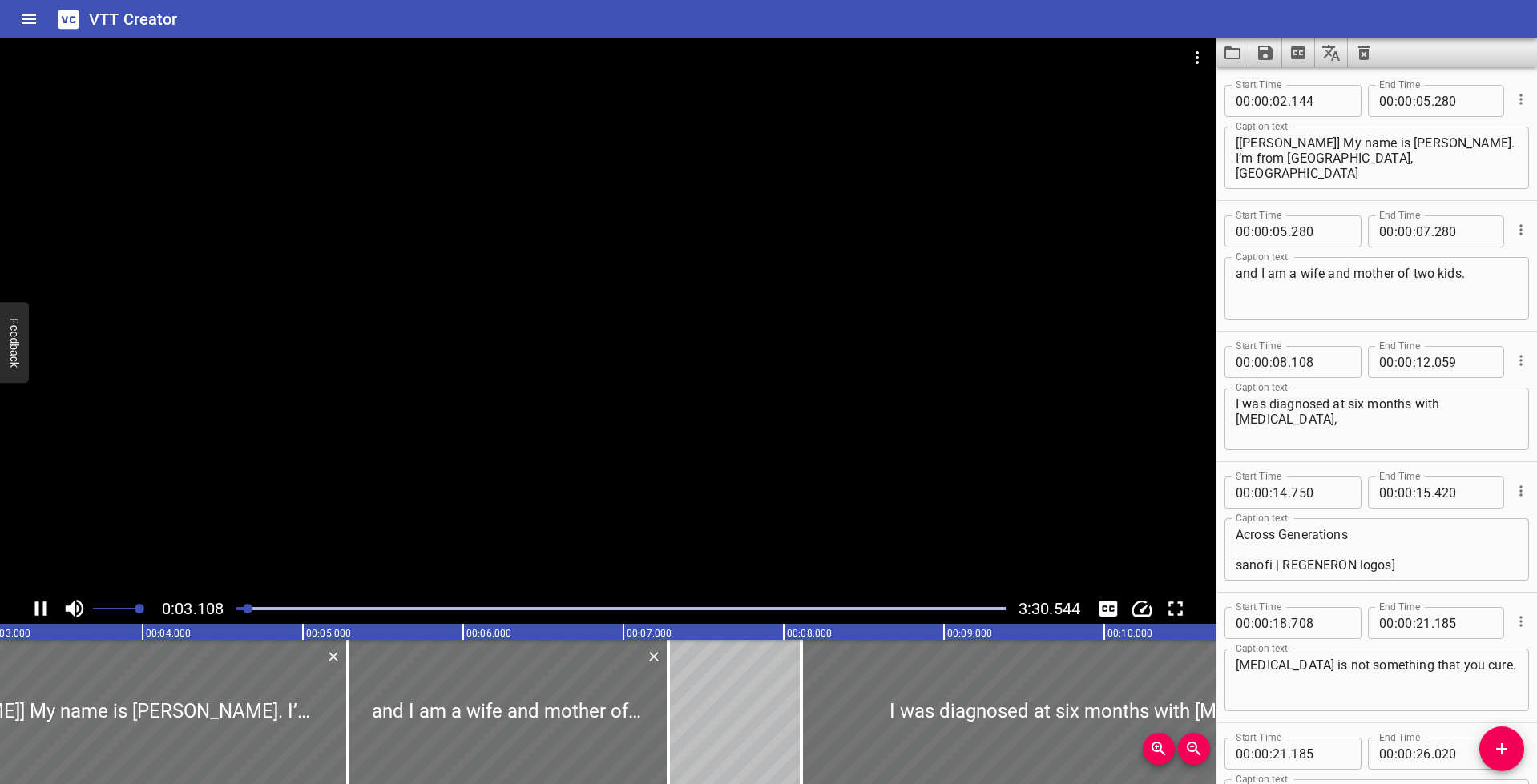
click at [40, 607] on icon "Play/Pause" at bounding box center [41, 609] width 24 height 24
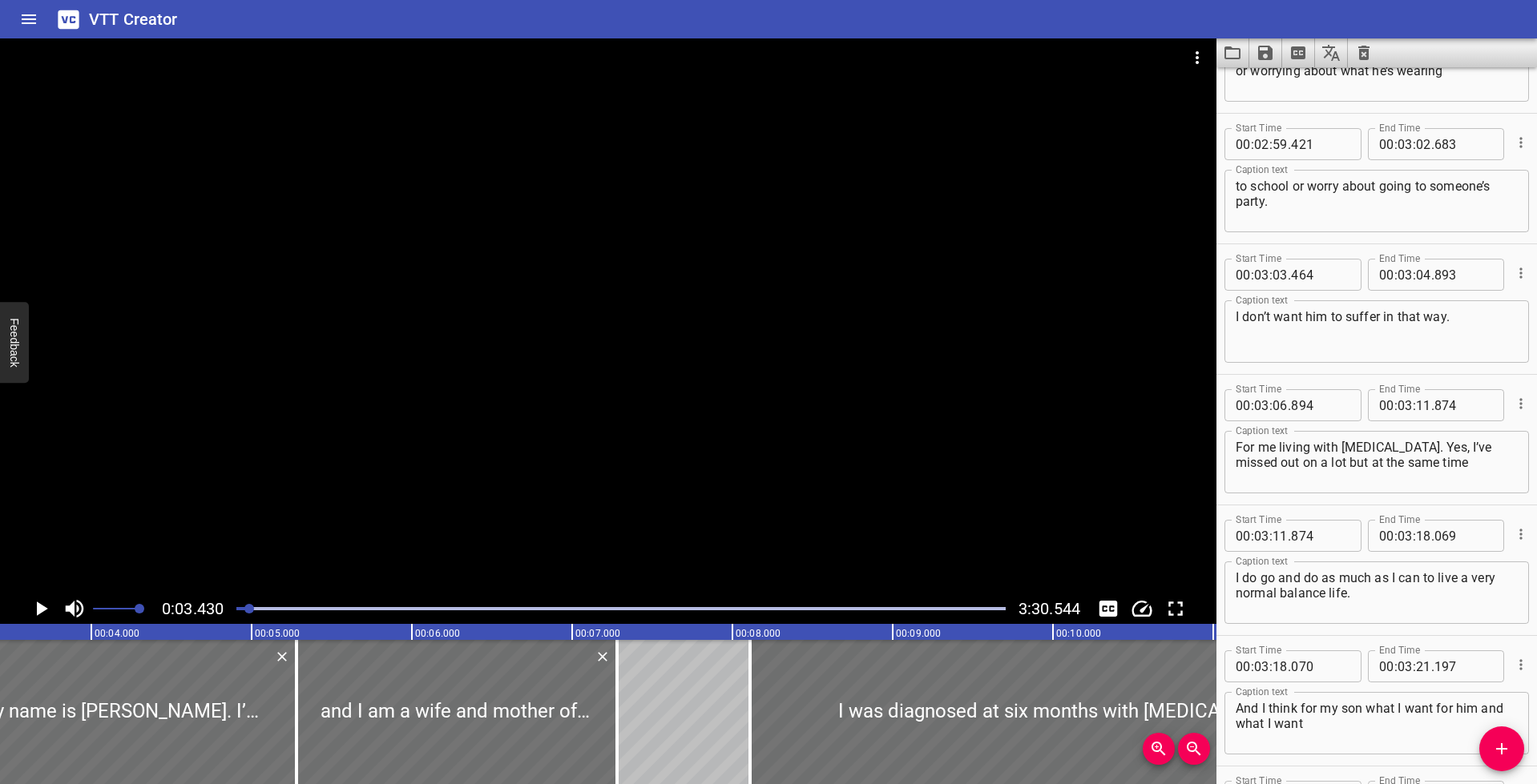
scroll to position [6802, 0]
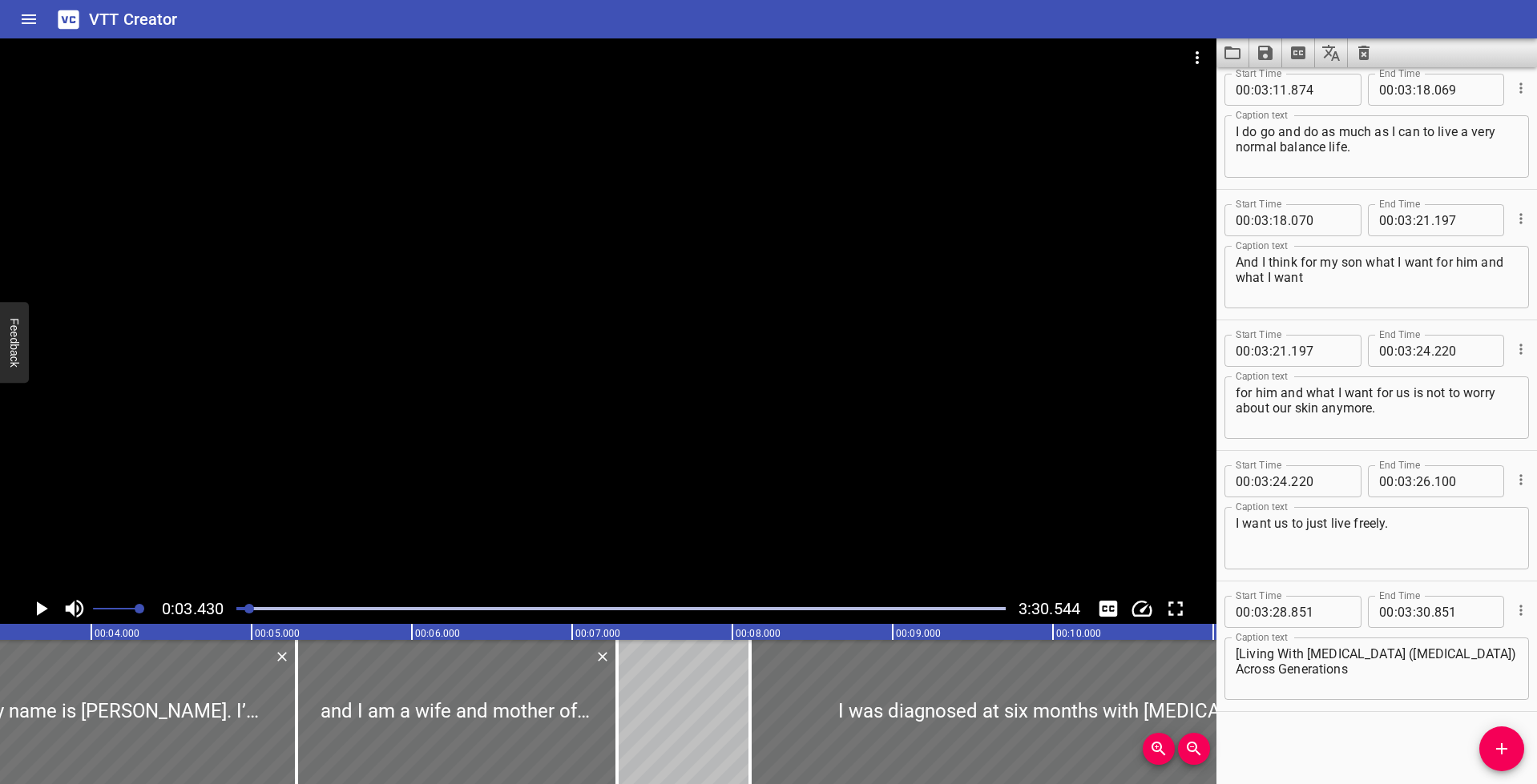
click at [1383, 681] on textarea "[Living With [MEDICAL_DATA] ([MEDICAL_DATA]) Across Generations sanofi | REGENE…" at bounding box center [1377, 669] width 282 height 45
type textarea "[Living With [MEDICAL_DATA] ([MEDICAL_DATA]) Across Generations sanofi | REGENE…"
click at [997, 609] on div "Play progress" at bounding box center [621, 609] width 769 height 3
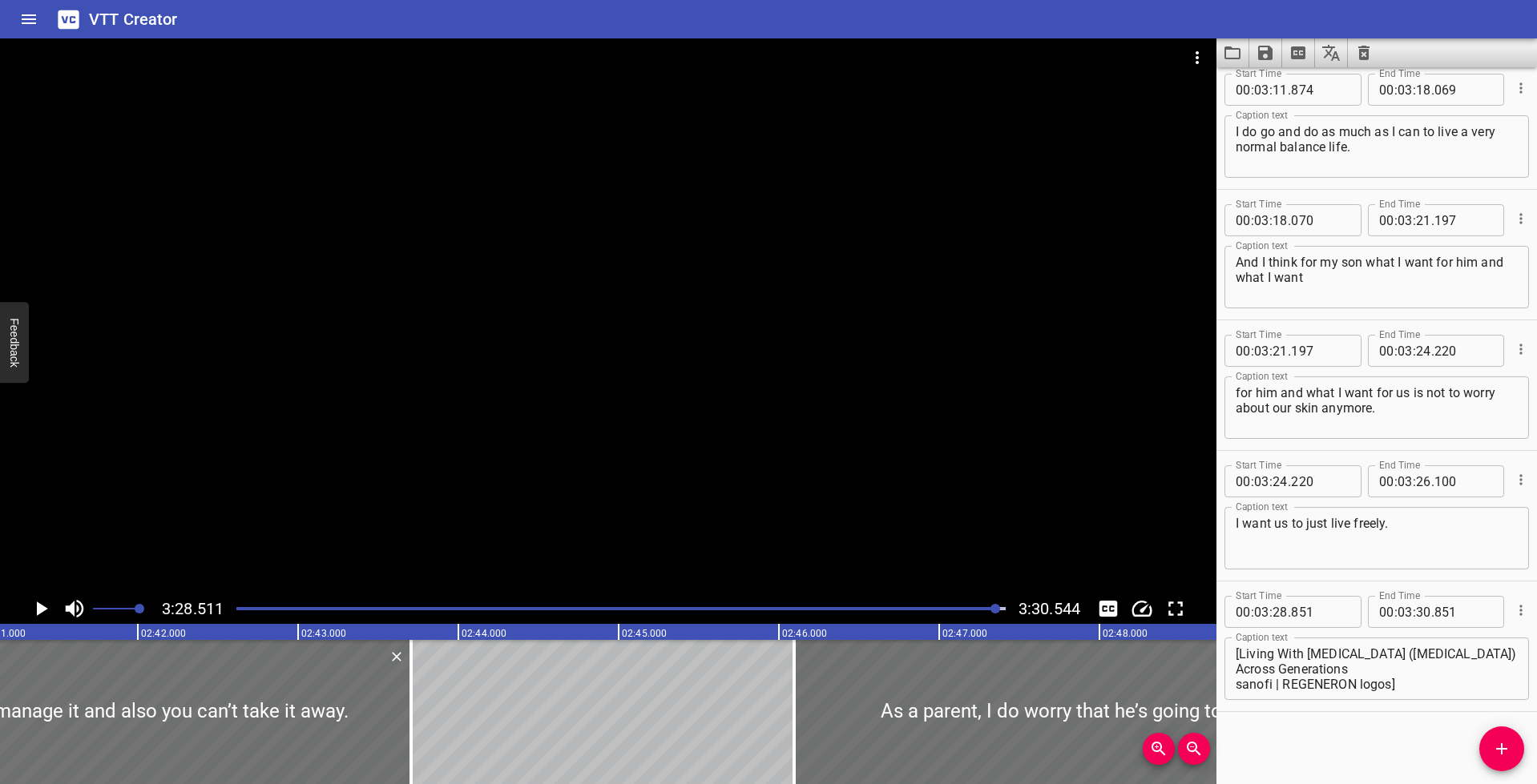
scroll to position [0, 33416]
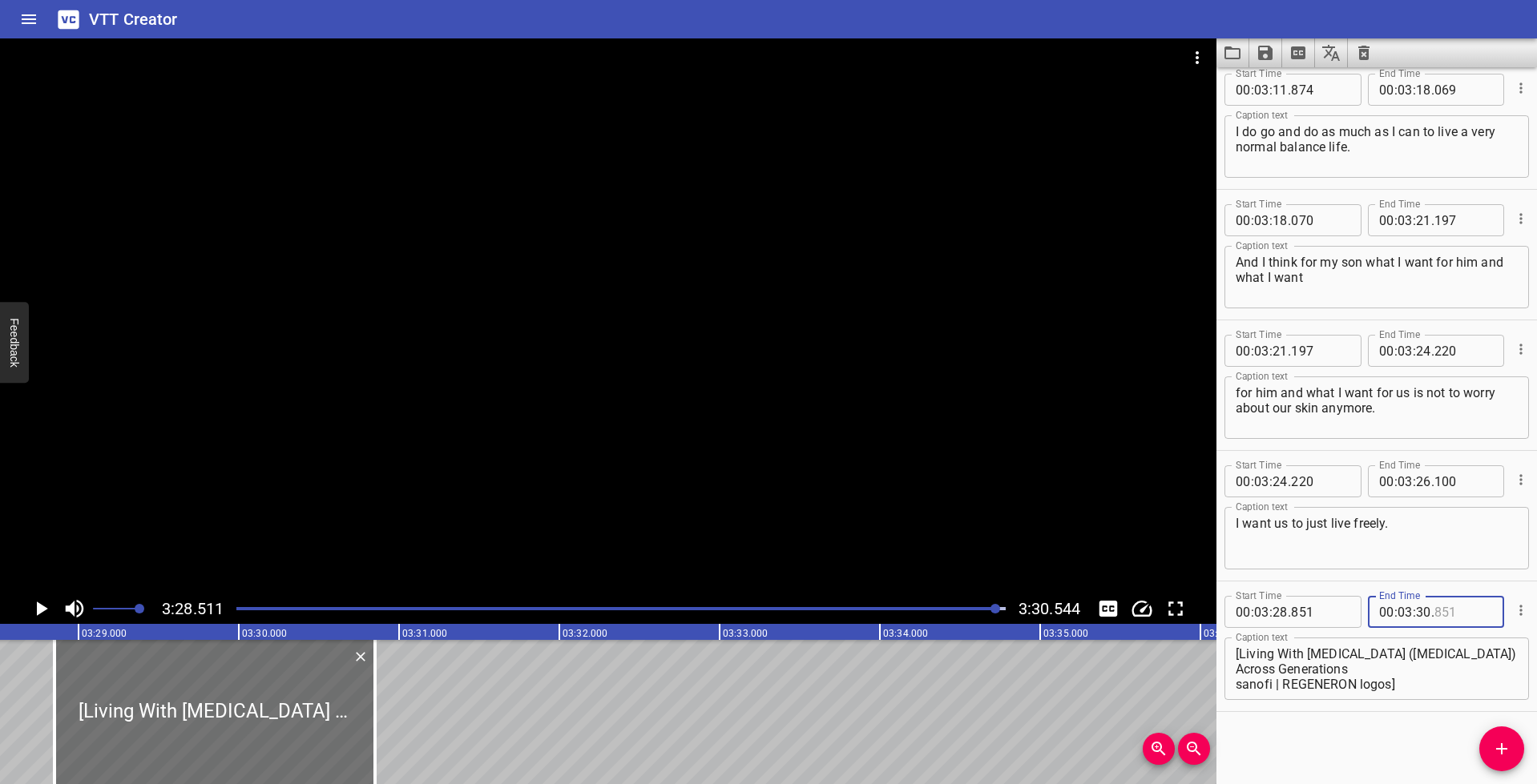
click at [1434, 610] on input "number" at bounding box center [1463, 612] width 58 height 32
type input "544"
click at [1382, 660] on textarea "[Living With [MEDICAL_DATA] ([MEDICAL_DATA]) Across Generations sanofi | REGENE…" at bounding box center [1377, 669] width 282 height 45
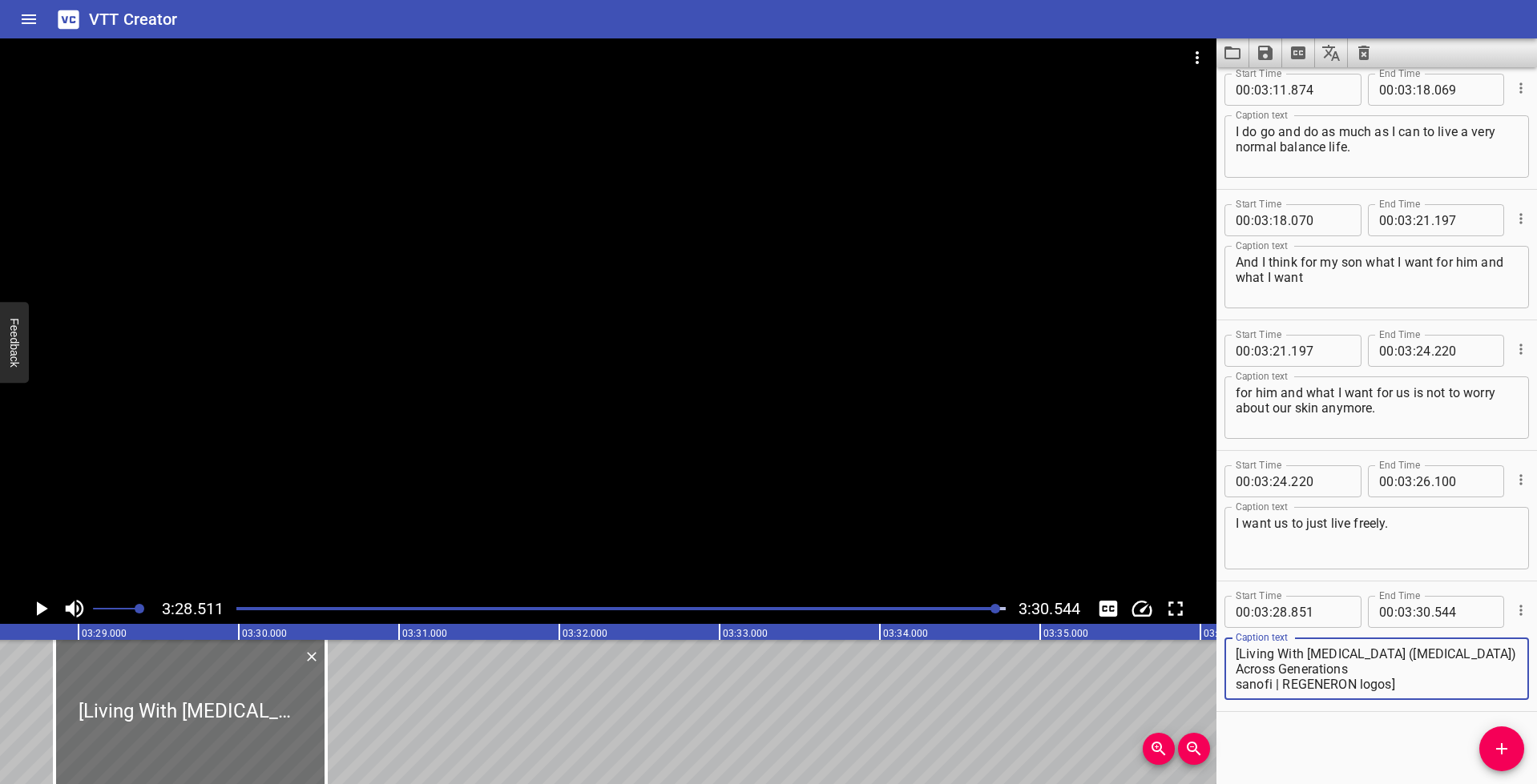
drag, startPoint x: 1345, startPoint y: 669, endPoint x: 1239, endPoint y: 653, distance: 107.2
click at [1239, 653] on textarea "[Living With [MEDICAL_DATA] ([MEDICAL_DATA]) Across Generations sanofi | REGENE…" at bounding box center [1377, 669] width 282 height 45
click at [1420, 656] on textarea "[sanofi | REGENERON logos]" at bounding box center [1377, 669] width 282 height 45
type textarea "[sanofi | REGENERON logos] [Reviewed by PAAB]"
click at [857, 512] on div at bounding box center [608, 316] width 1217 height 555
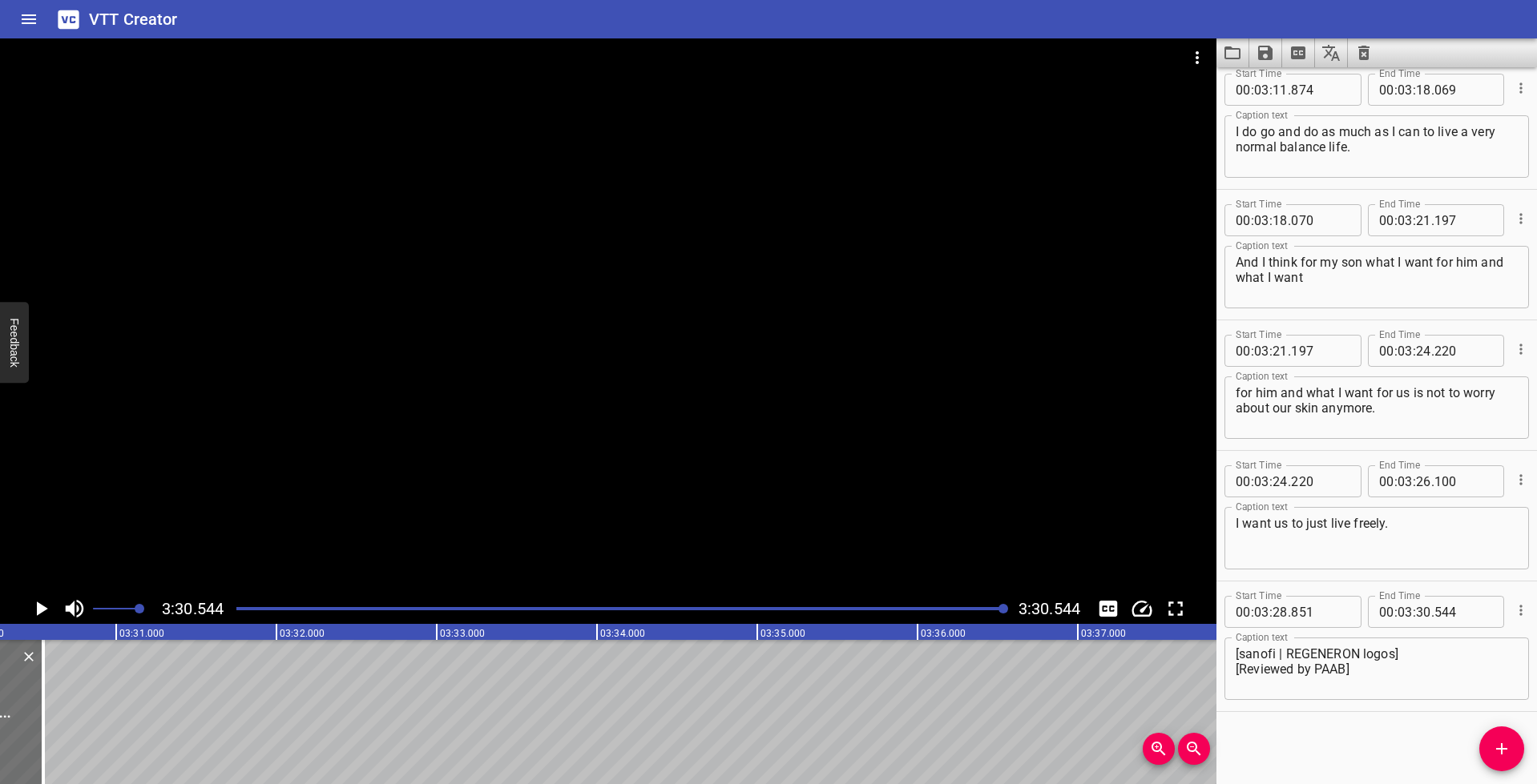
scroll to position [0, 33743]
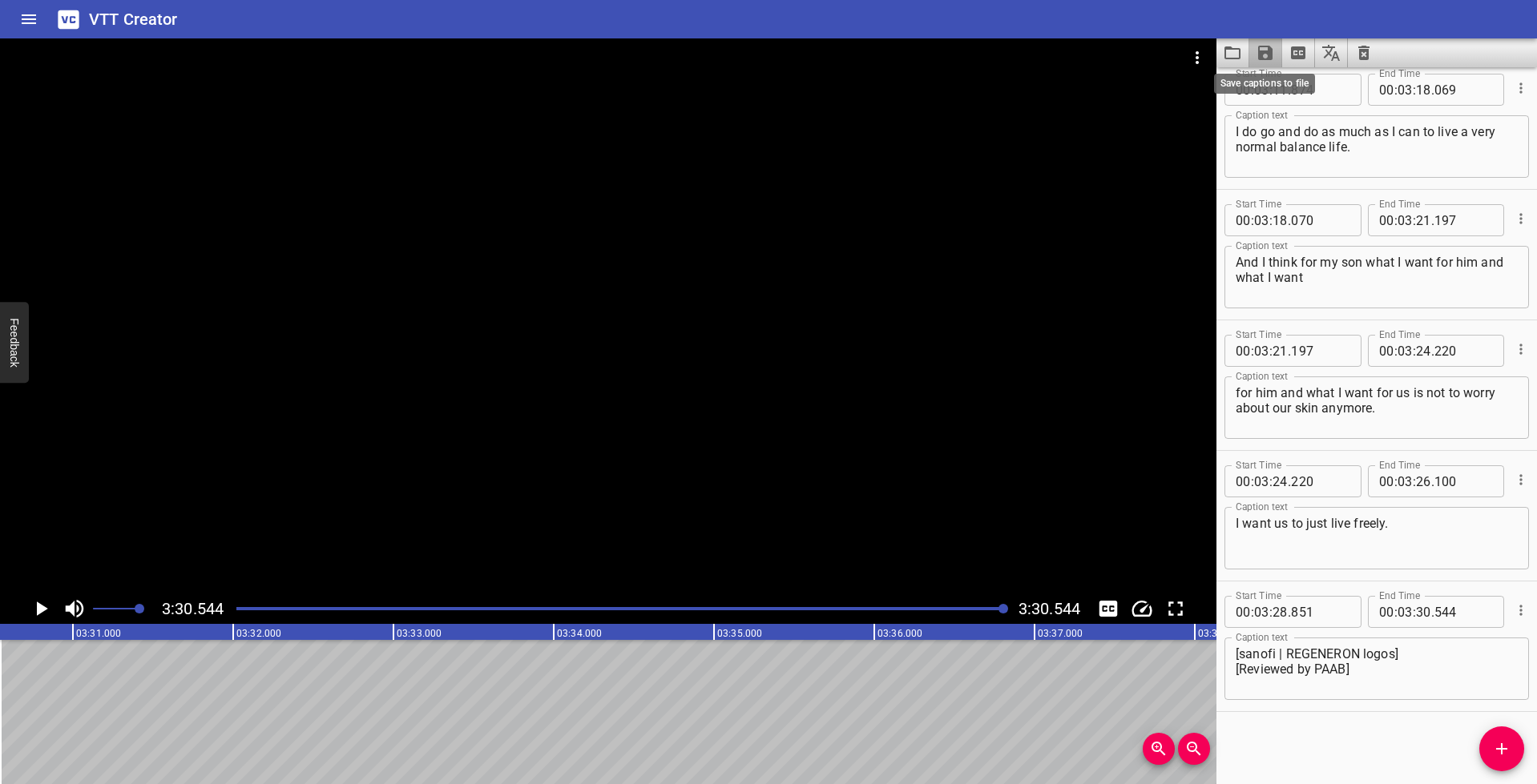
click at [1263, 51] on icon "Save captions to file" at bounding box center [1265, 52] width 15 height 15
click at [1284, 86] on li "Save to VTT file" at bounding box center [1307, 88] width 117 height 29
click at [39, 609] on icon "Play/Pause" at bounding box center [42, 608] width 11 height 15
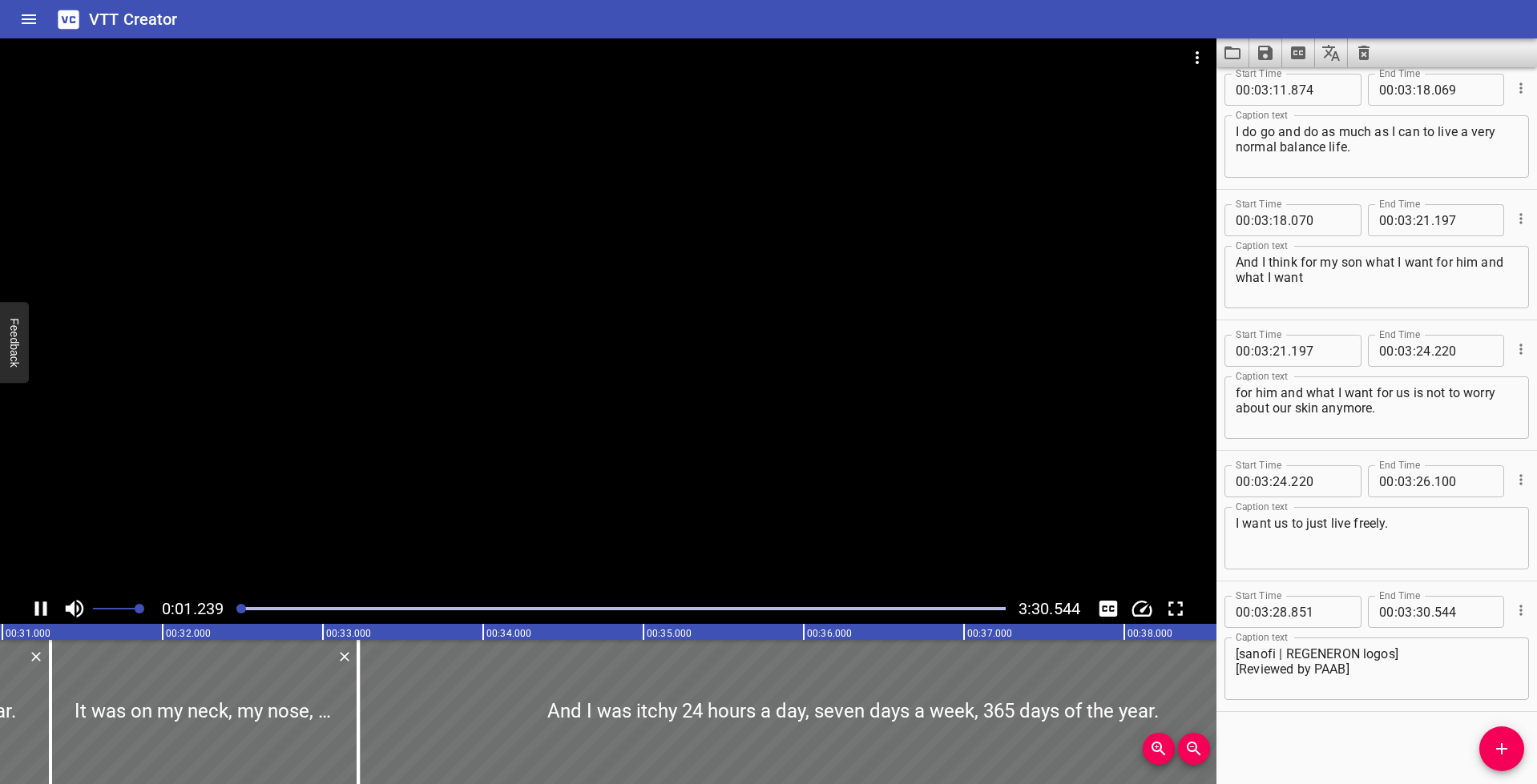
click at [251, 611] on div at bounding box center [621, 609] width 789 height 23
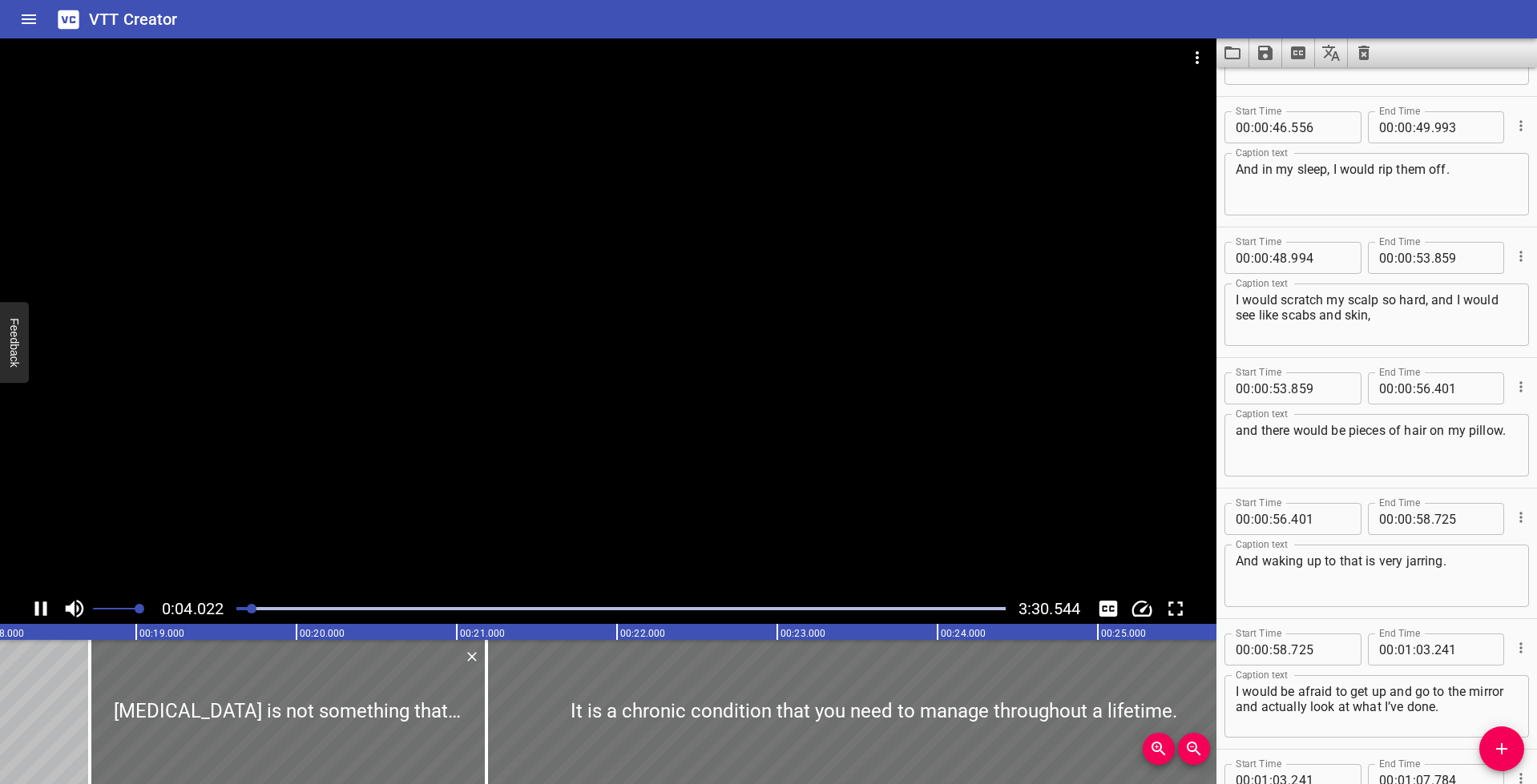
scroll to position [131, 0]
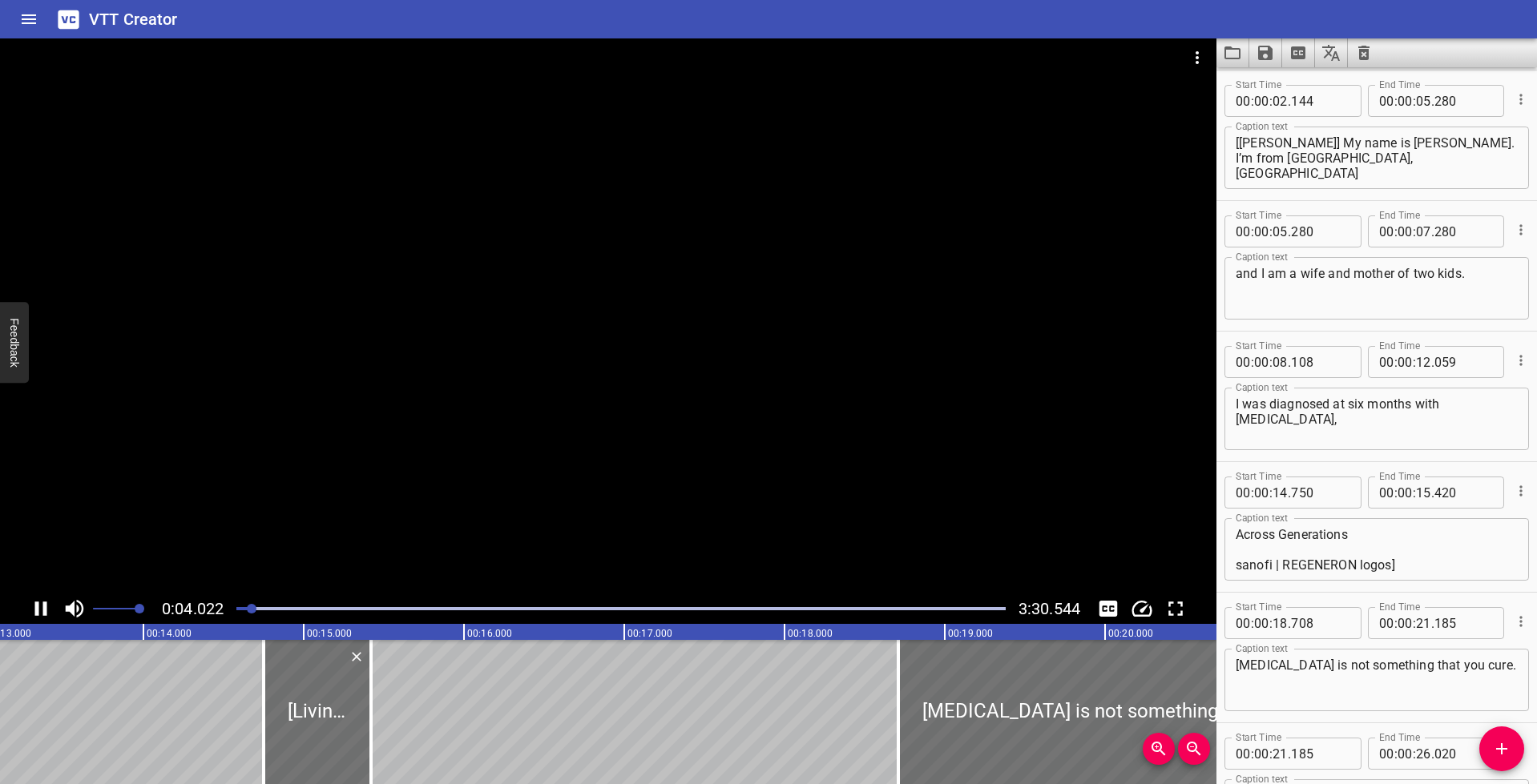
click at [262, 609] on div "Play progress" at bounding box center [621, 609] width 769 height 3
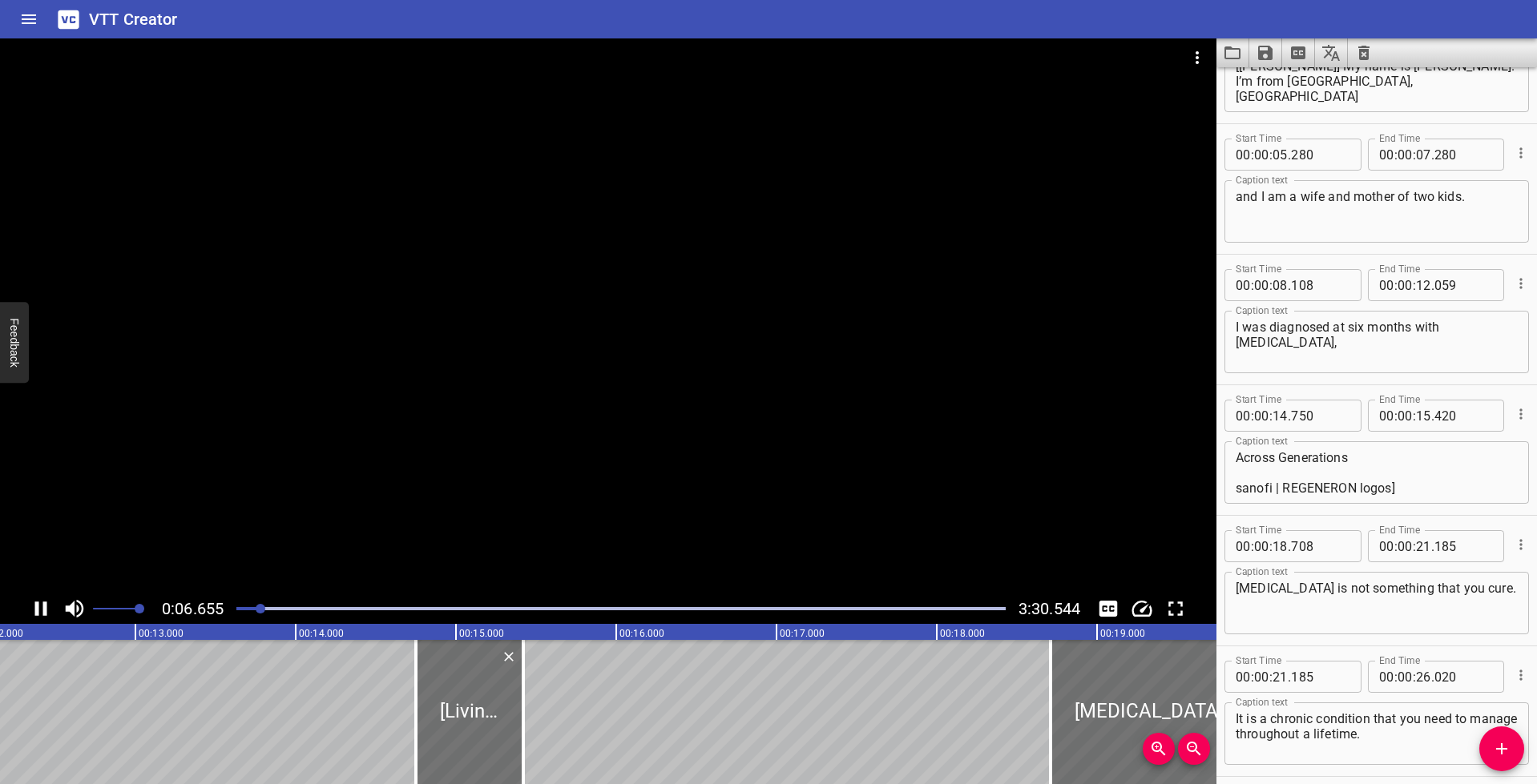
scroll to position [261, 0]
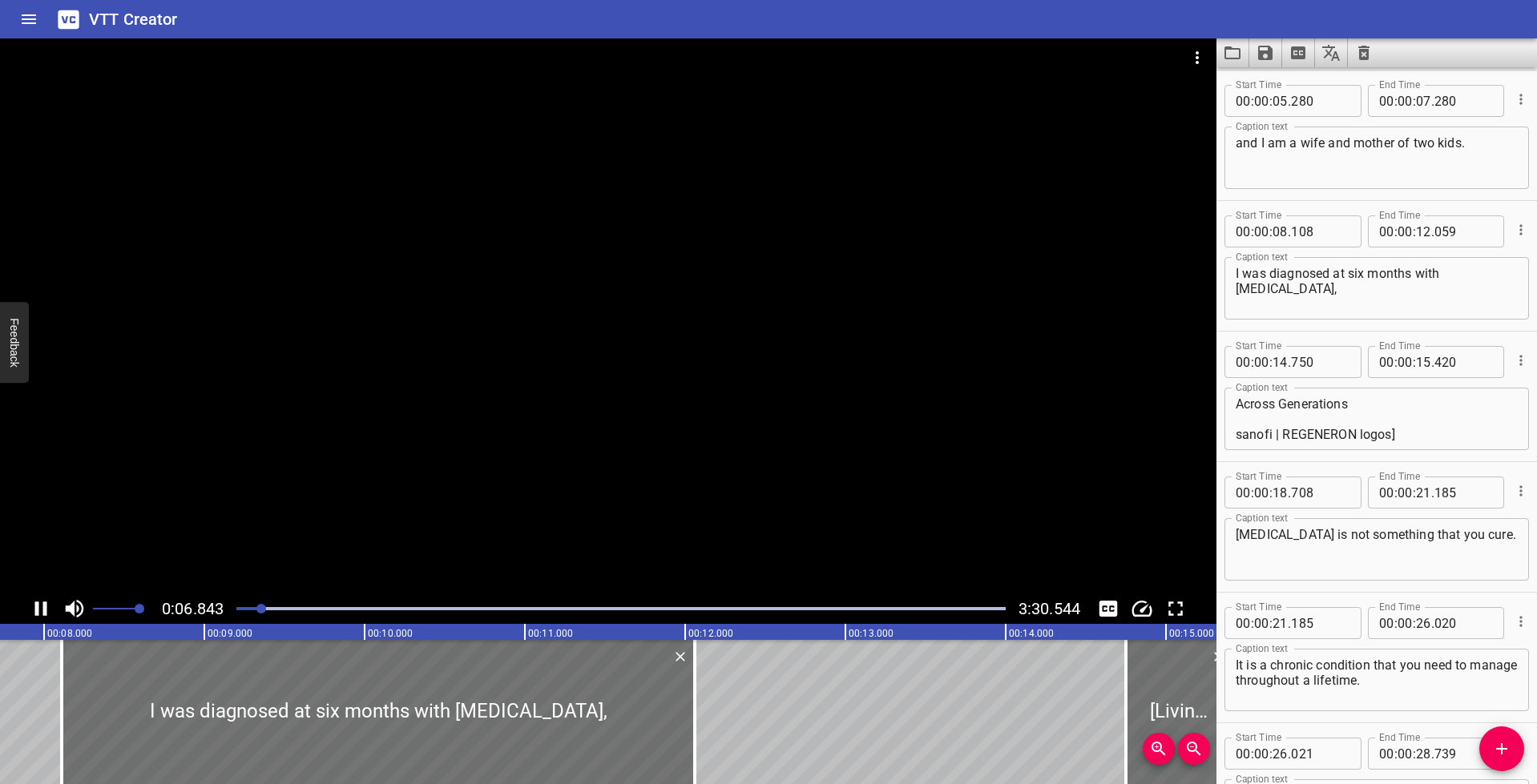
click at [289, 611] on div at bounding box center [621, 609] width 789 height 23
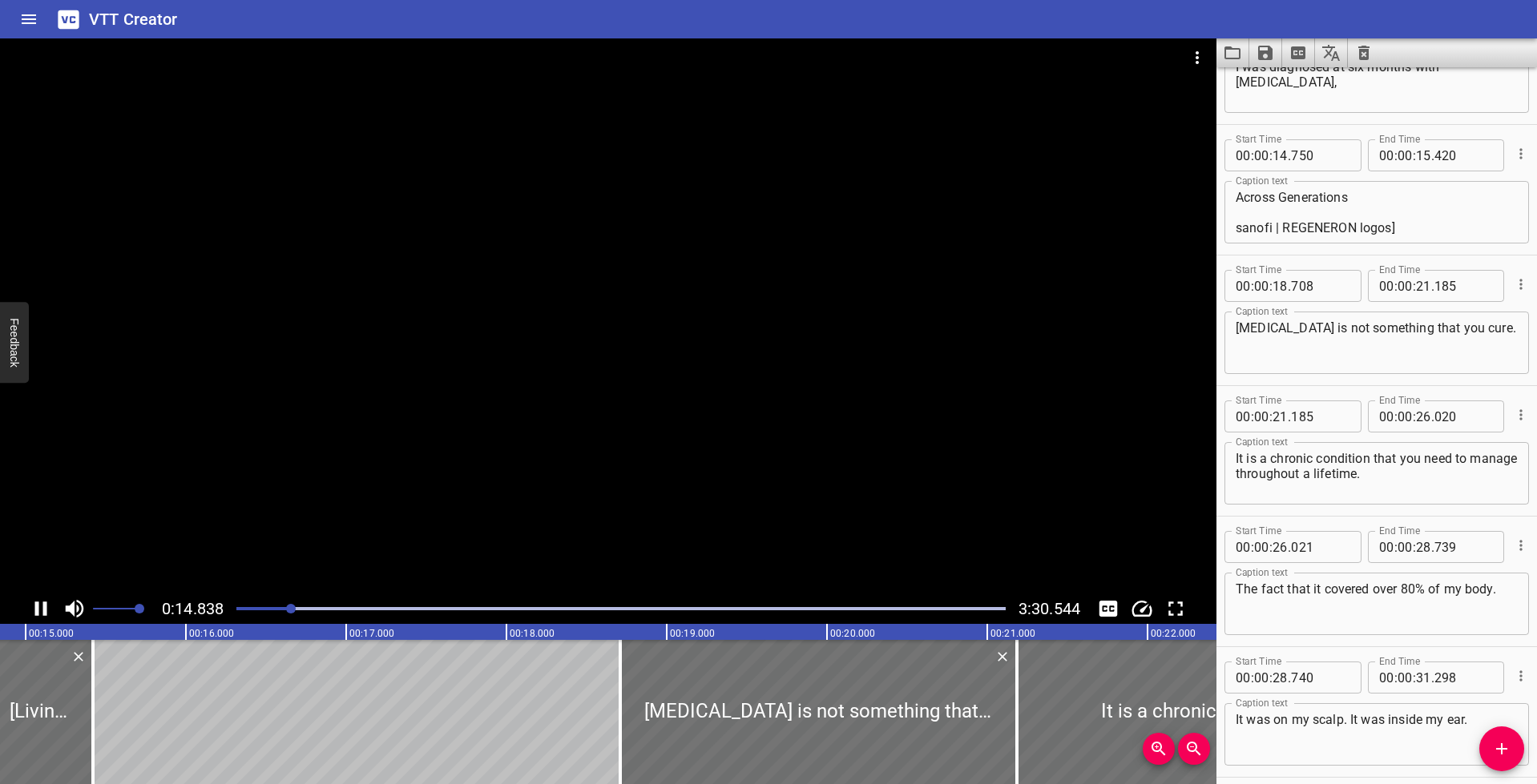
scroll to position [522, 0]
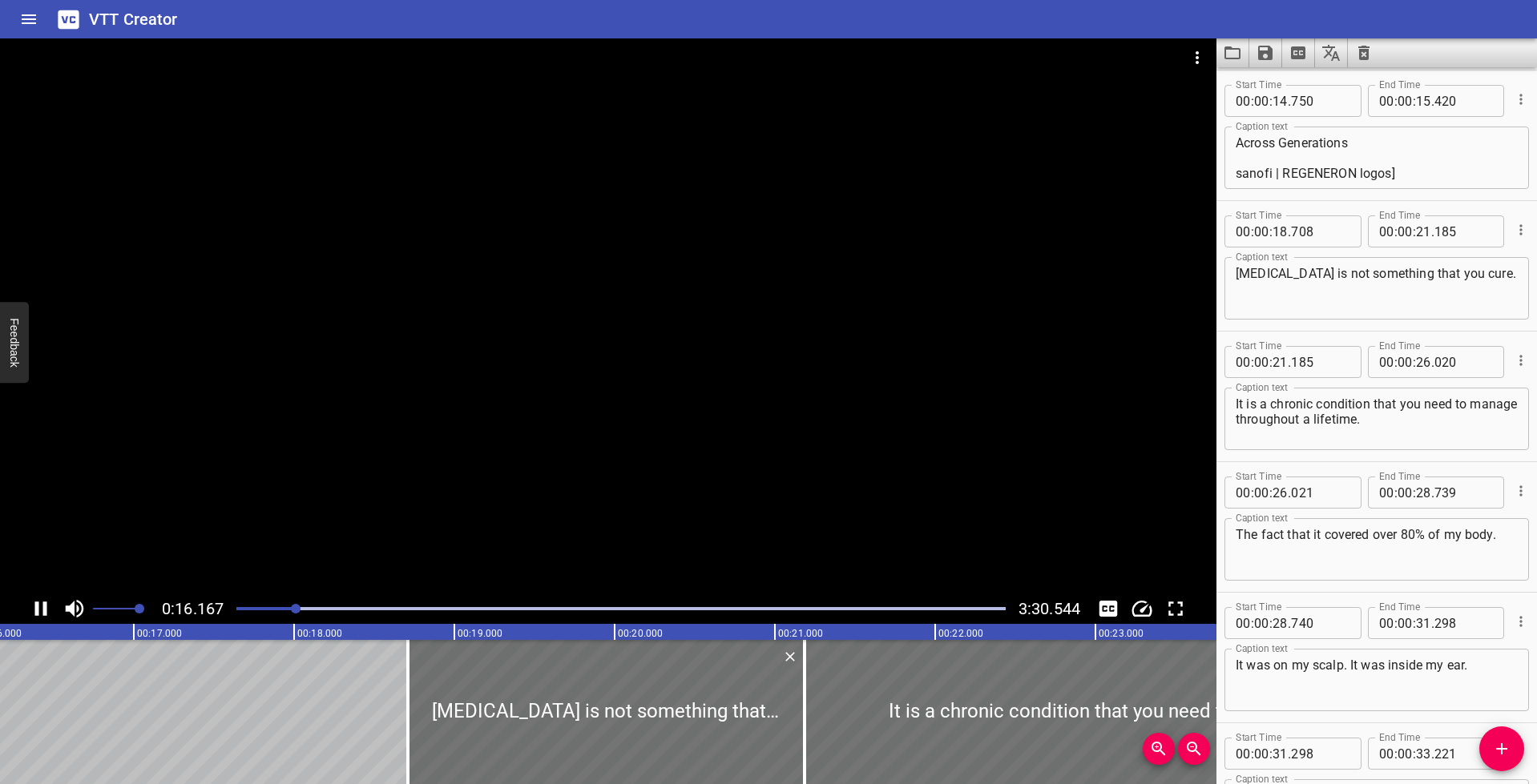
click at [289, 611] on div at bounding box center [621, 609] width 789 height 23
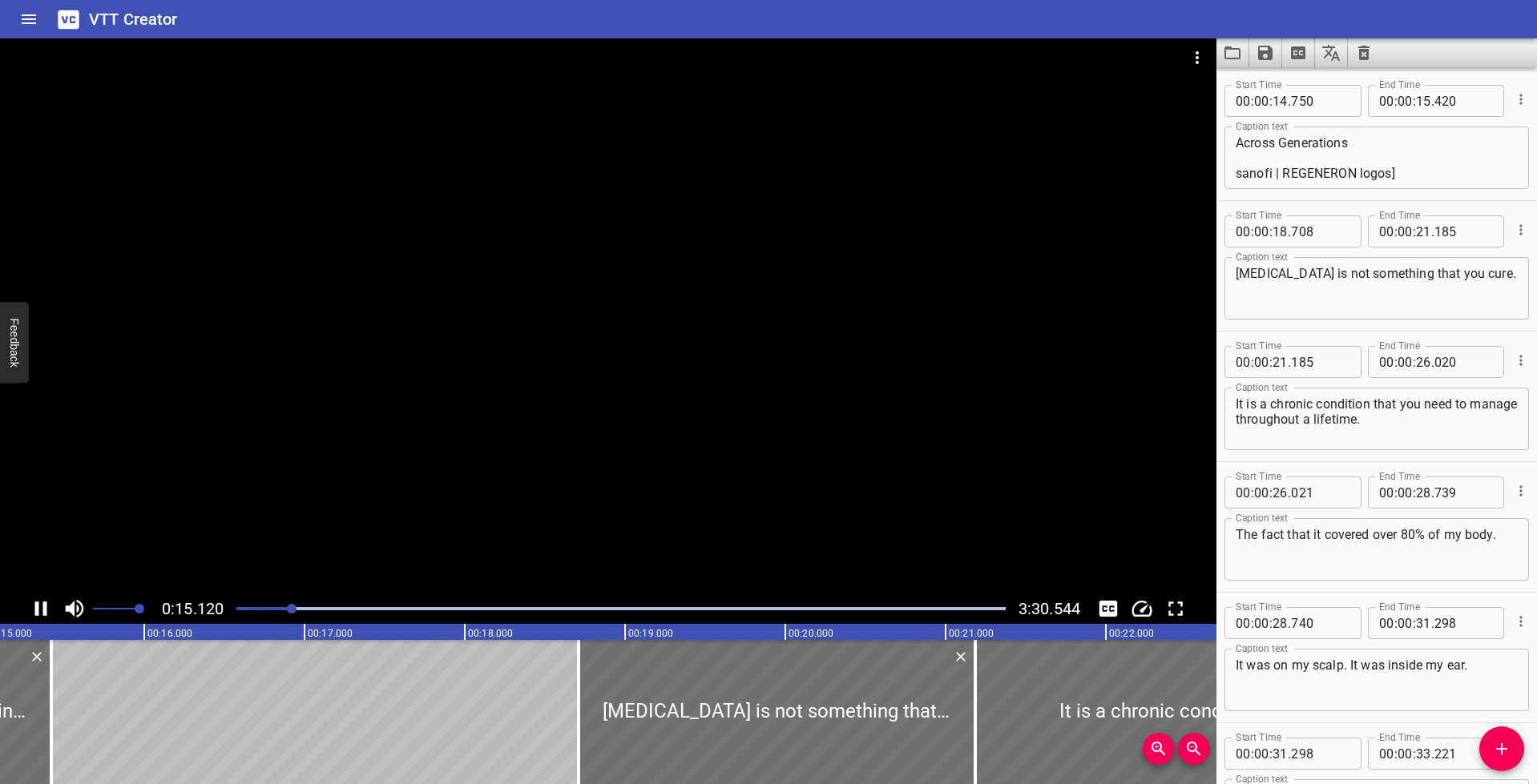
click at [277, 611] on div at bounding box center [621, 609] width 789 height 23
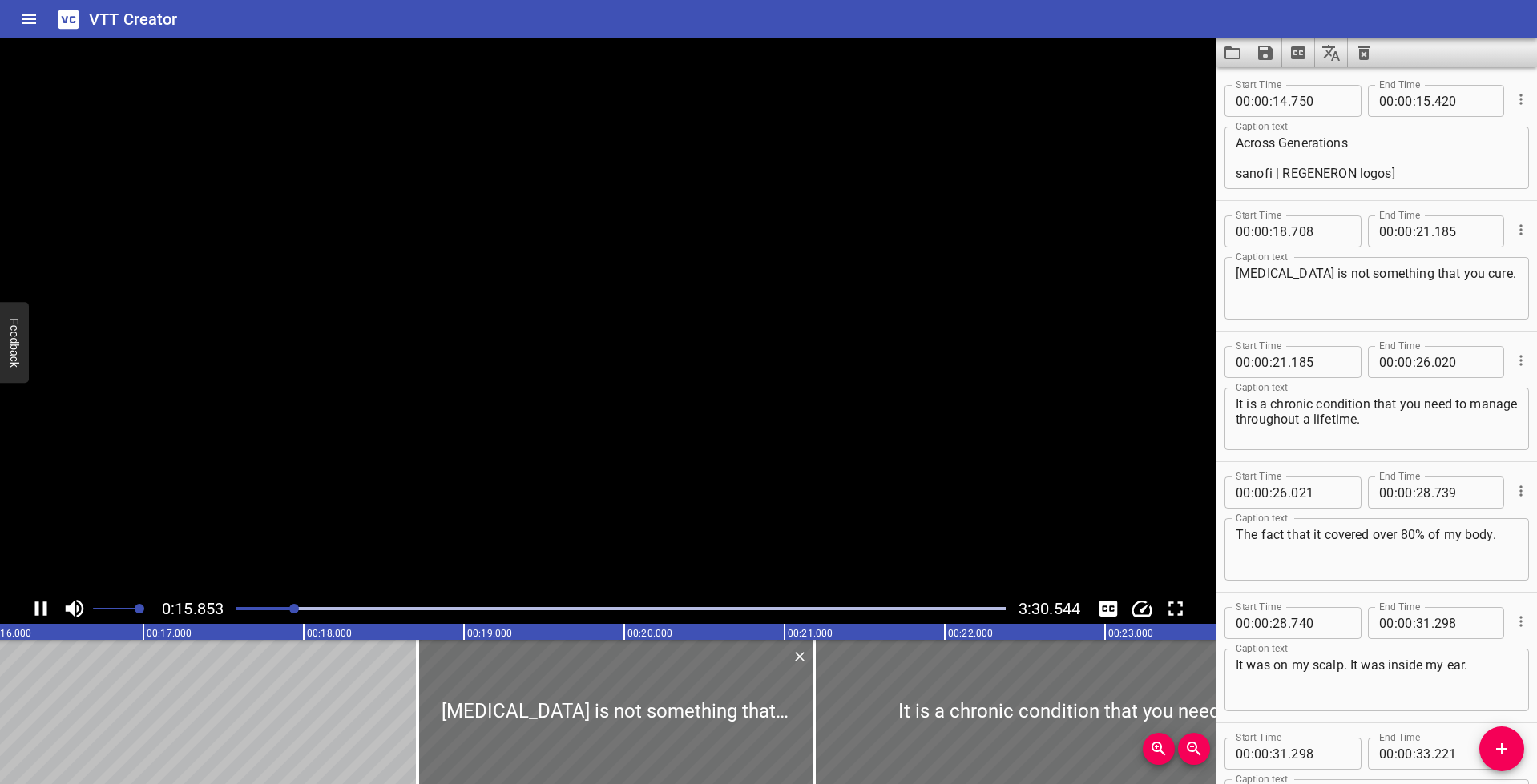
click at [258, 606] on div at bounding box center [621, 609] width 789 height 23
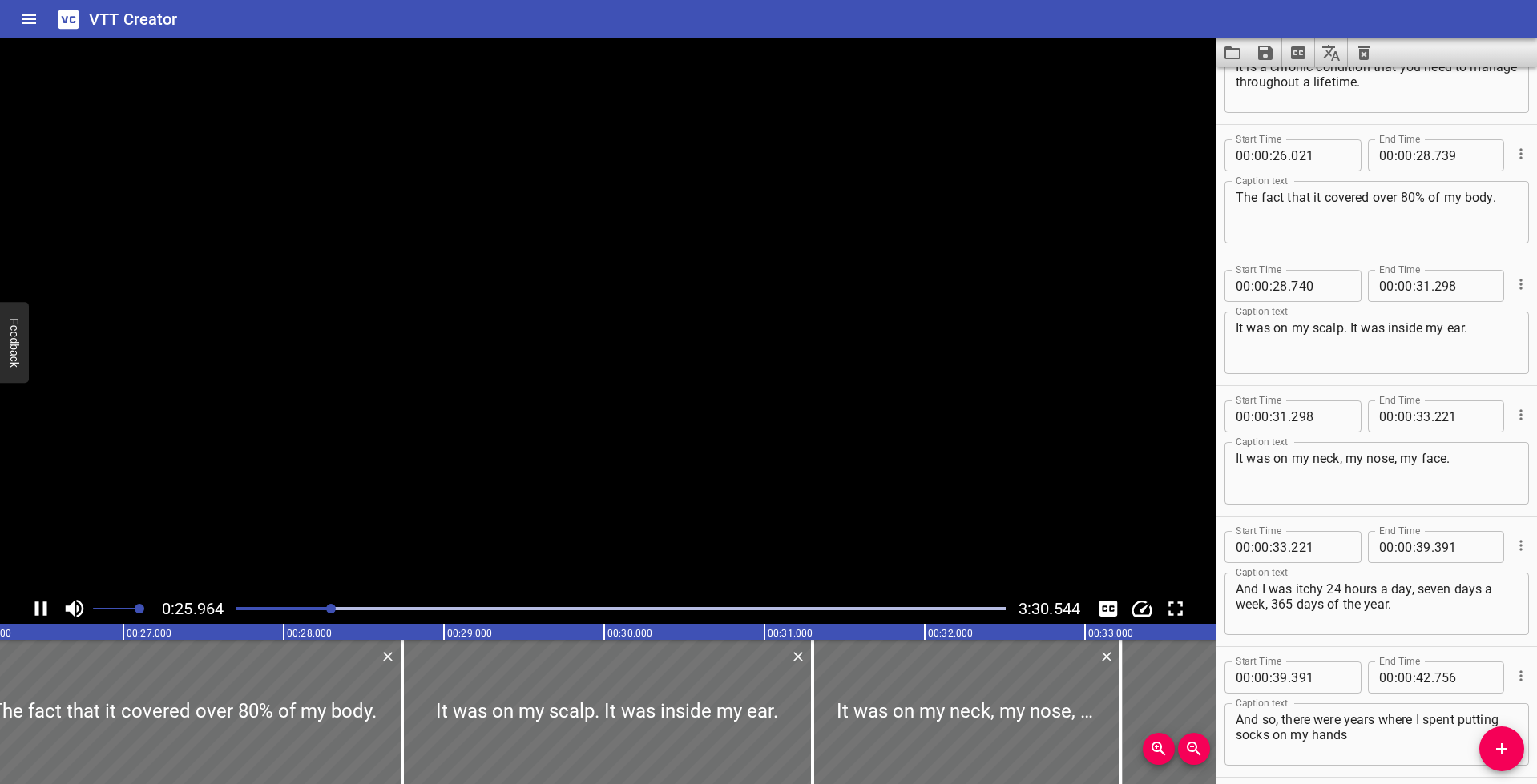
scroll to position [915, 0]
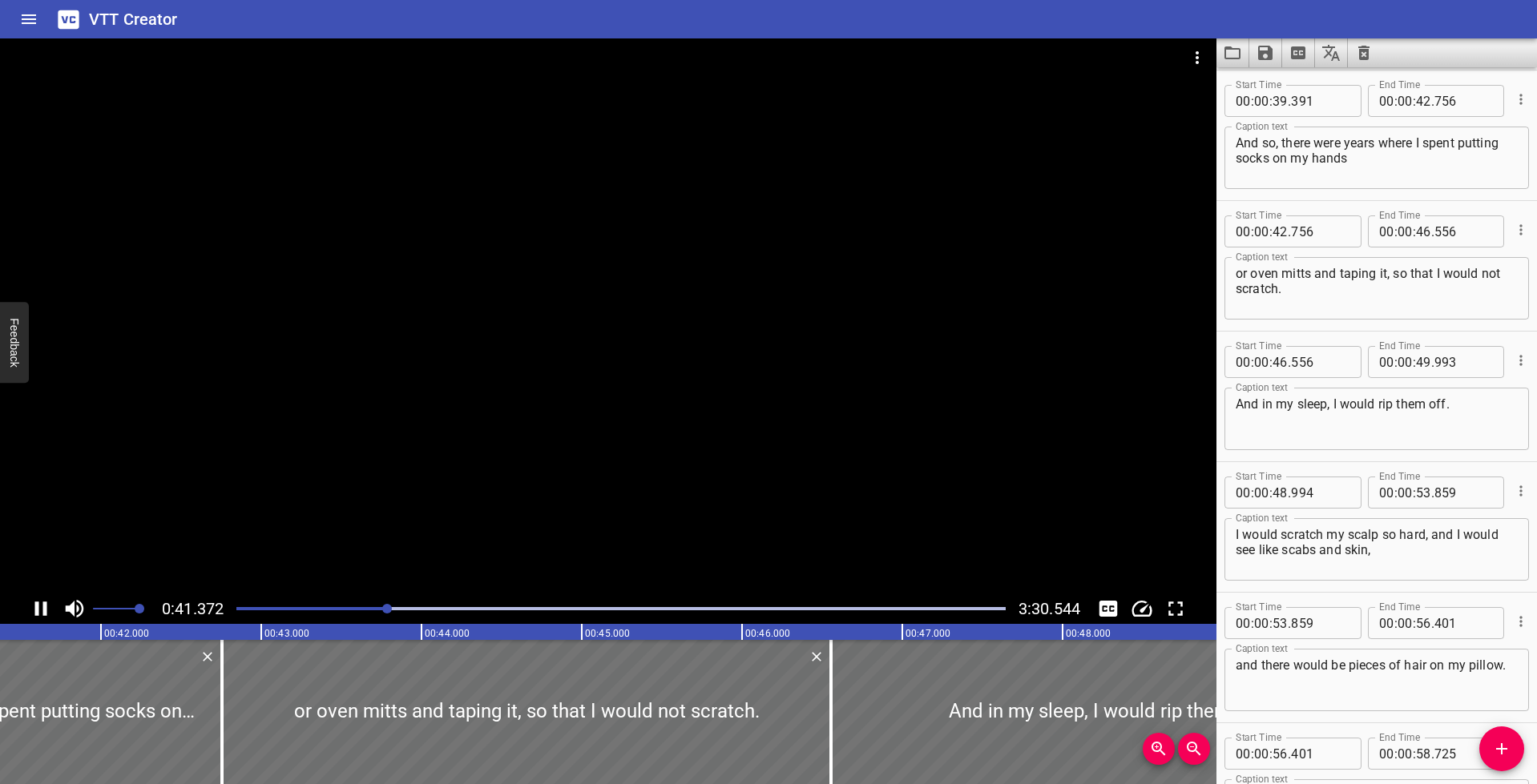
click at [39, 611] on icon "Play/Pause" at bounding box center [41, 609] width 24 height 24
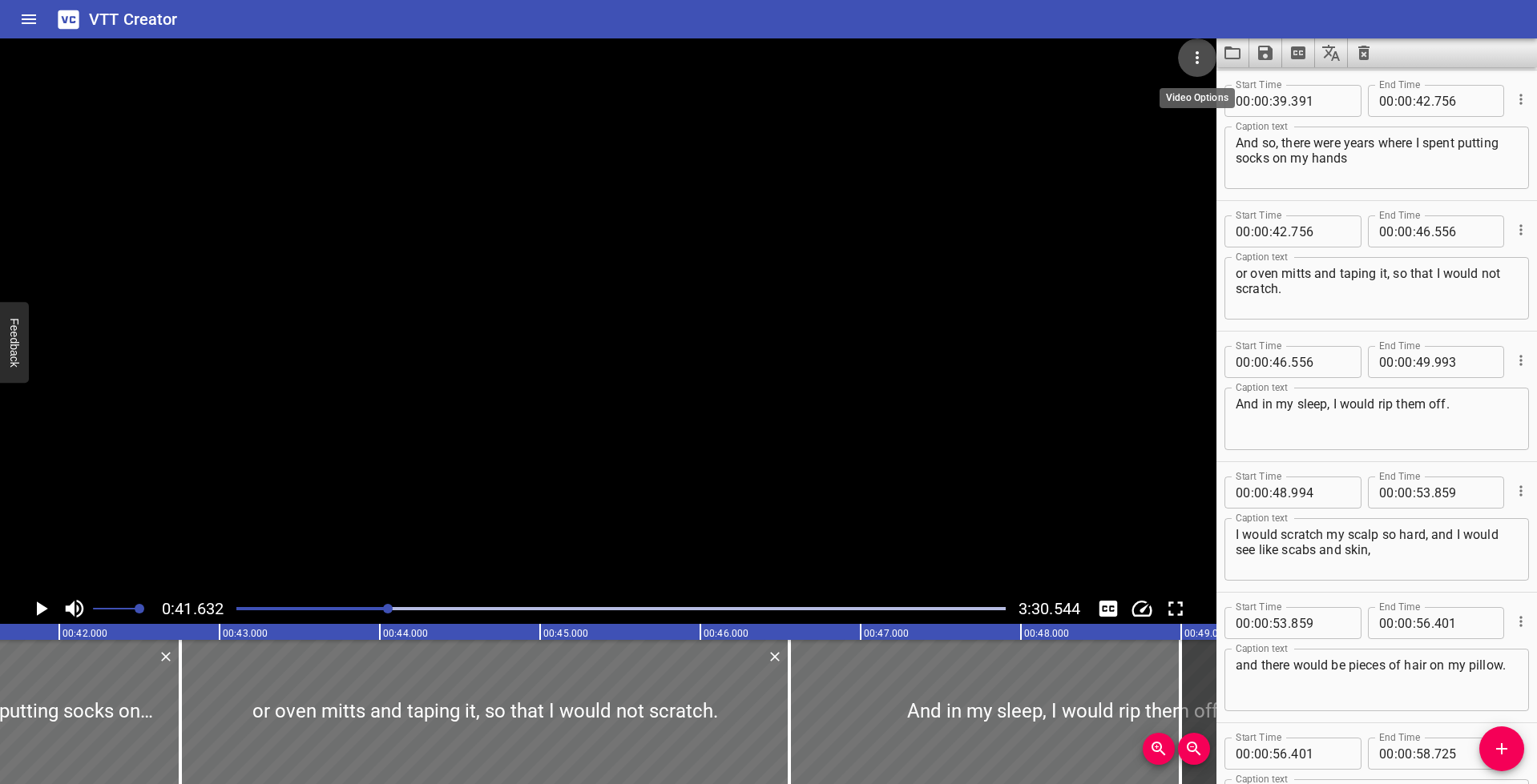
click at [1195, 59] on icon "Video Options" at bounding box center [1197, 57] width 19 height 19
click at [1209, 58] on li "Select New Video File..." at bounding box center [1257, 59] width 159 height 29
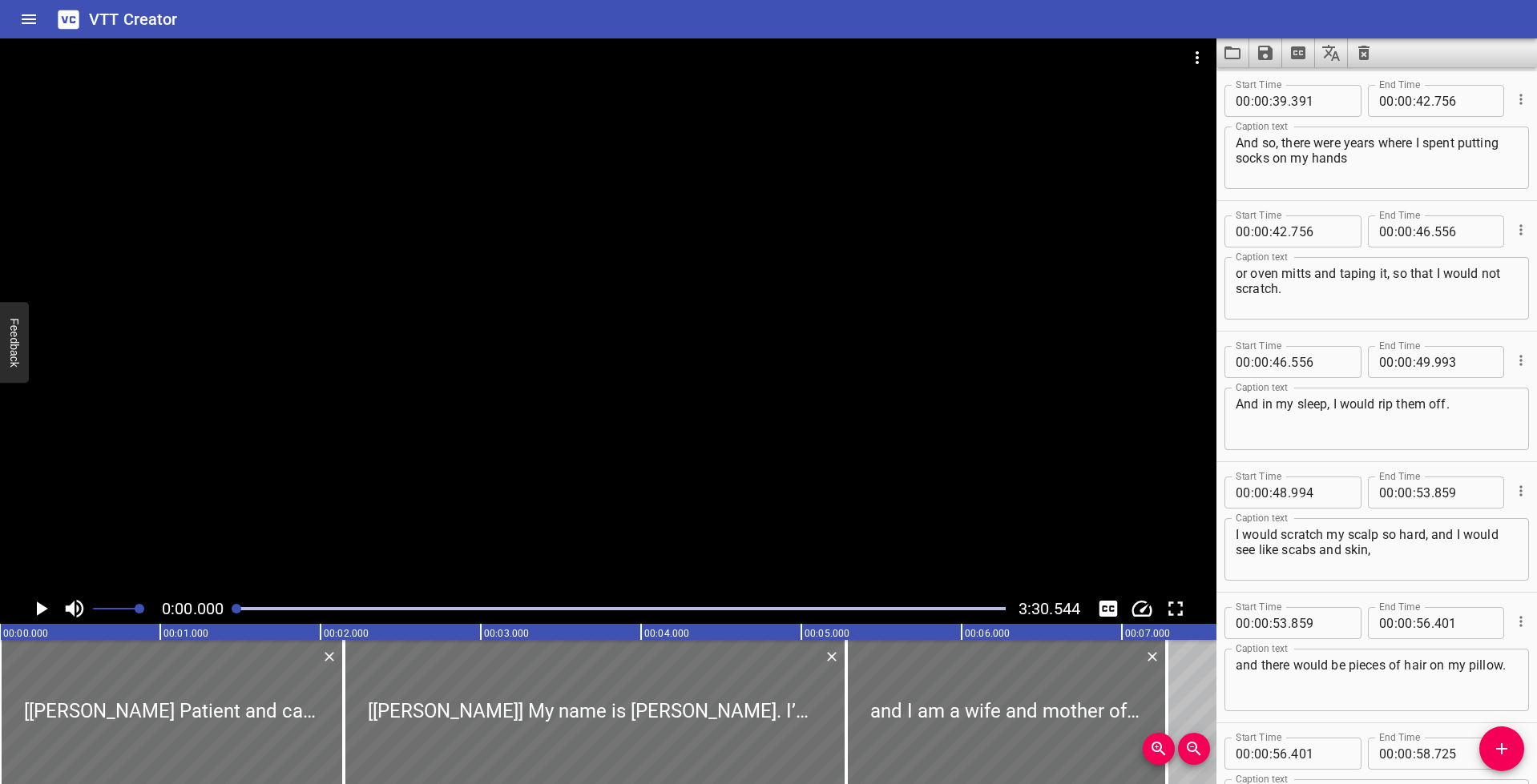
click at [42, 616] on icon "Play/Pause" at bounding box center [41, 609] width 24 height 24
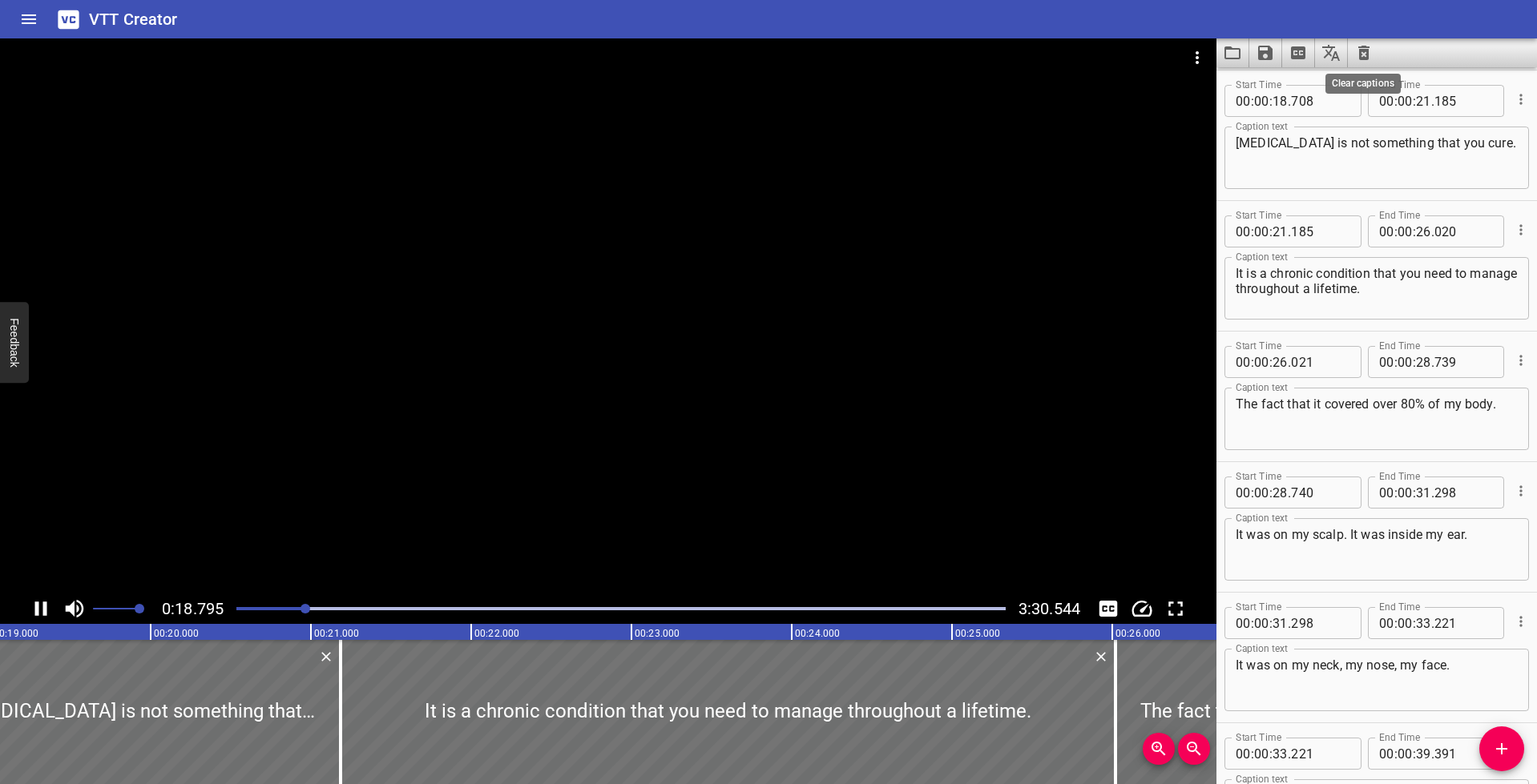
click at [1366, 51] on icon "Clear captions" at bounding box center [1364, 52] width 11 height 15
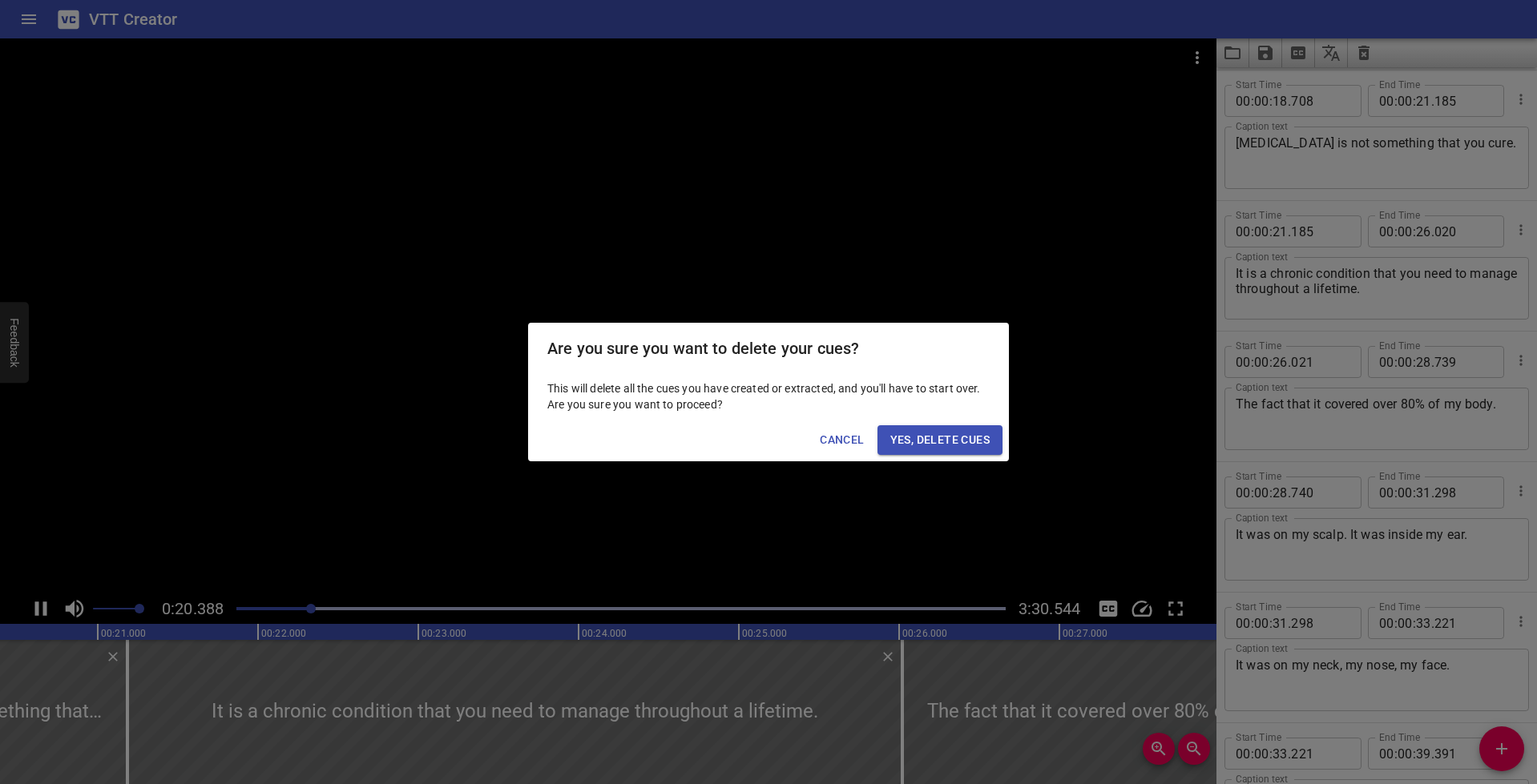
click at [928, 437] on span "Yes, Delete Cues" at bounding box center [940, 439] width 99 height 20
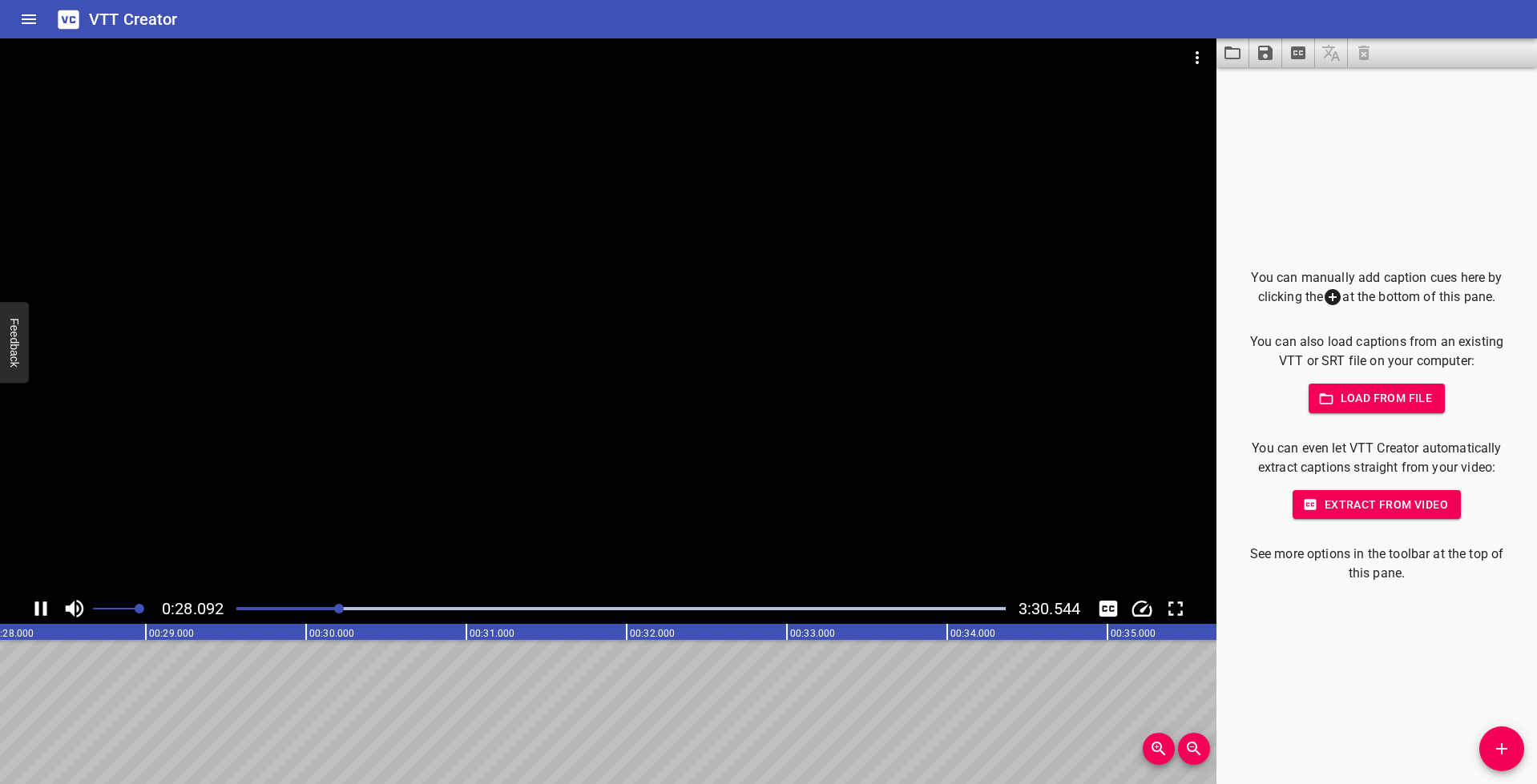
click at [45, 611] on icon "Play/Pause" at bounding box center [42, 608] width 12 height 15
drag, startPoint x: 339, startPoint y: 609, endPoint x: 265, endPoint y: 606, distance: 74.1
click at [229, 610] on div at bounding box center [621, 609] width 789 height 23
